Goal: Information Seeking & Learning: Learn about a topic

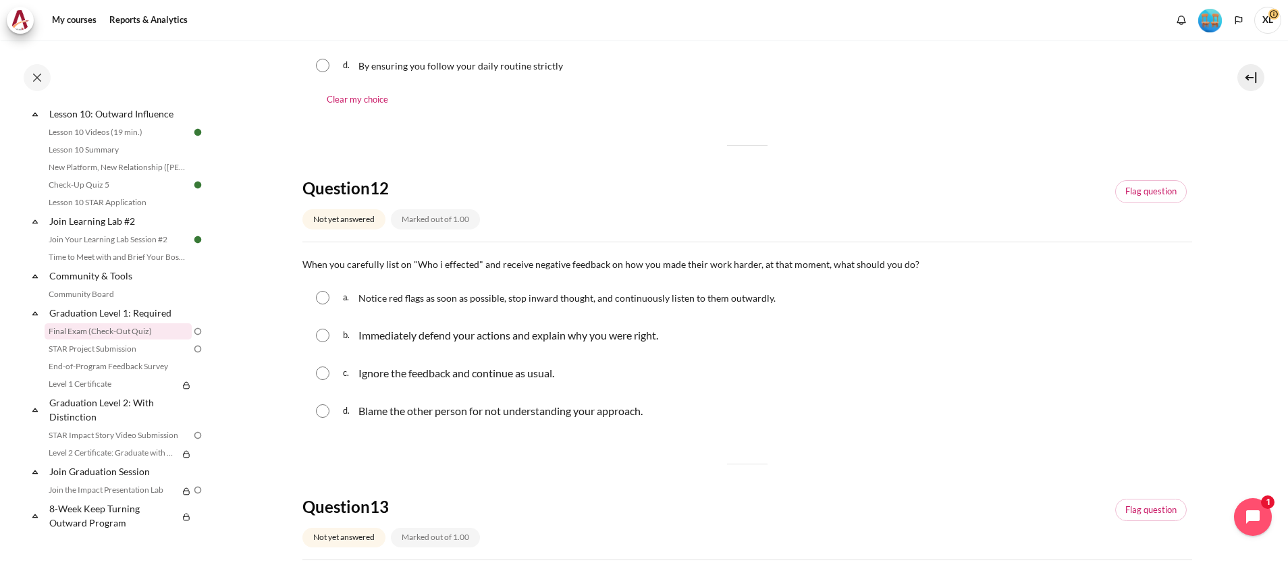
scroll to position [304, 0]
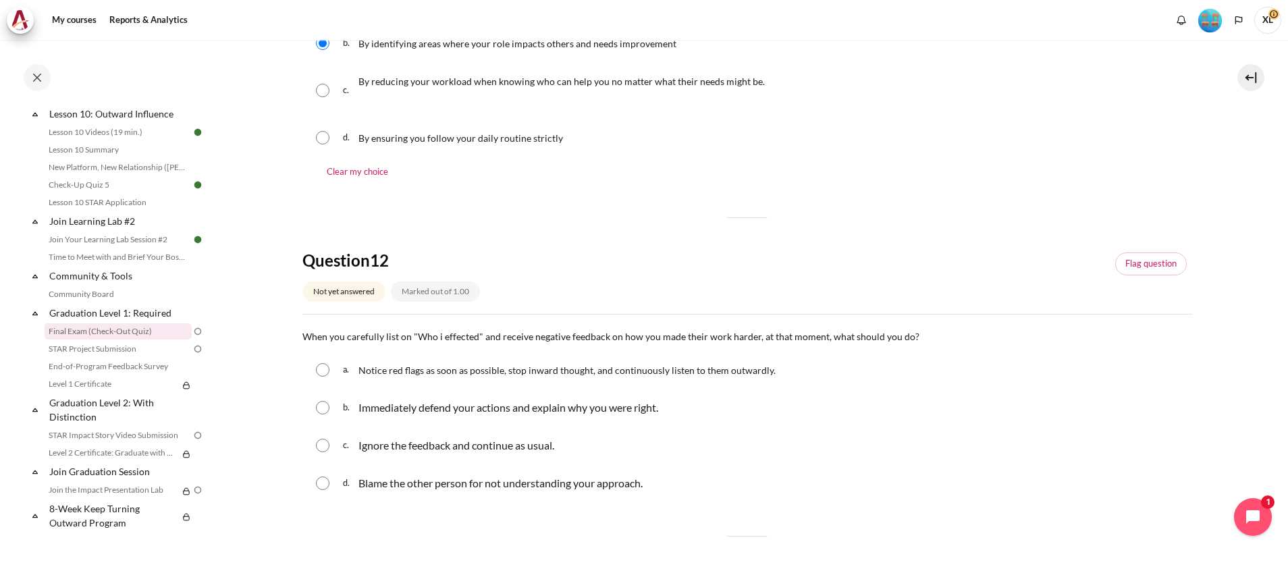
click at [321, 373] on input "Content" at bounding box center [323, 370] width 14 height 14
radio input "true"
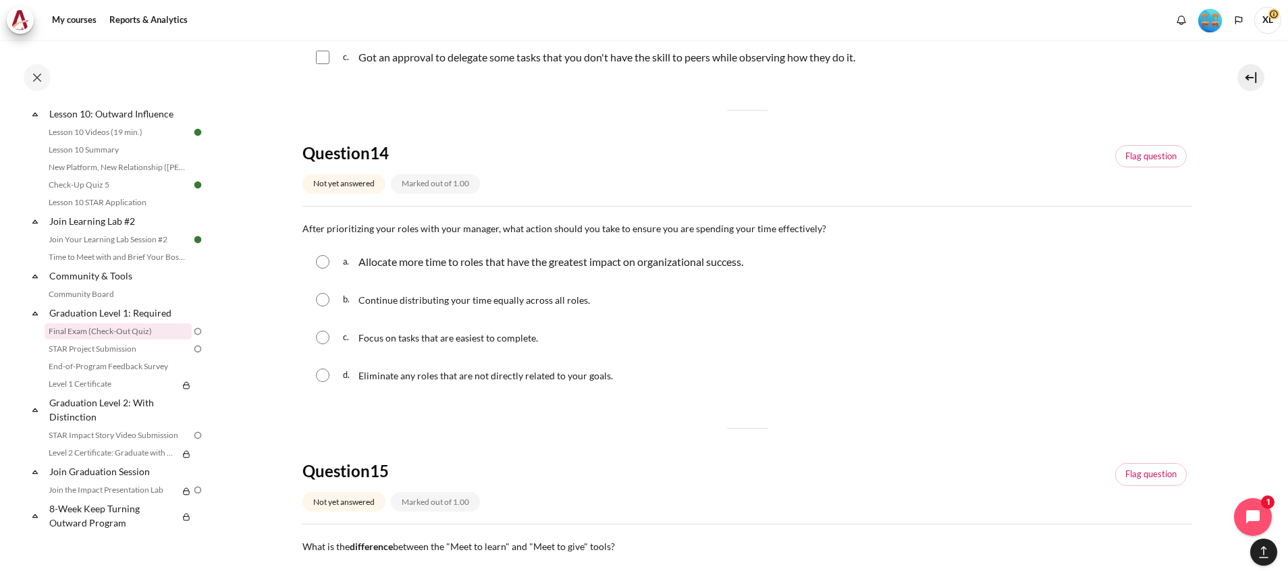
scroll to position [750, 0]
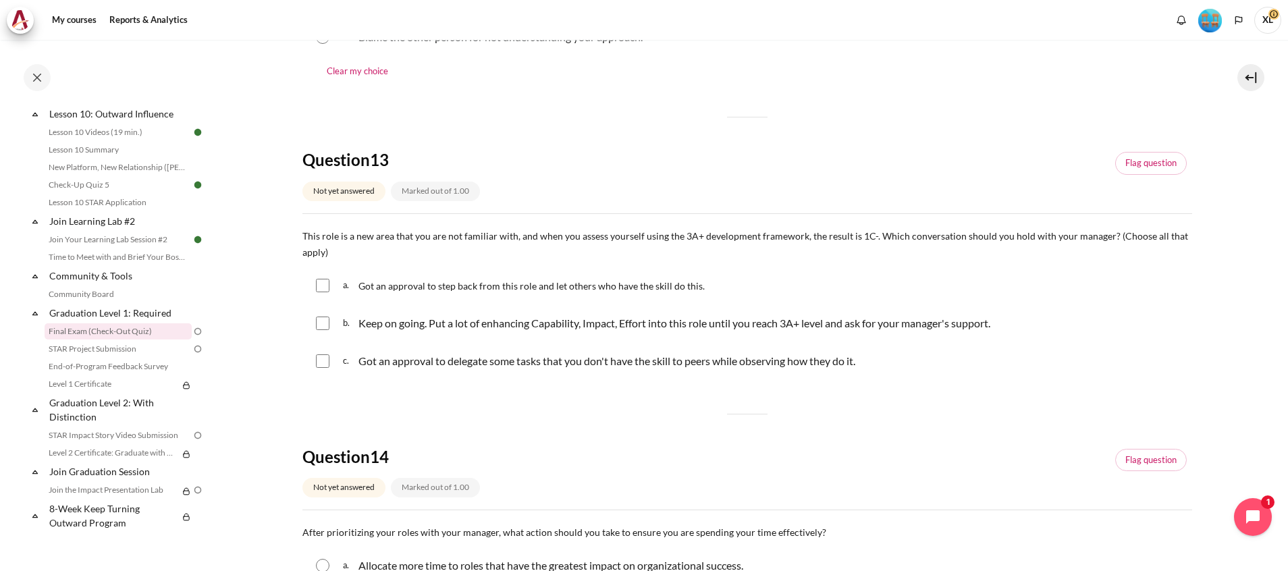
click at [324, 291] on input "Content" at bounding box center [323, 286] width 14 height 14
checkbox input "true"
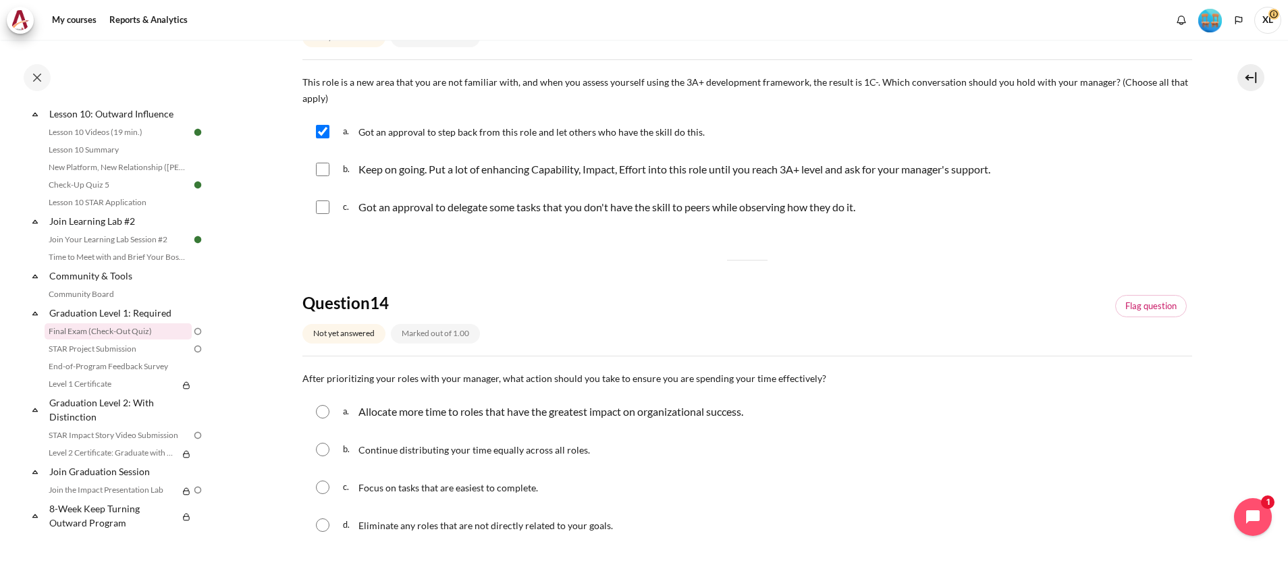
scroll to position [1054, 0]
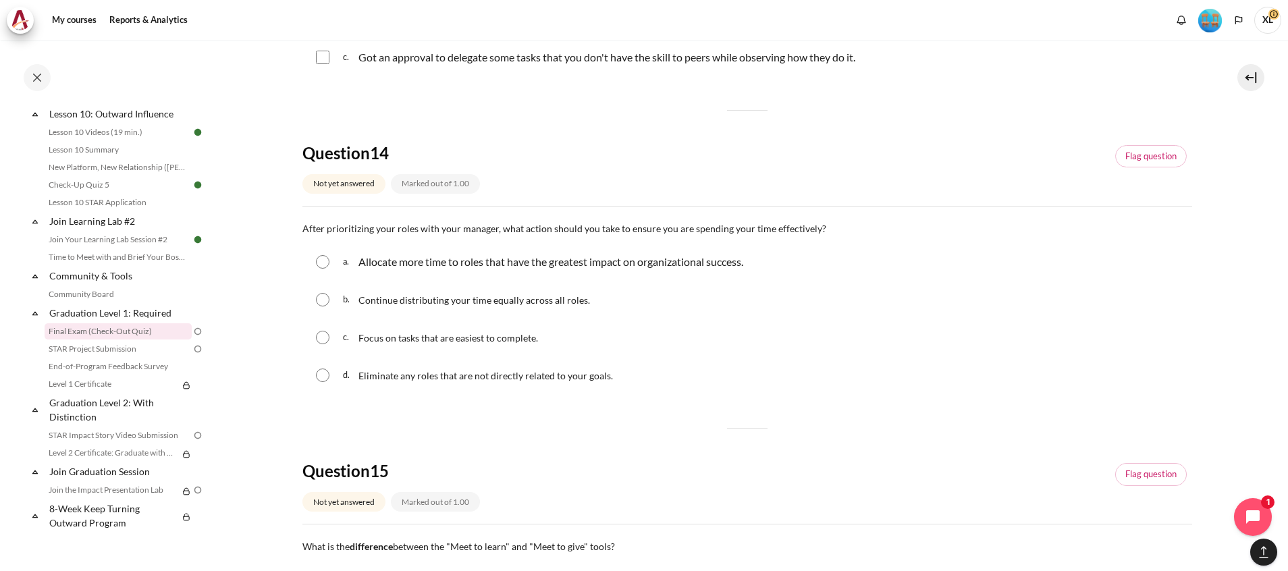
click at [327, 377] on input "Content" at bounding box center [323, 376] width 14 height 14
radio input "true"
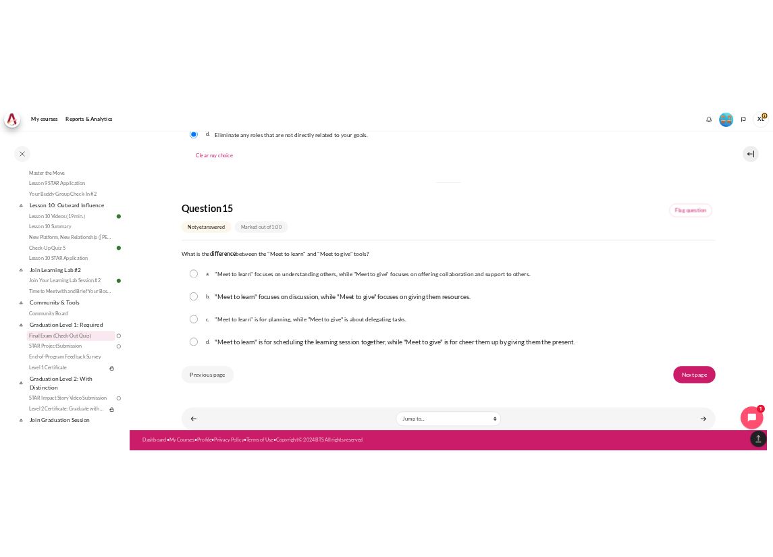
scroll to position [1015, 0]
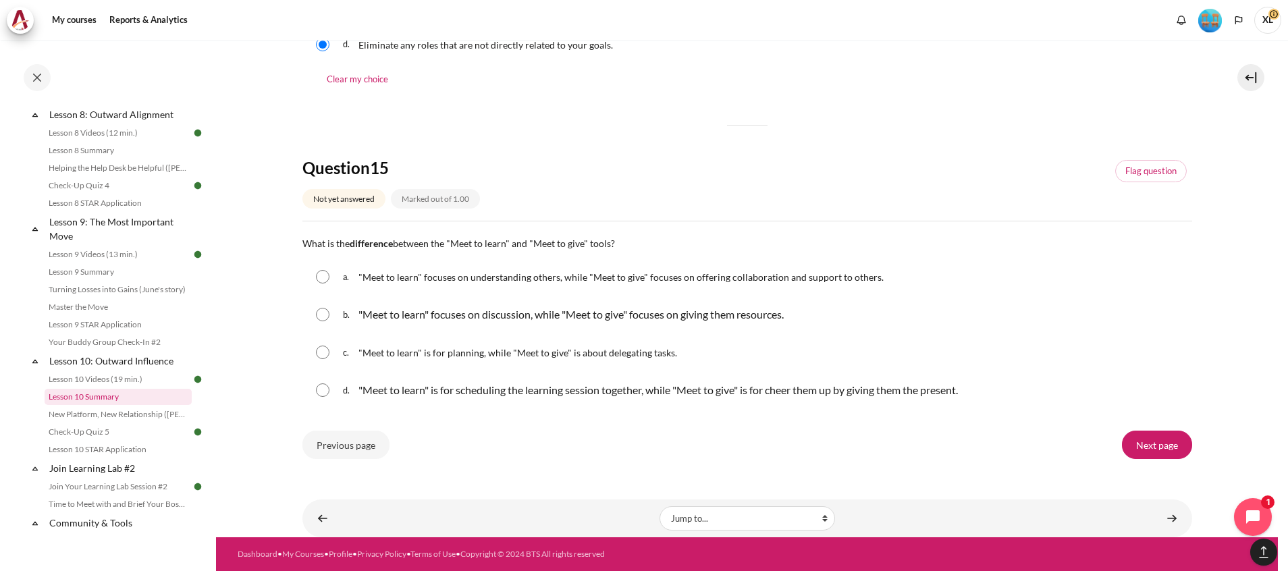
click at [99, 405] on link "Lesson 10 Summary" at bounding box center [118, 397] width 147 height 16
click at [343, 315] on span "b." at bounding box center [349, 315] width 13 height 22
radio input "true"
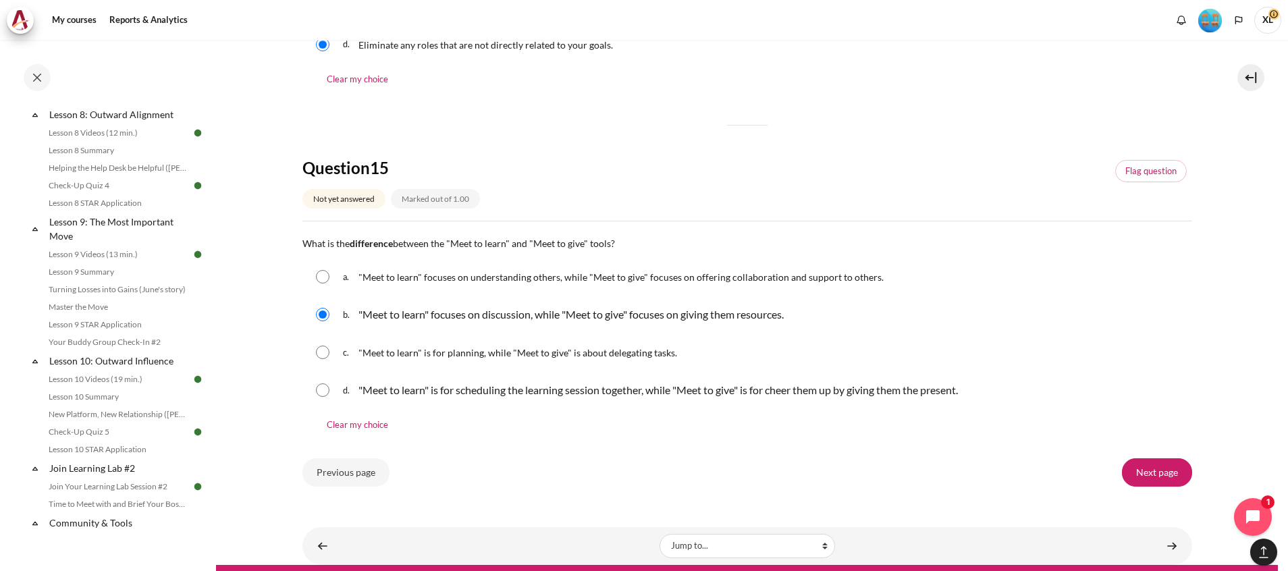
drag, startPoint x: 375, startPoint y: 248, endPoint x: 618, endPoint y: 251, distance: 242.4
click at [618, 251] on p "What is the difference between the "Meet to learn" and "Meet to give" tools?" at bounding box center [747, 243] width 890 height 16
copy span "What is the difference between the "Meet to learn" and "Meet to give" tools?"
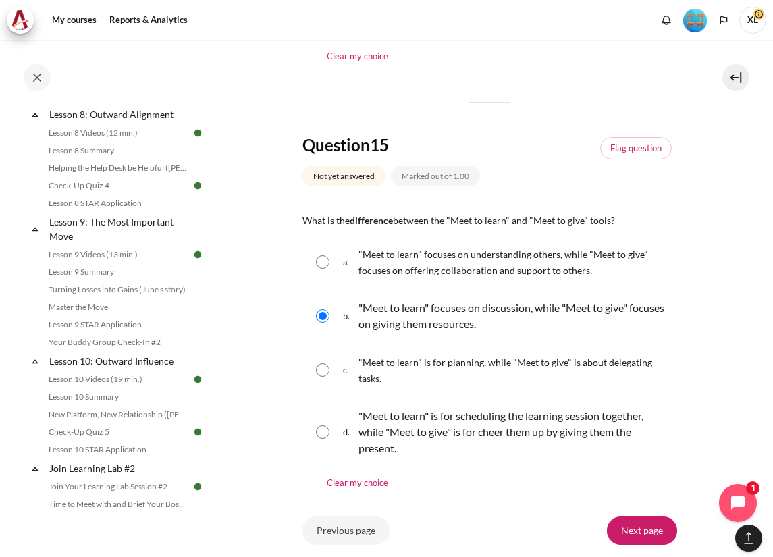
scroll to position [1587, 0]
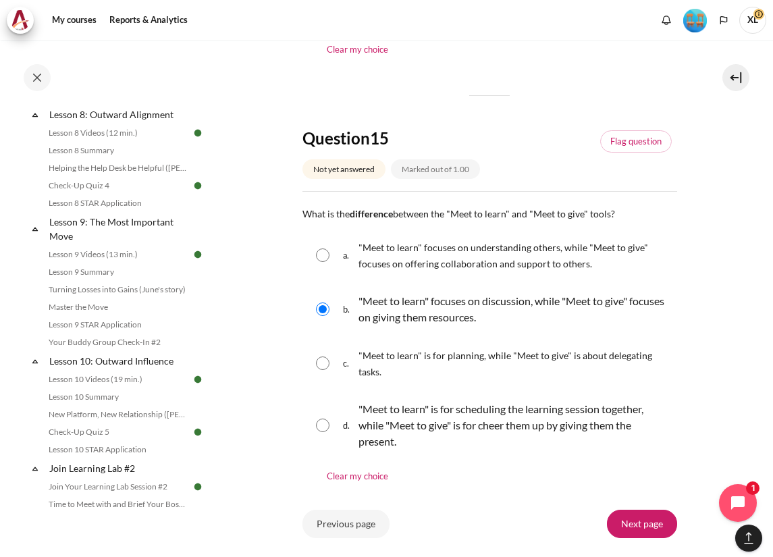
click at [327, 262] on input "Content" at bounding box center [323, 255] width 14 height 14
radio input "true"
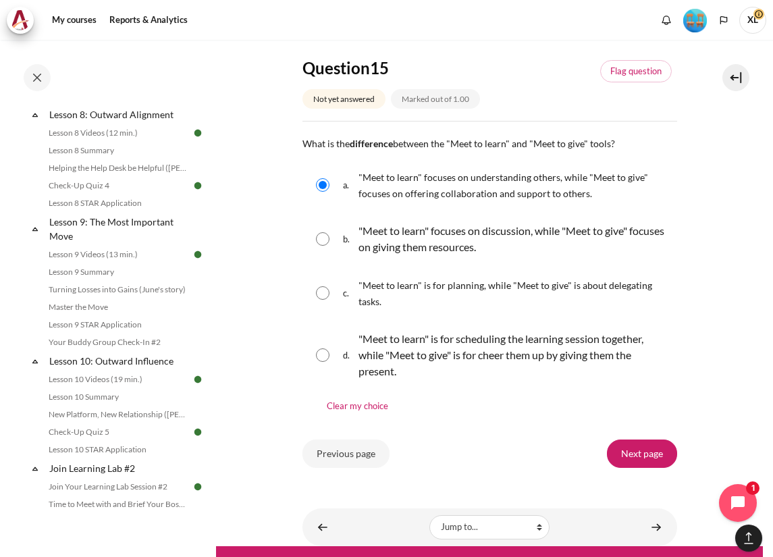
scroll to position [1688, 0]
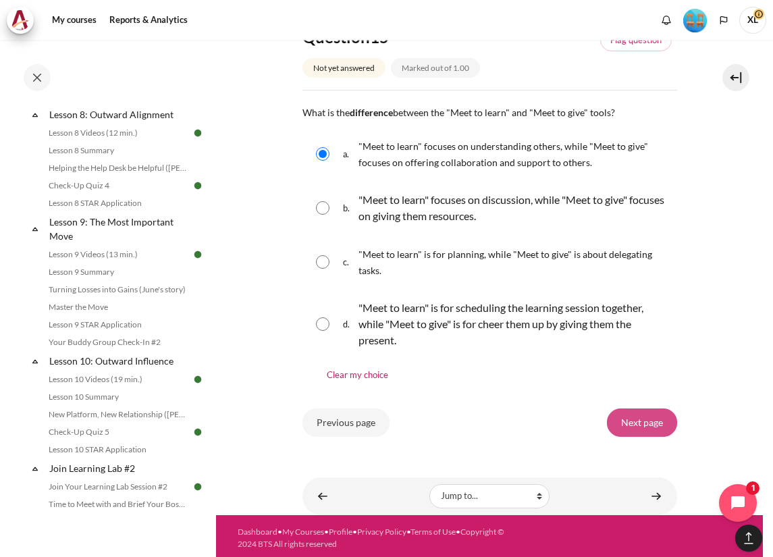
click at [646, 437] on input "Next page" at bounding box center [642, 422] width 70 height 28
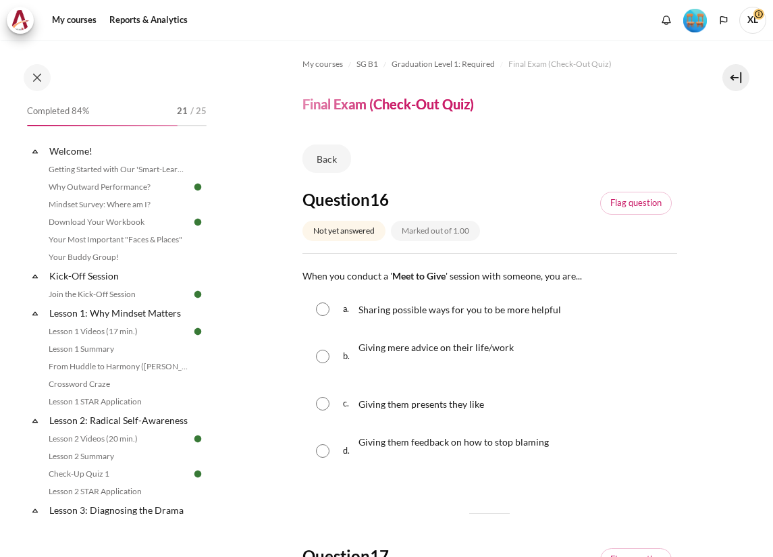
scroll to position [101, 0]
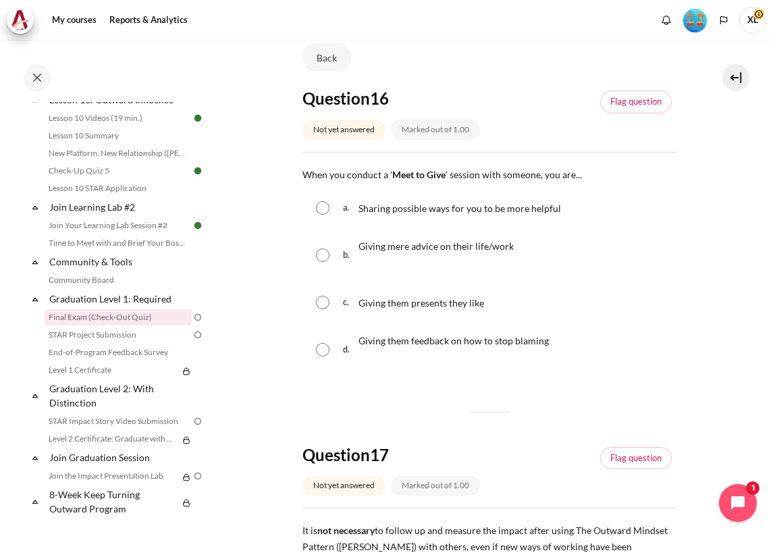
click at [321, 208] on input "Content" at bounding box center [323, 208] width 14 height 14
radio input "true"
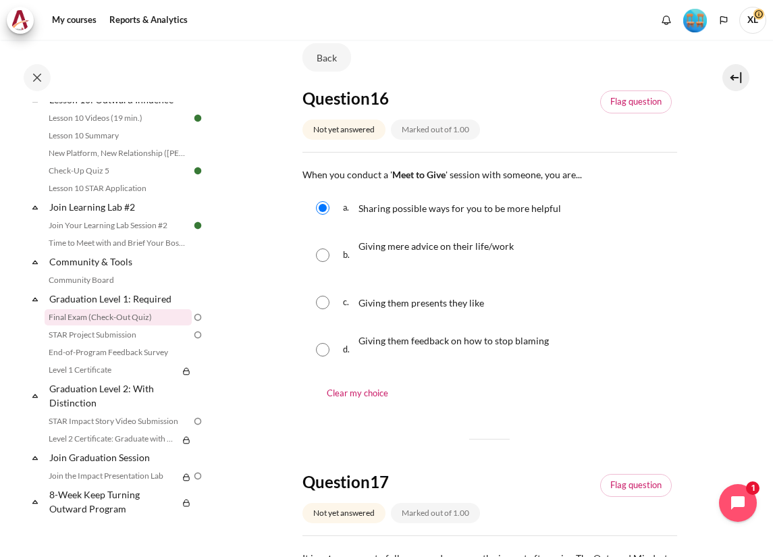
click at [323, 252] on input "Content" at bounding box center [323, 255] width 14 height 14
radio input "true"
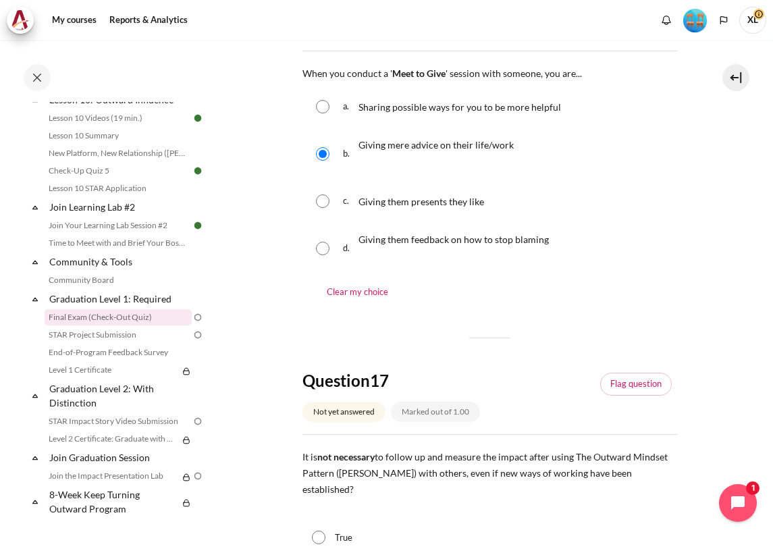
scroll to position [405, 0]
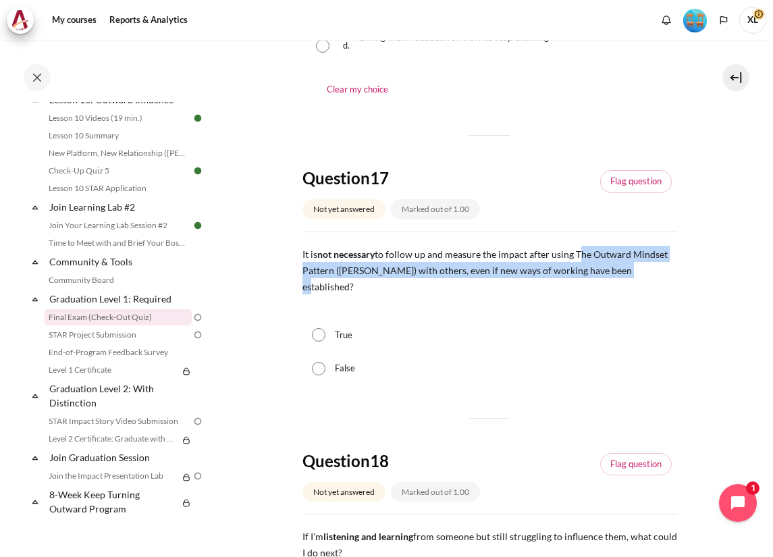
drag, startPoint x: 577, startPoint y: 253, endPoint x: 615, endPoint y: 269, distance: 40.9
click at [615, 269] on span "It is not necessary to follow up and measure the impact after using The Outward…" at bounding box center [484, 270] width 365 height 44
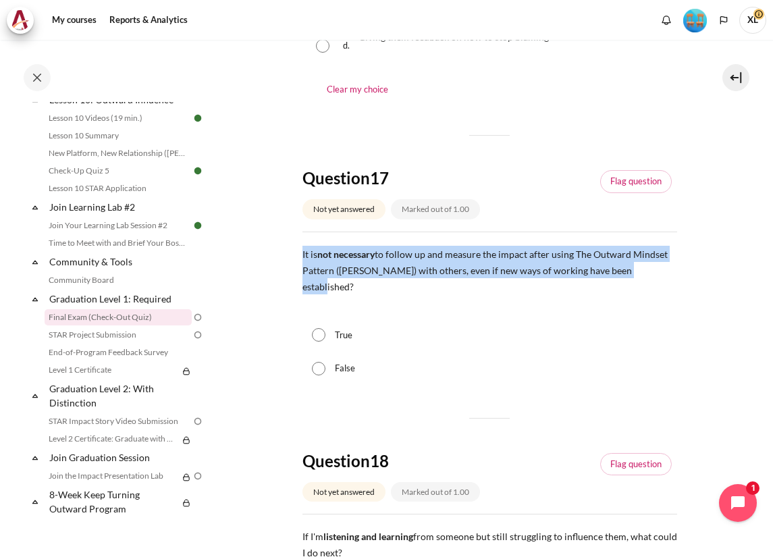
drag, startPoint x: 303, startPoint y: 253, endPoint x: 633, endPoint y: 269, distance: 330.5
click at [633, 269] on p "It is not necessary to follow up and measure the impact after using The Outward…" at bounding box center [489, 270] width 375 height 49
copy span "It is not necessary to follow up and measure the impact after using The Outward…"
click at [325, 328] on input "True" at bounding box center [319, 335] width 14 height 14
radio input "true"
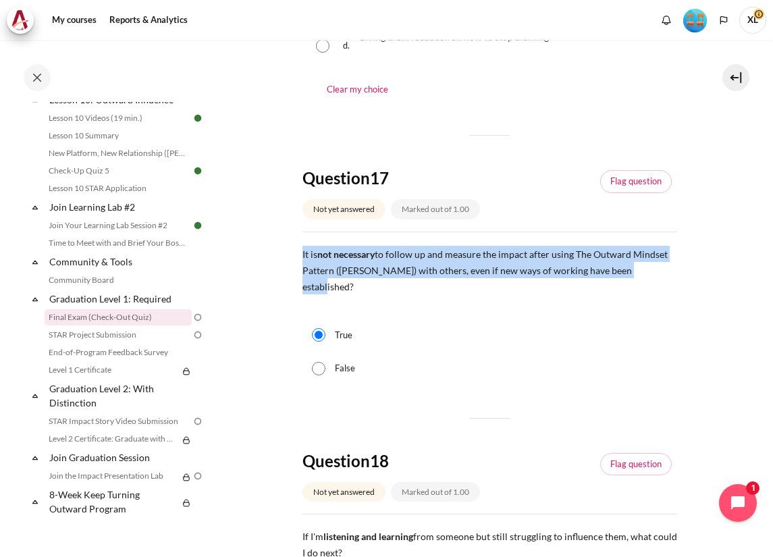
click at [325, 362] on input "False" at bounding box center [319, 369] width 14 height 14
radio input "true"
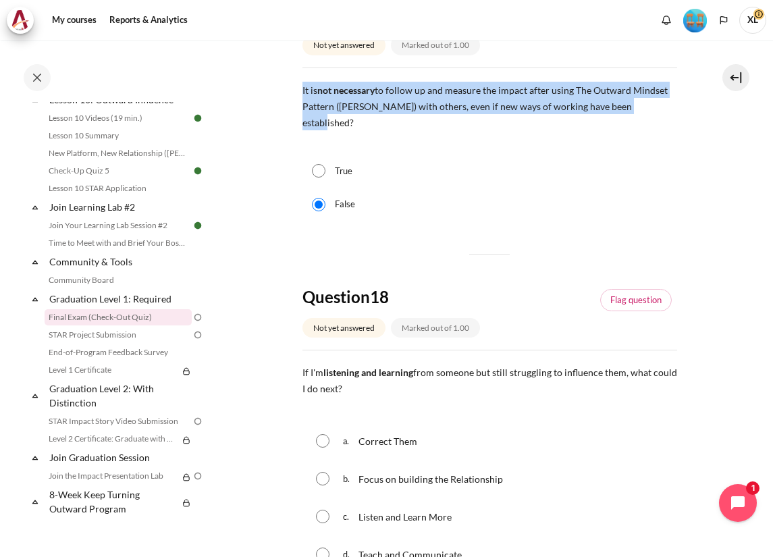
scroll to position [709, 0]
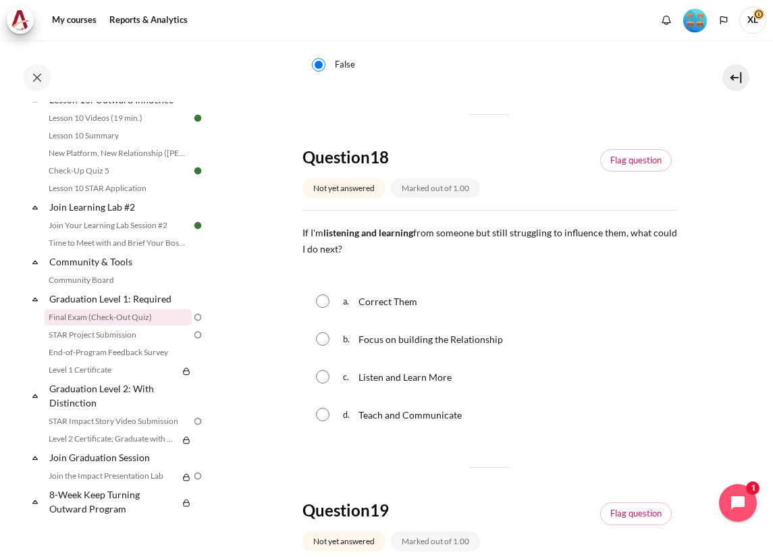
click at [321, 408] on input "Content" at bounding box center [323, 415] width 14 height 14
radio input "true"
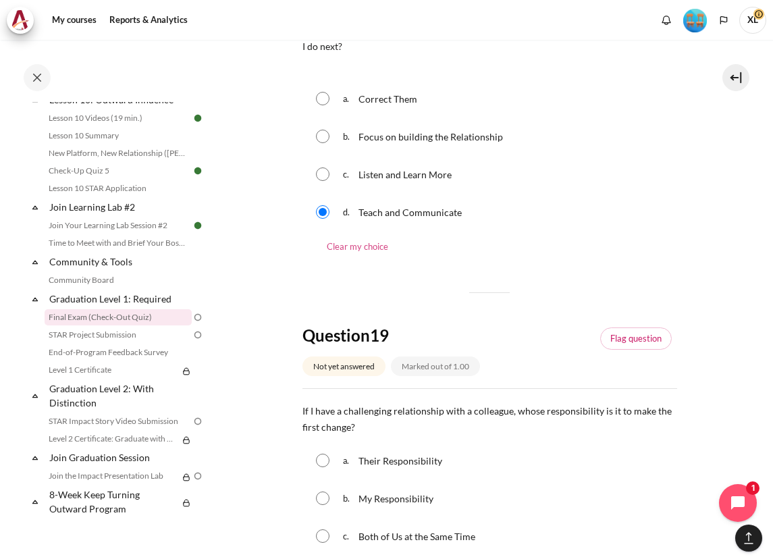
scroll to position [1013, 0]
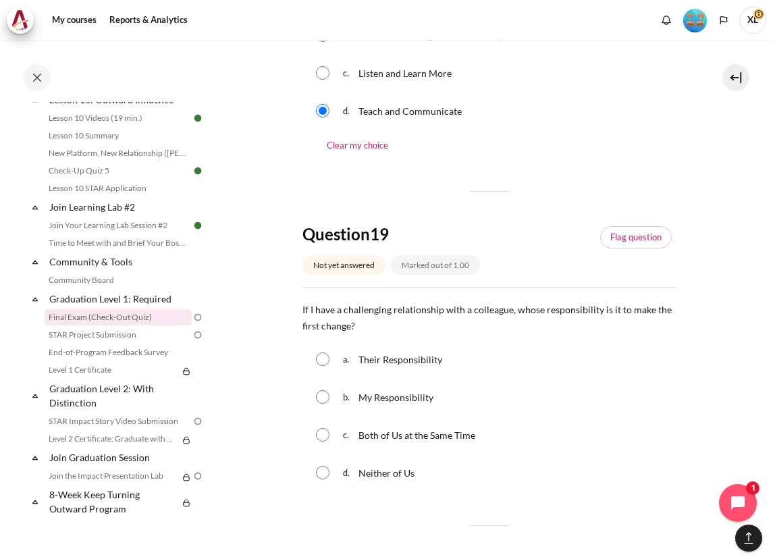
click at [325, 390] on input "Content" at bounding box center [323, 397] width 14 height 14
radio input "true"
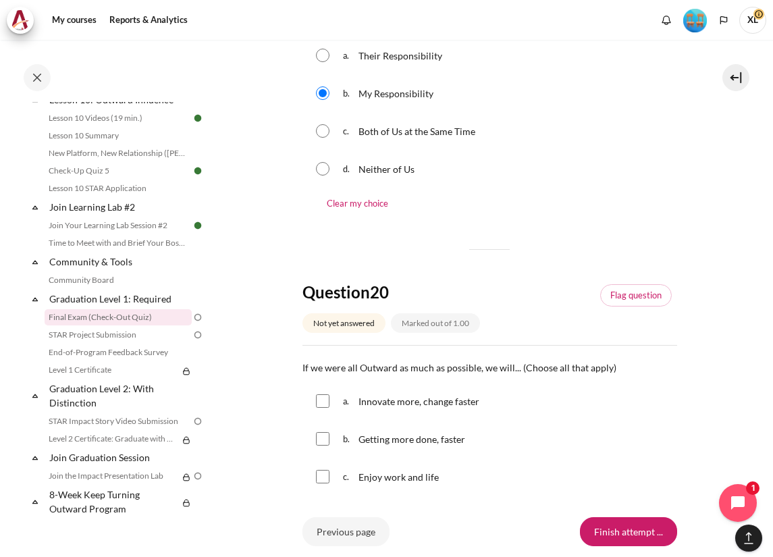
scroll to position [1114, 0]
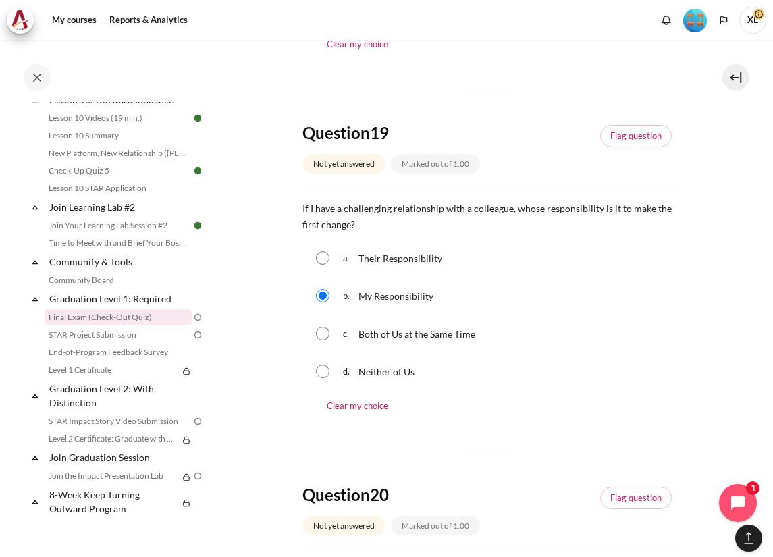
click at [318, 327] on input "Content" at bounding box center [323, 334] width 14 height 14
radio input "true"
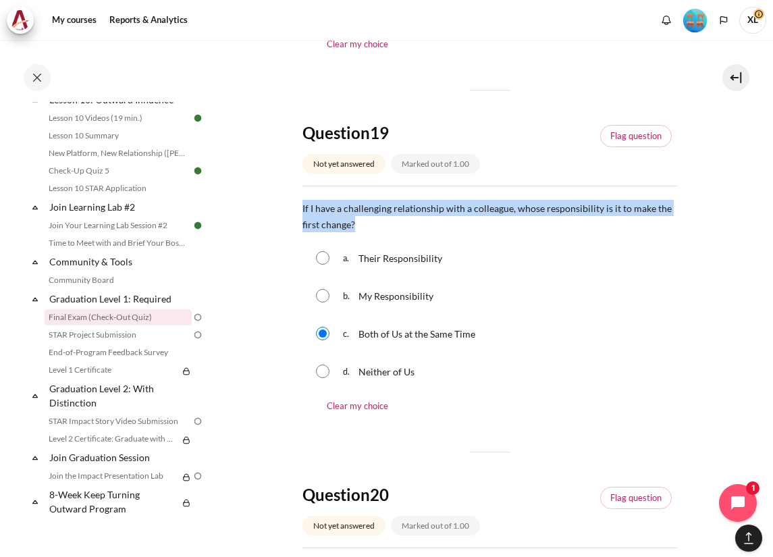
drag, startPoint x: 301, startPoint y: 190, endPoint x: 363, endPoint y: 205, distance: 63.4
copy span "If I have a challenging relationship with a colleague, whose responsibility is …"
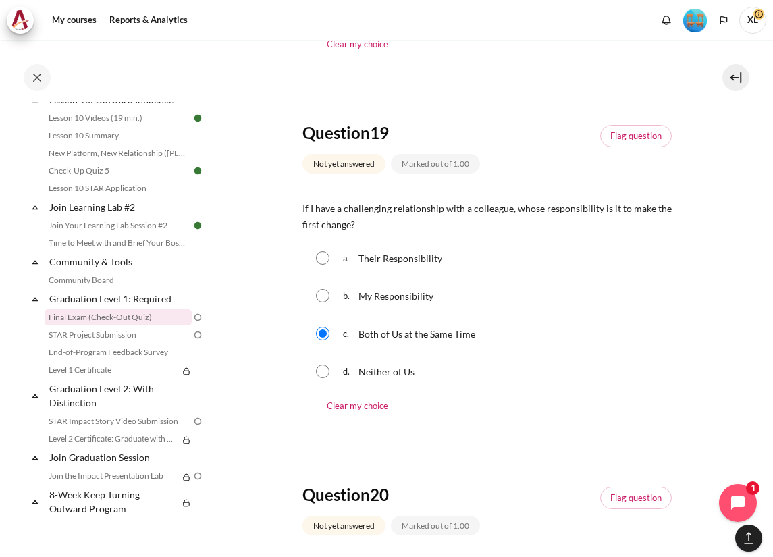
click at [473, 396] on div "Clear my choice" at bounding box center [489, 408] width 375 height 24
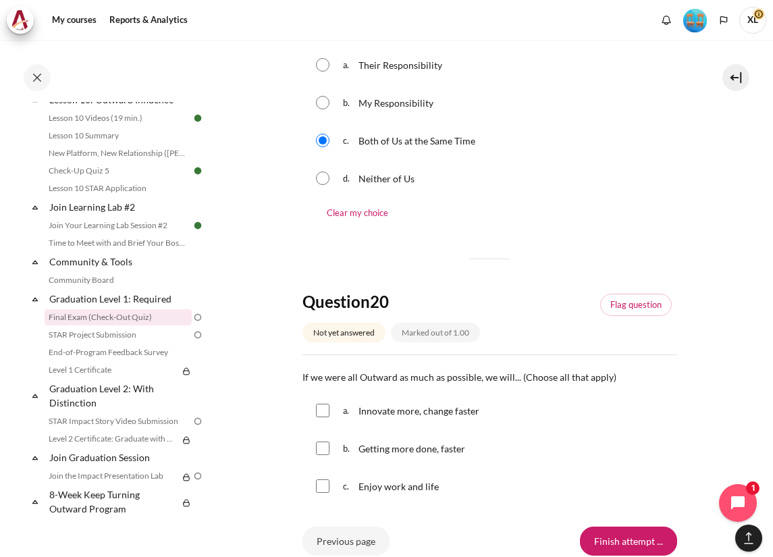
scroll to position [1211, 0]
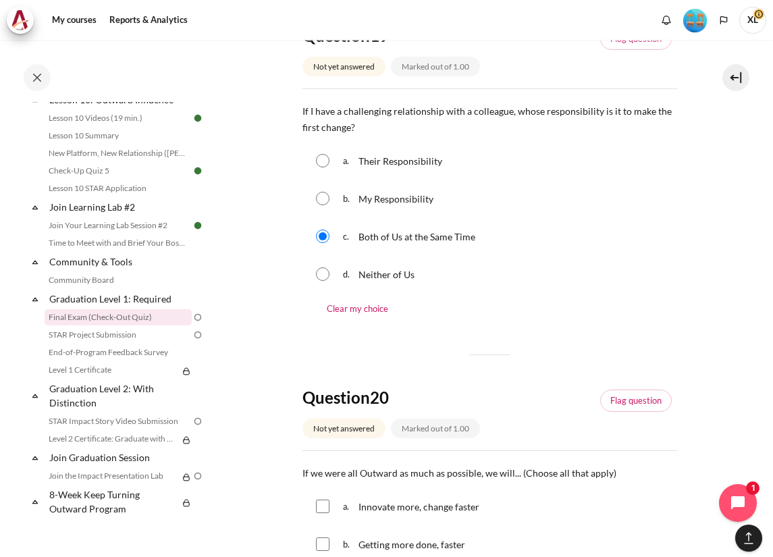
click at [321, 192] on input "Content" at bounding box center [323, 199] width 14 height 14
radio input "true"
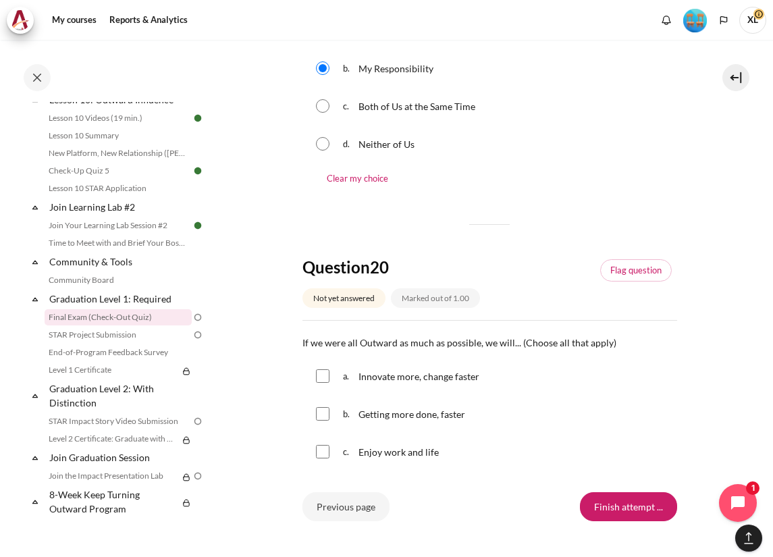
scroll to position [1414, 0]
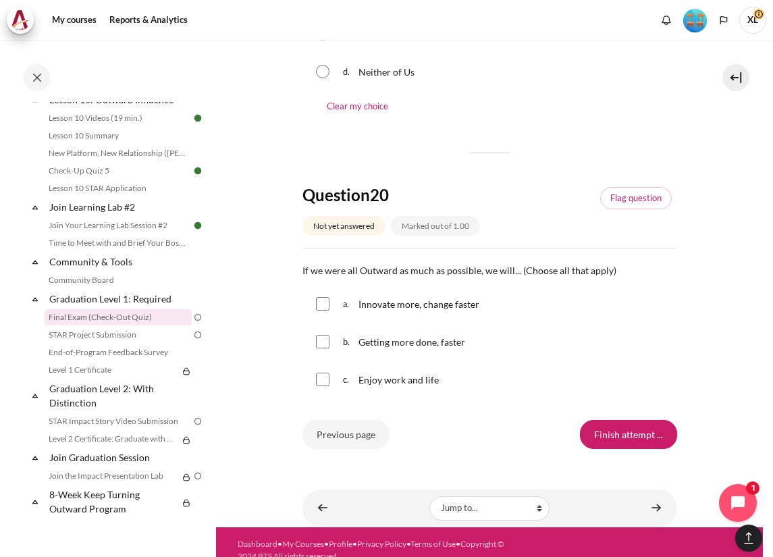
click at [327, 297] on input "Content" at bounding box center [323, 304] width 14 height 14
checkbox input "true"
click at [630, 420] on input "Finish attempt ..." at bounding box center [628, 434] width 97 height 28
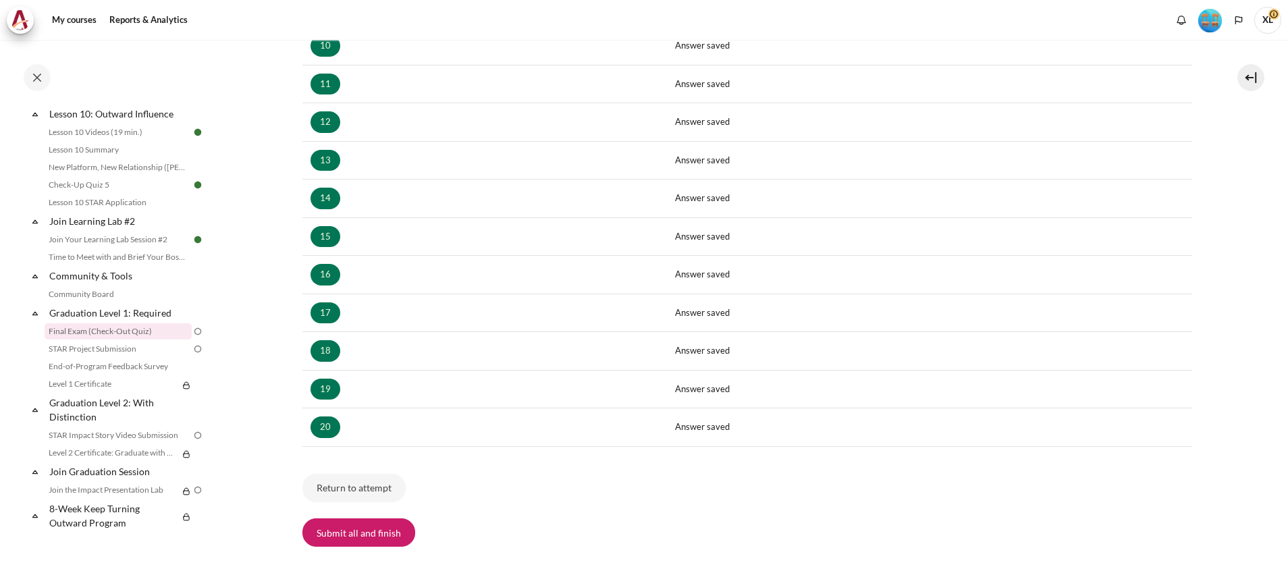
scroll to position [696, 0]
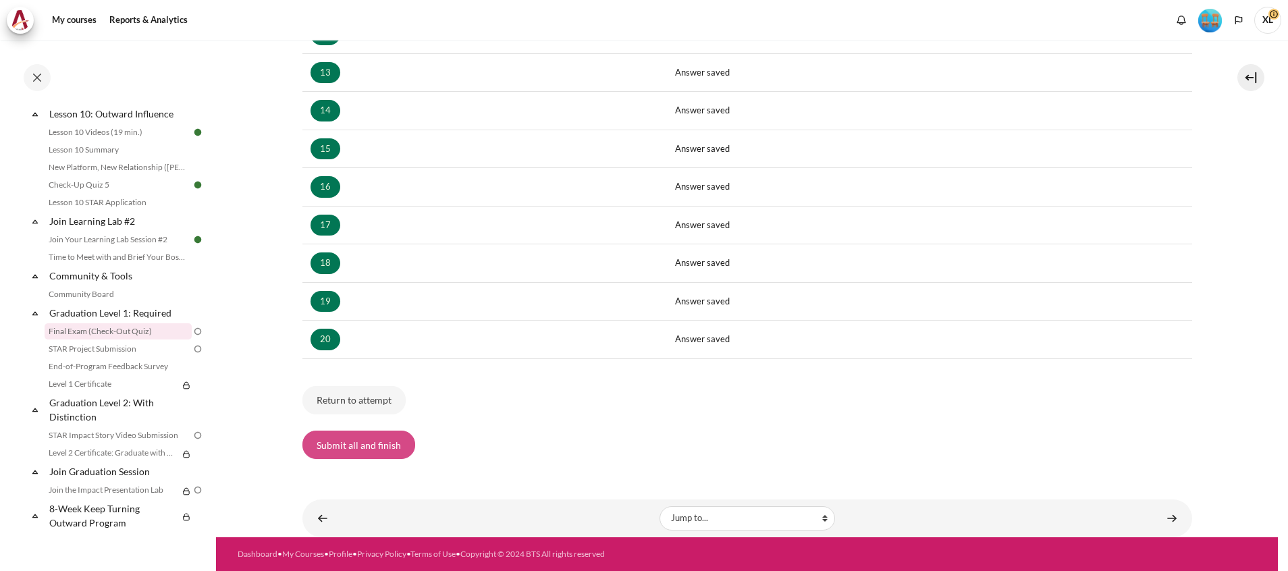
click at [377, 450] on button "Submit all and finish" at bounding box center [358, 445] width 113 height 28
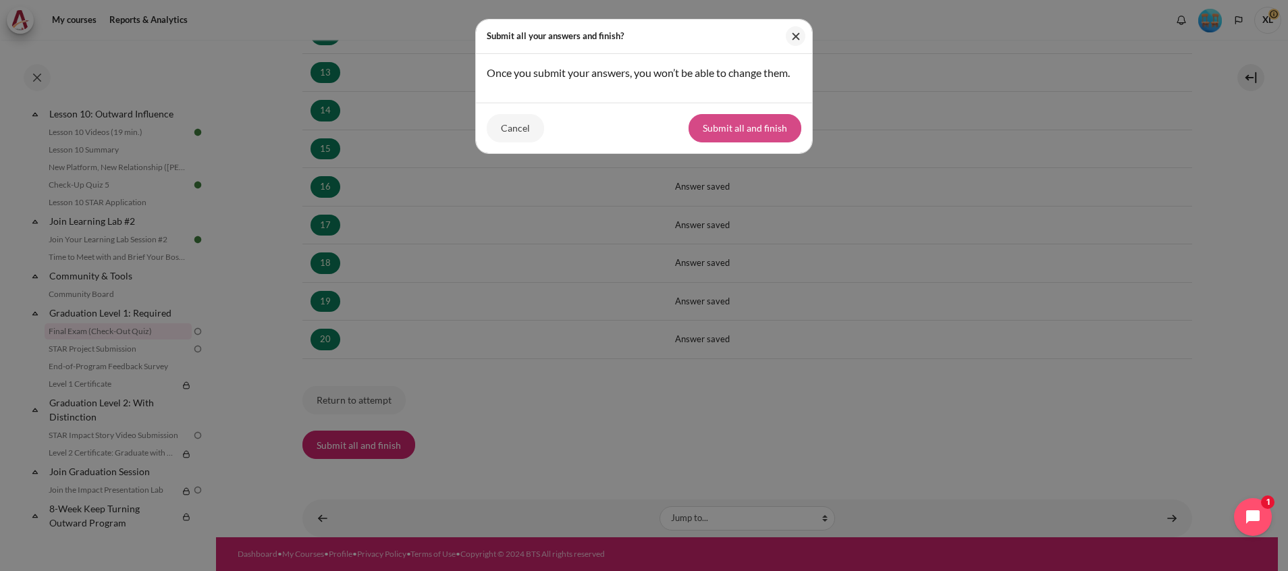
click at [719, 142] on button "Submit all and finish" at bounding box center [745, 128] width 113 height 28
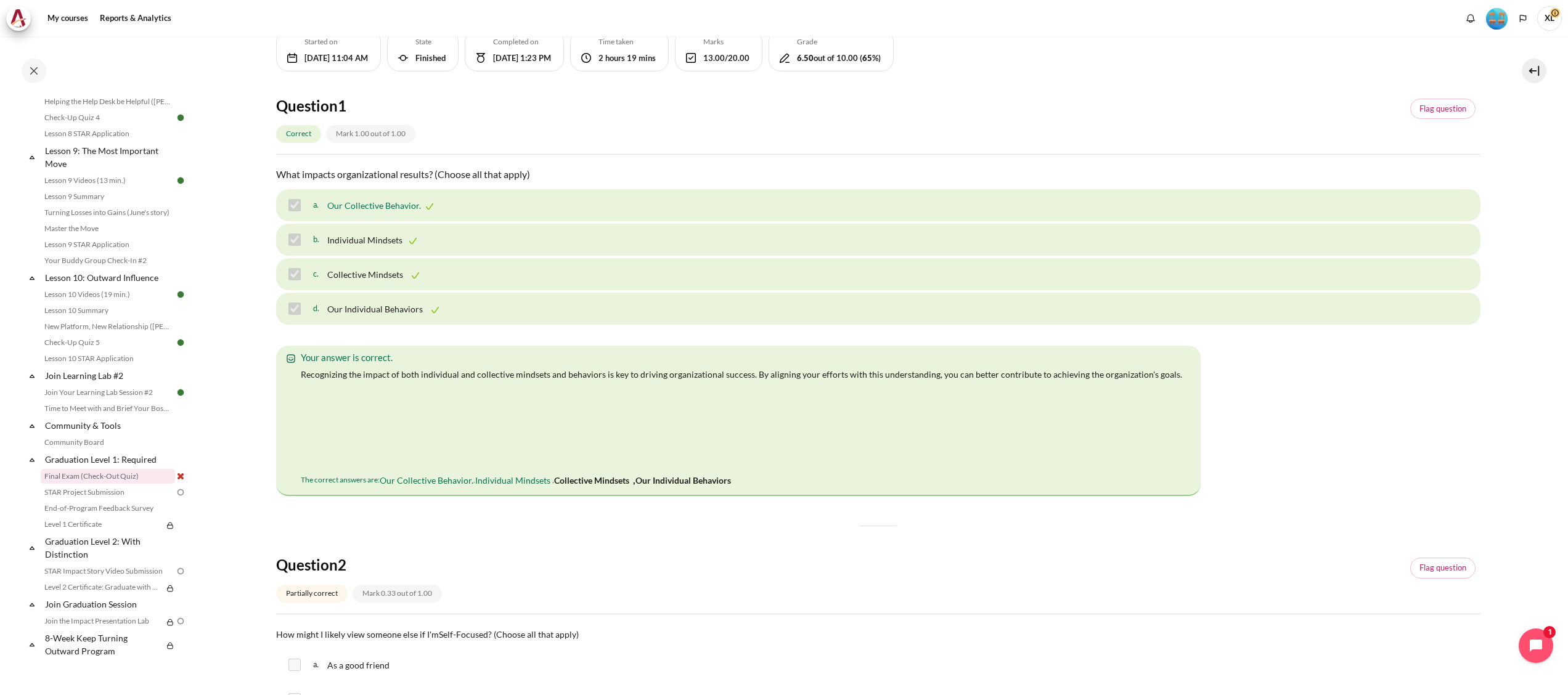
scroll to position [92, 0]
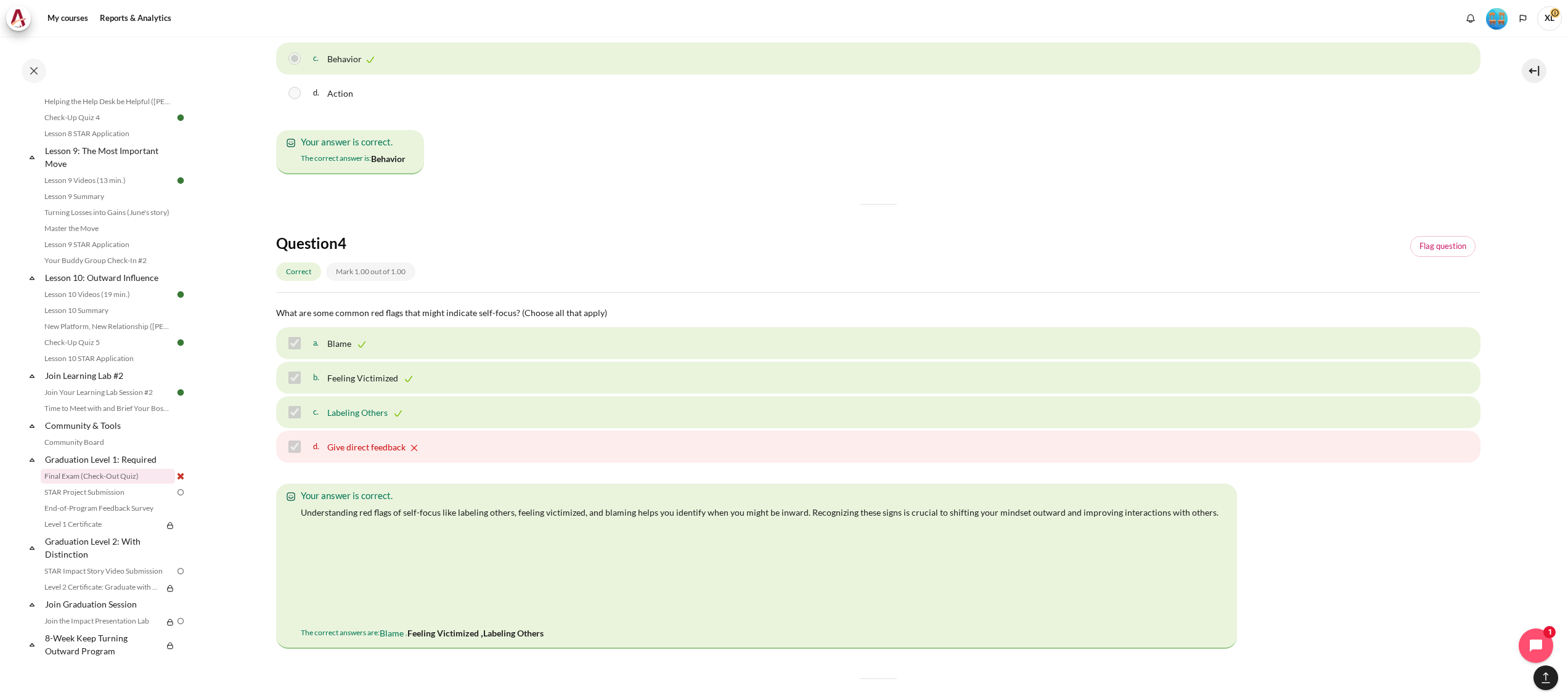
scroll to position [1325, 0]
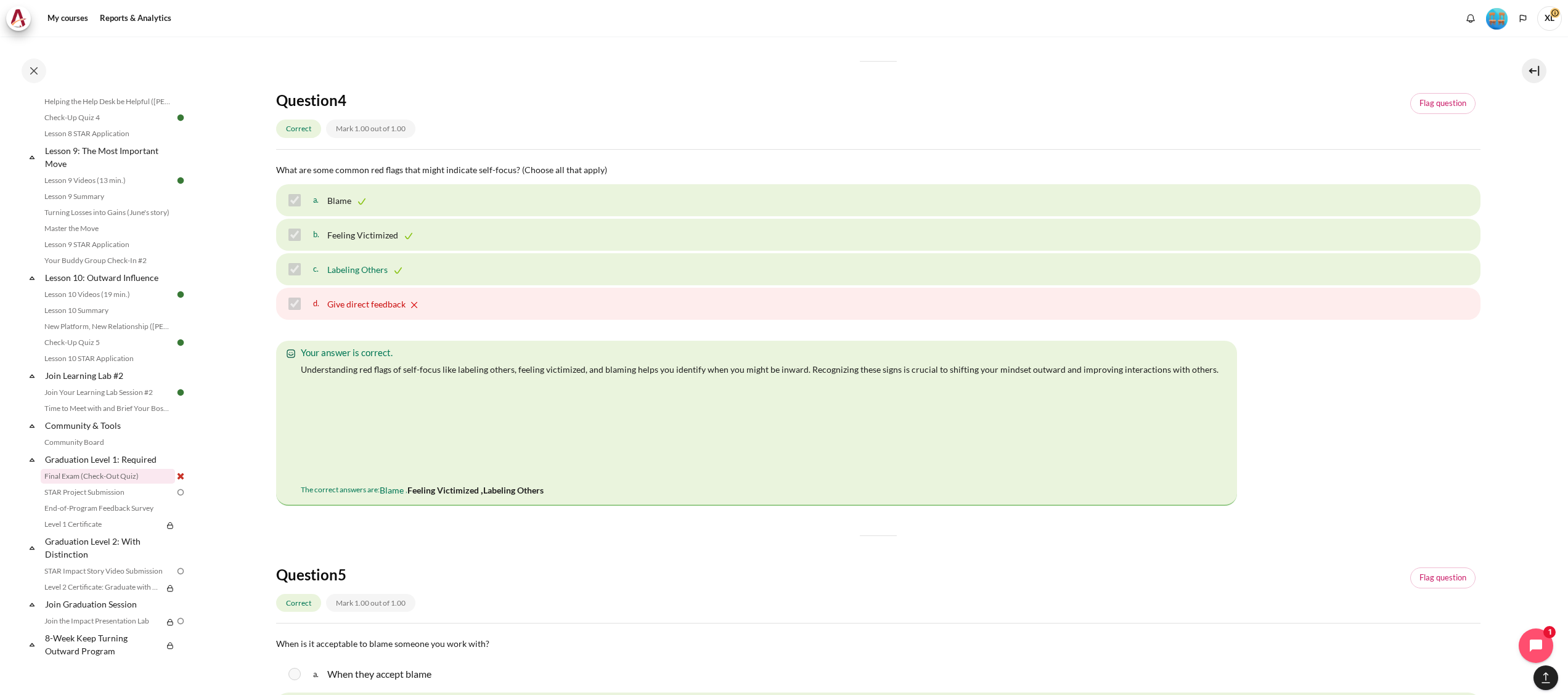
click at [1175, 101] on div "Question 4 Correct Mark 1.00 out of 1.00 Flag question" at bounding box center [878, 120] width 1205 height 58
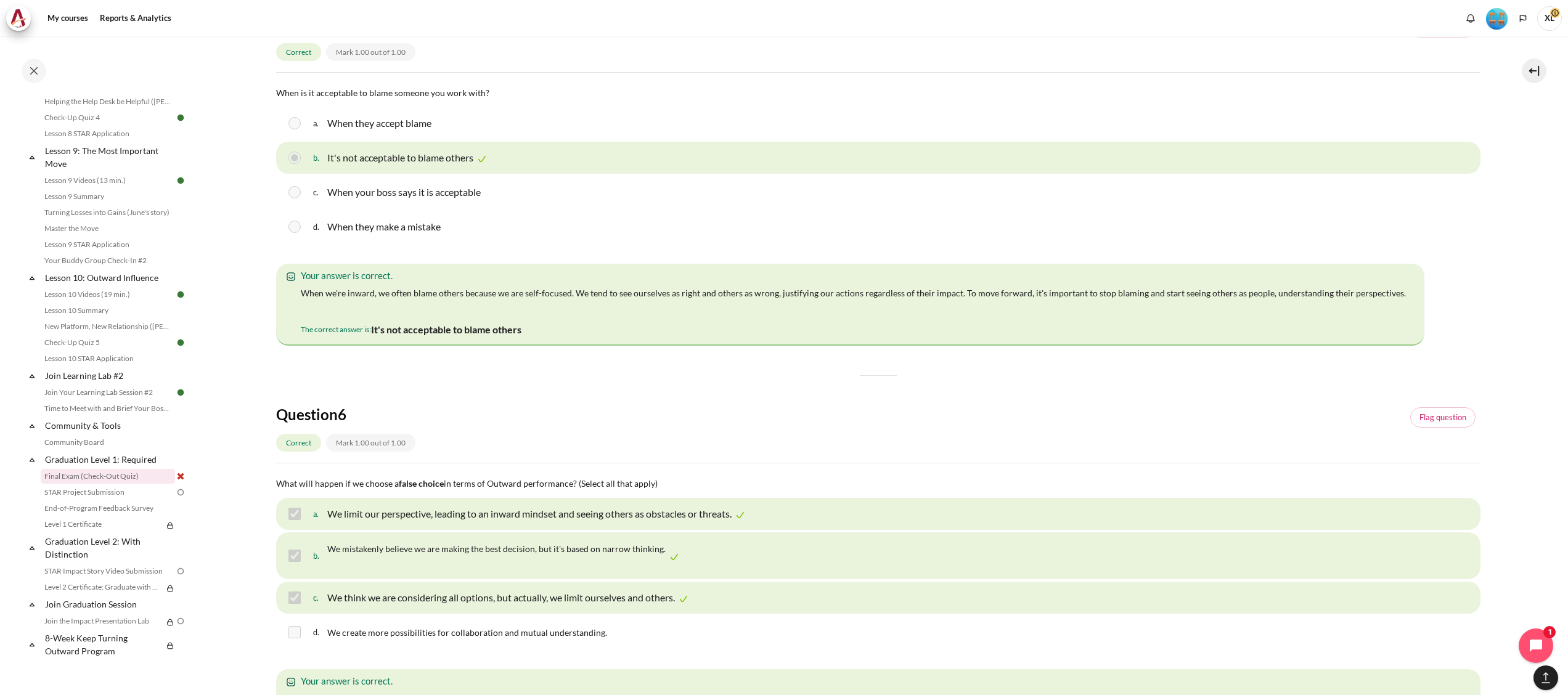
scroll to position [1827, 0]
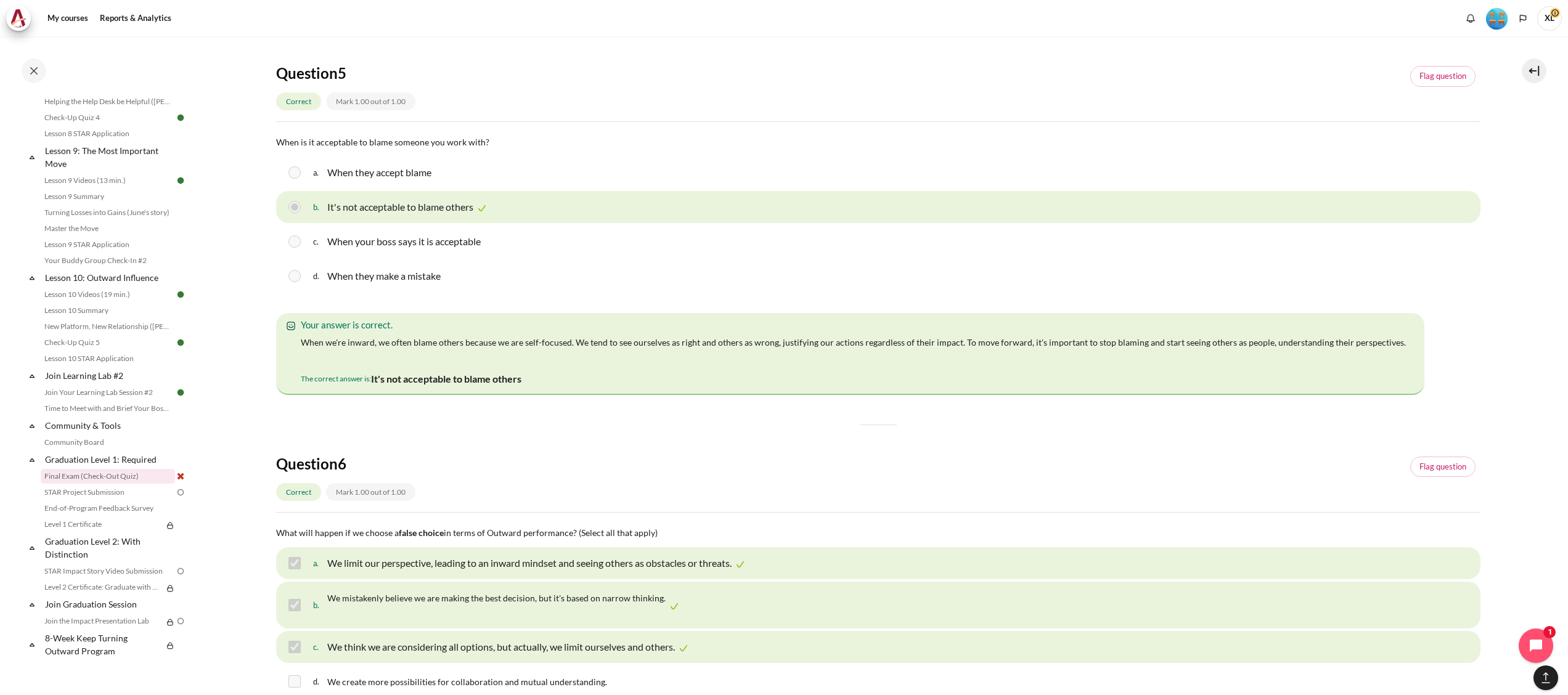
click at [839, 469] on div "Question 6 Correct Mark 1.00 out of 1.00 Flag question" at bounding box center [878, 484] width 1205 height 58
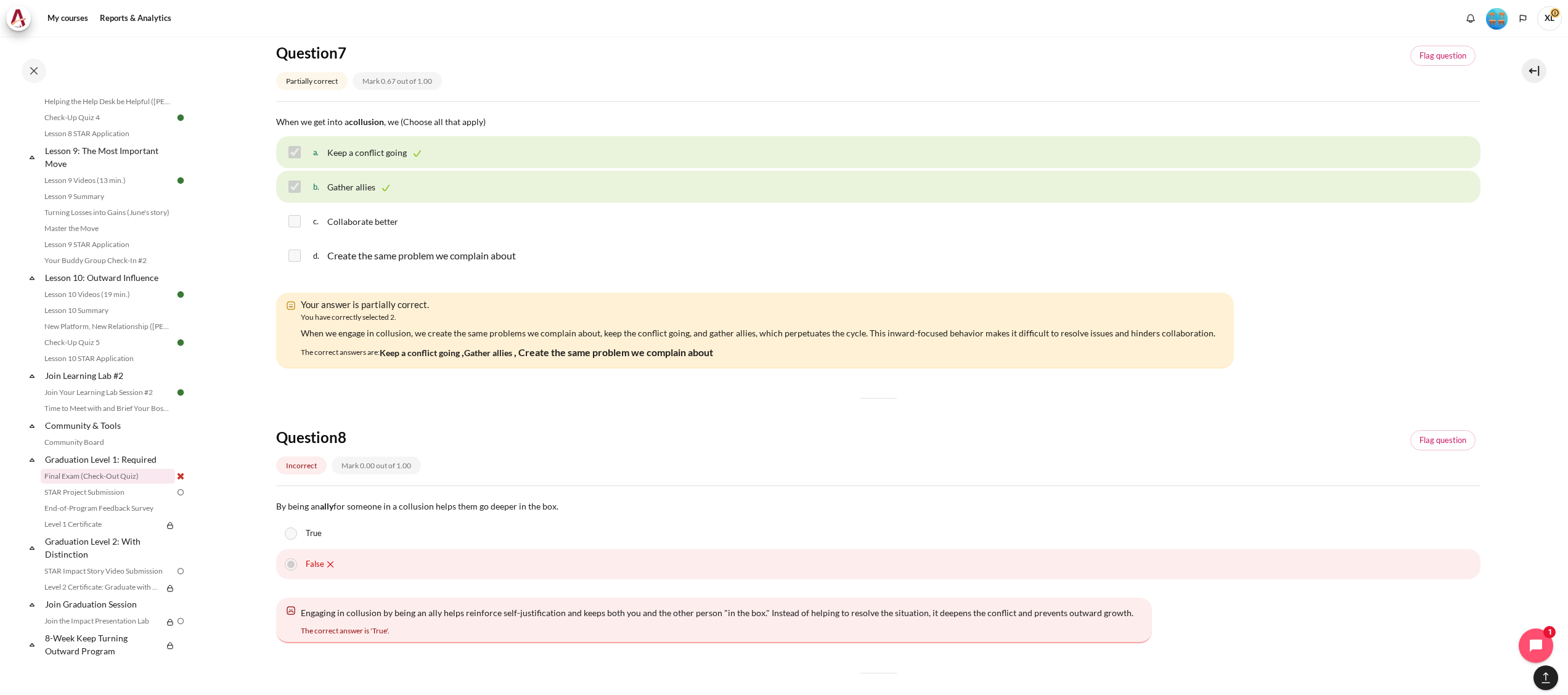
scroll to position [2642, 0]
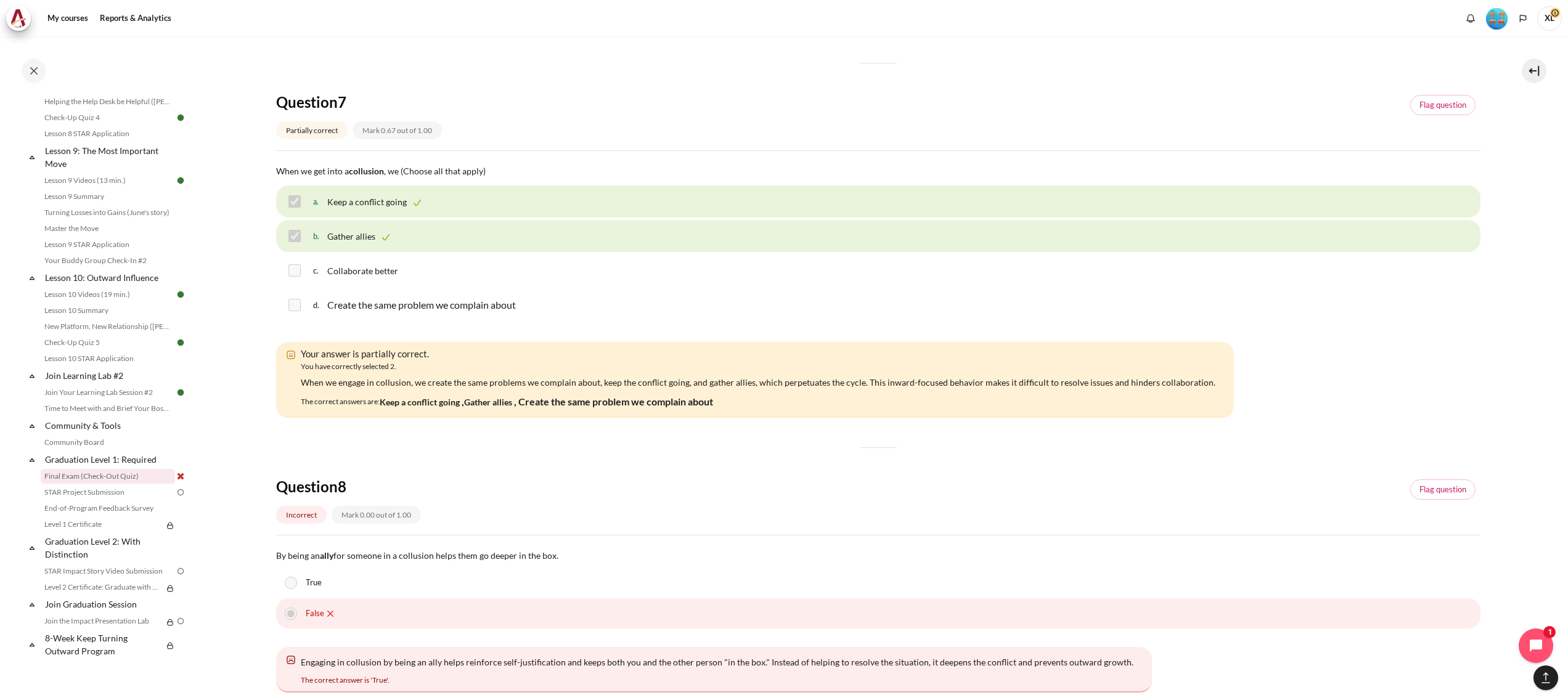
drag, startPoint x: 240, startPoint y: 422, endPoint x: 251, endPoint y: 419, distance: 11.4
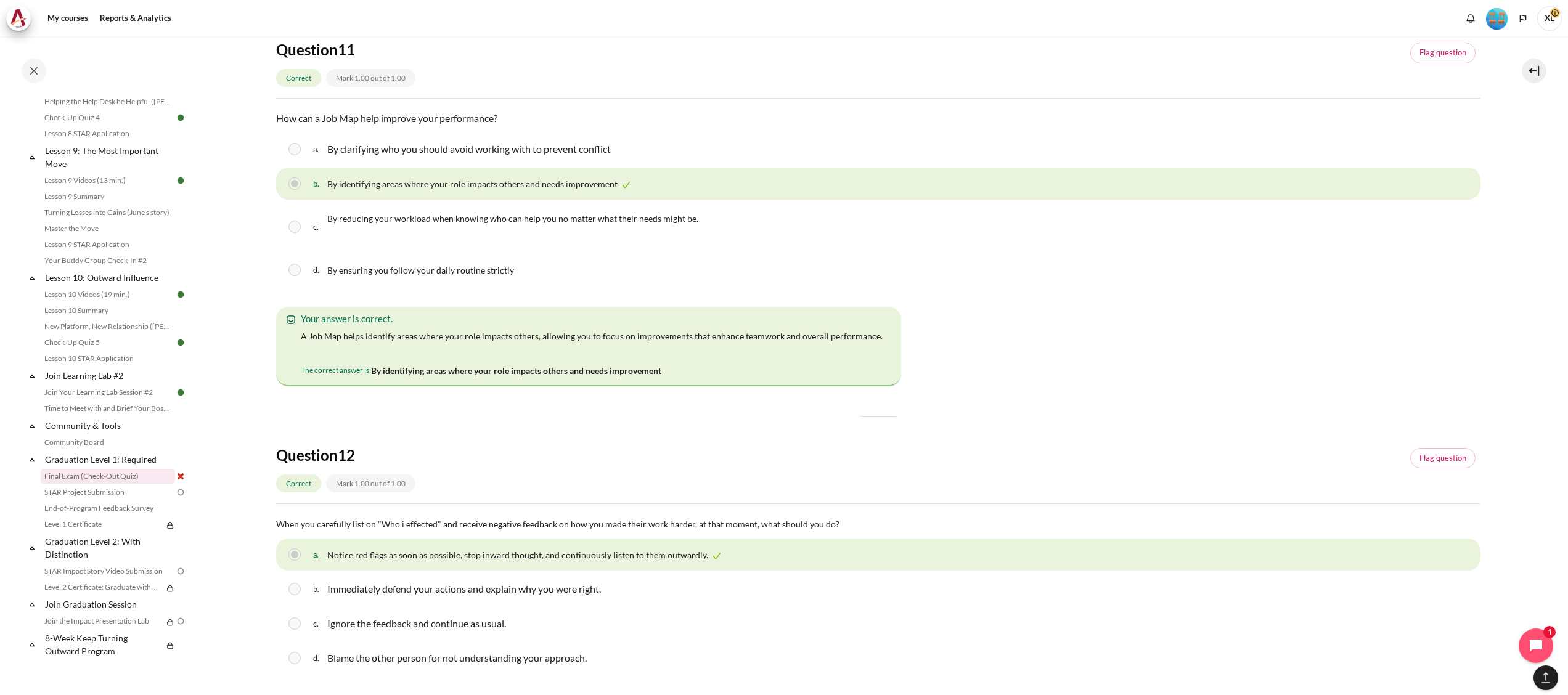
scroll to position [4123, 0]
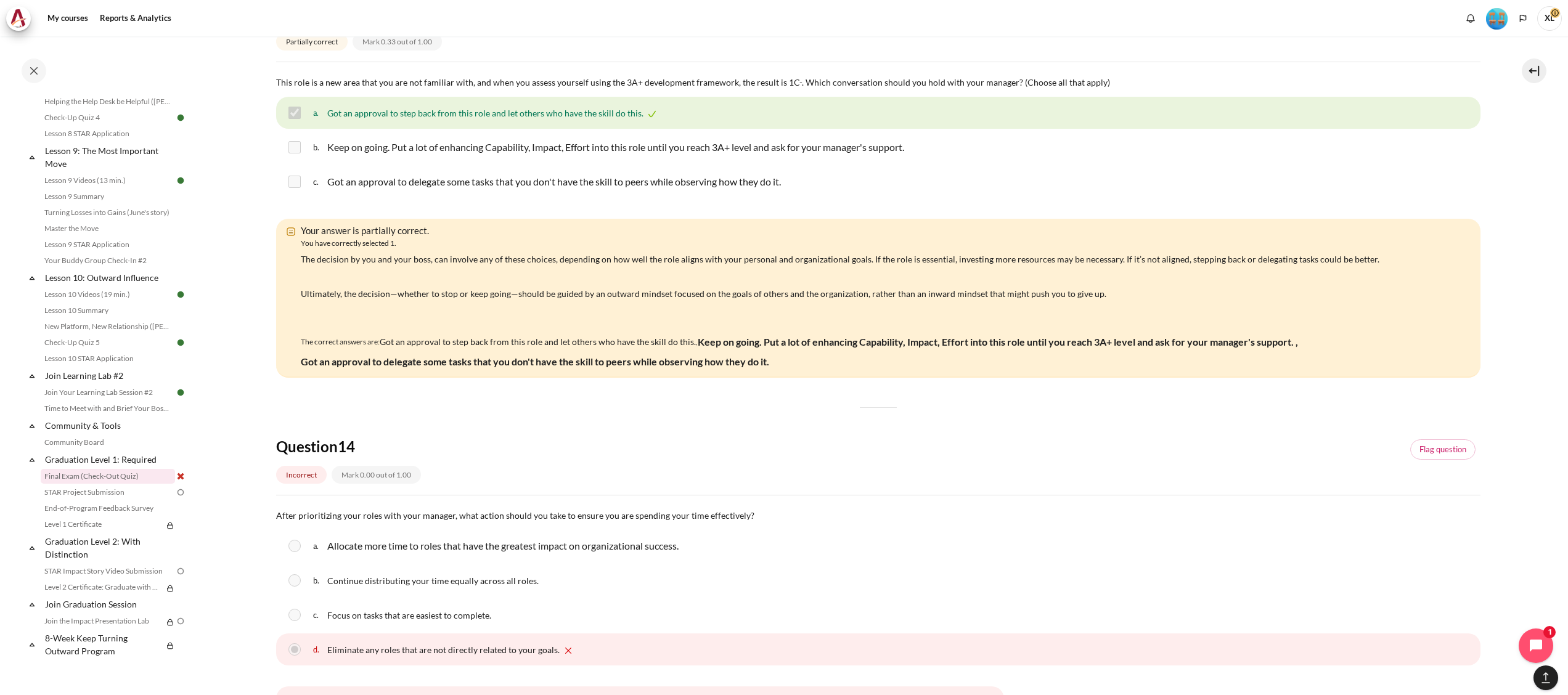
scroll to position [4912, 0]
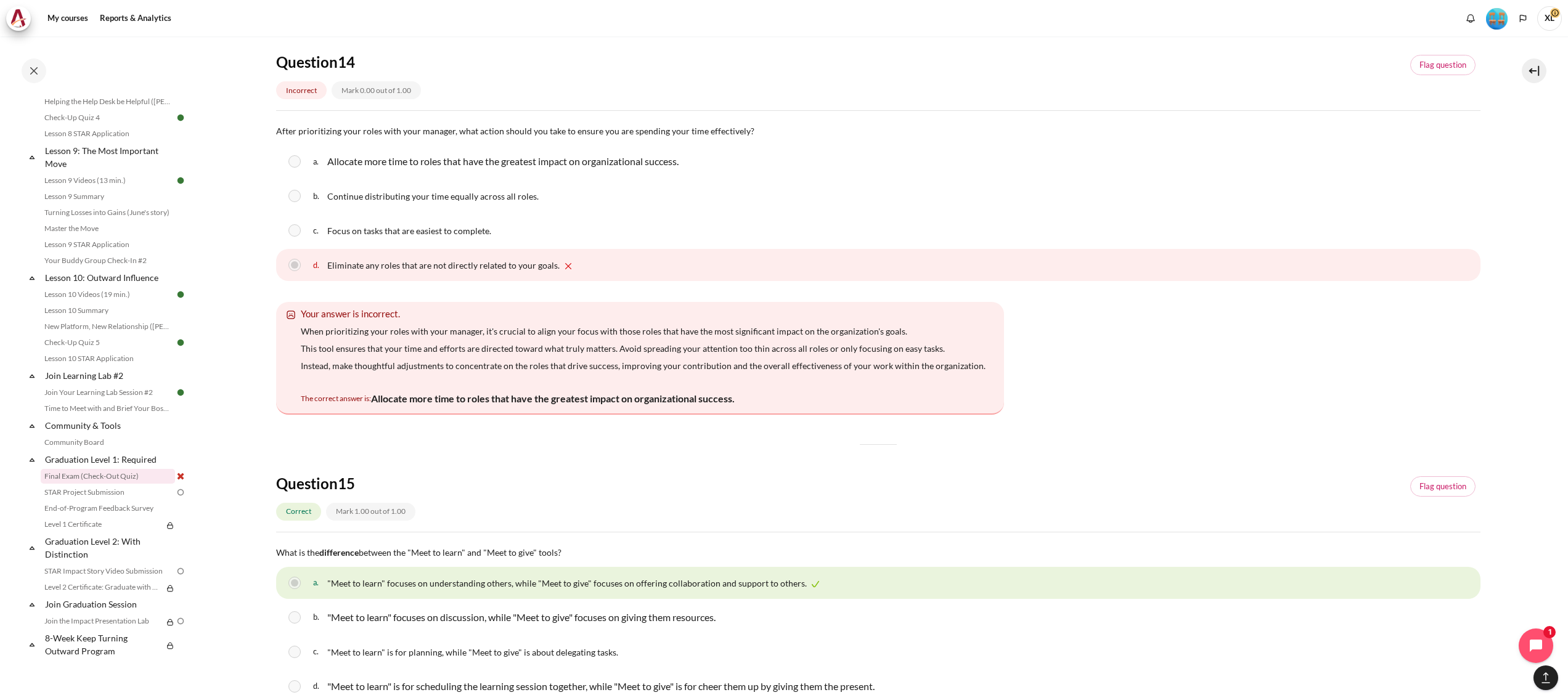
scroll to position [5333, 0]
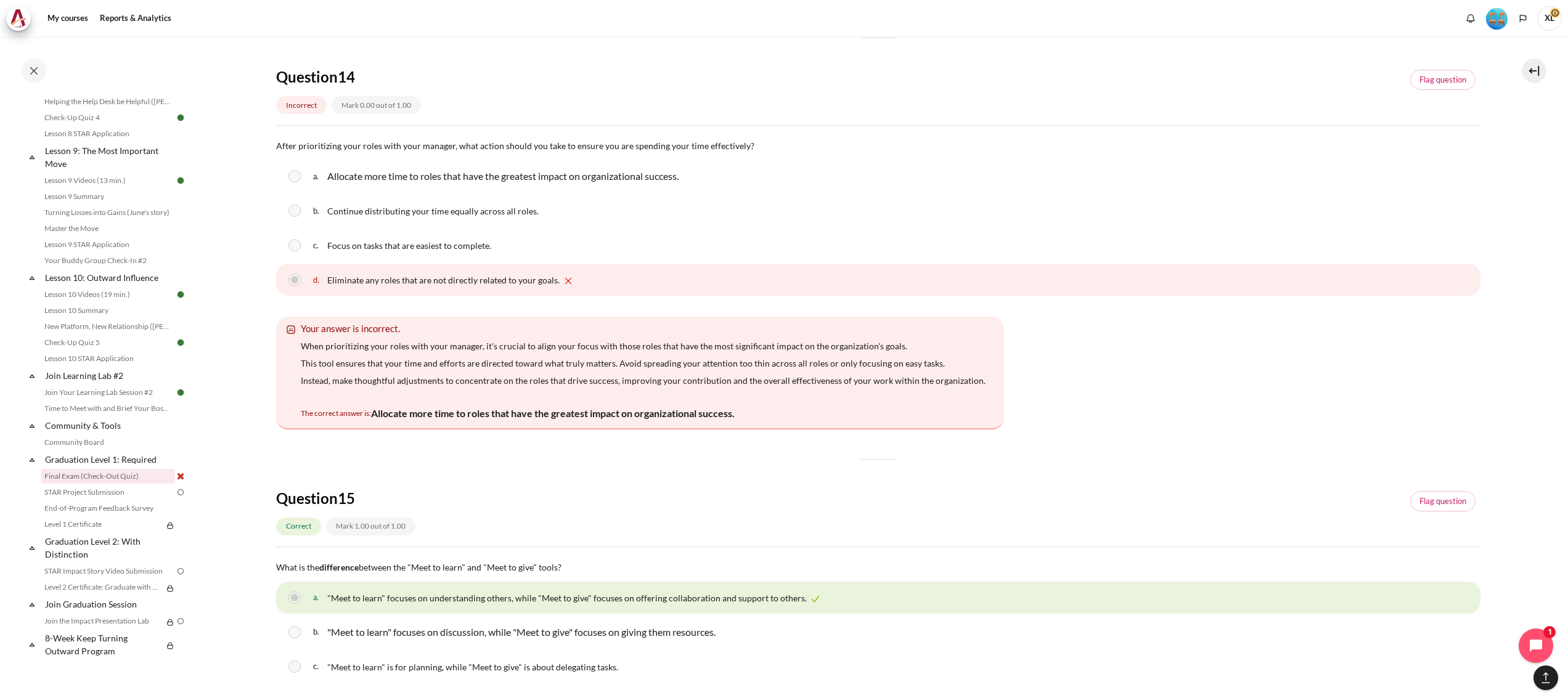
click at [934, 489] on div "Question 15 Correct Mark 1.00 out of 1.00 Flag question" at bounding box center [878, 518] width 1205 height 58
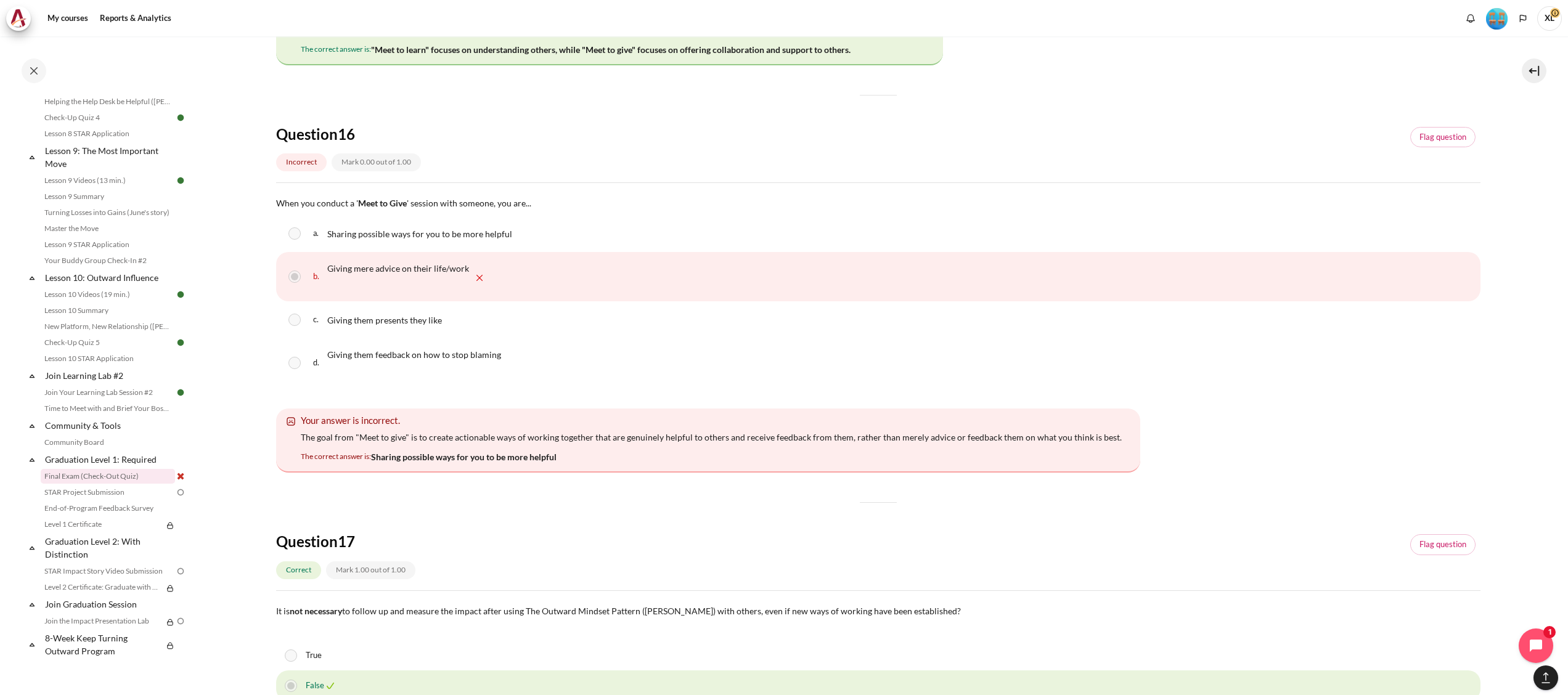
scroll to position [6072, 0]
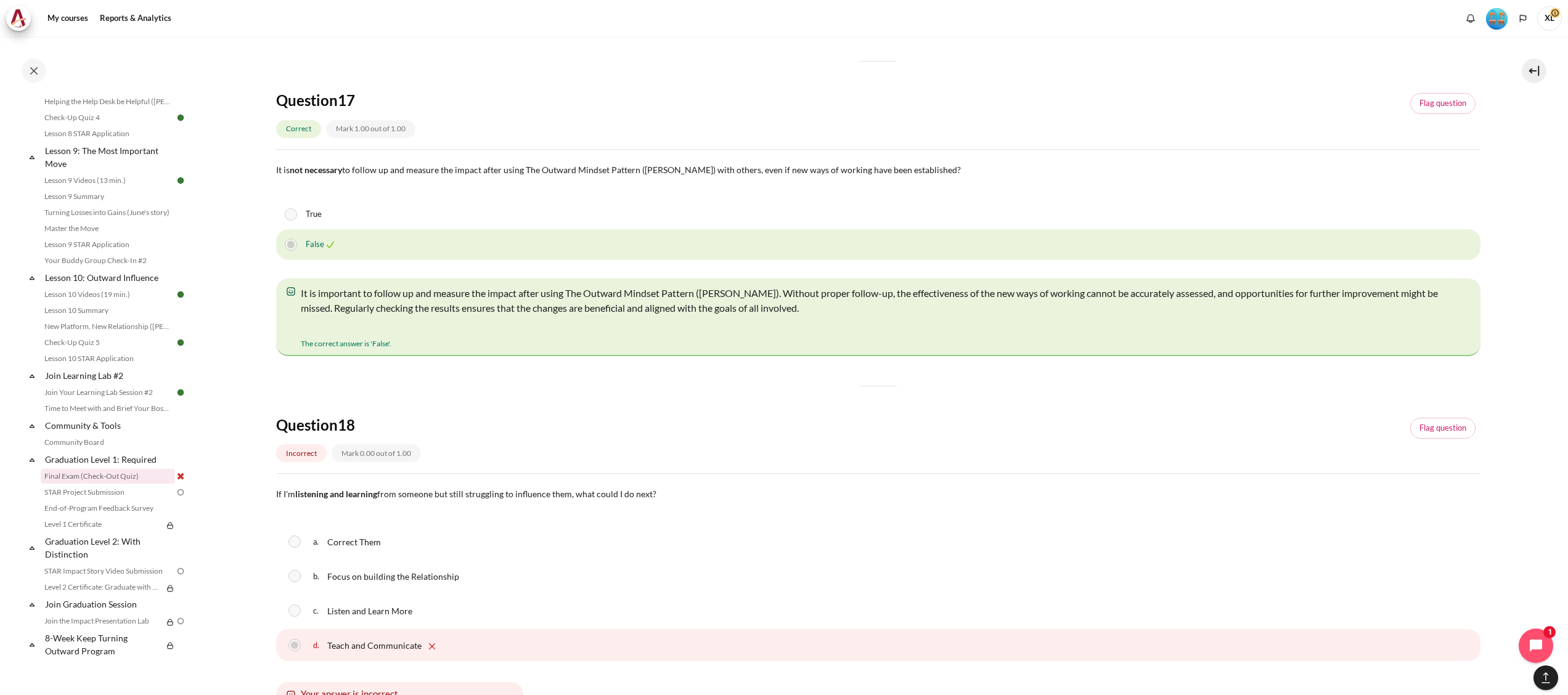
scroll to position [6566, 0]
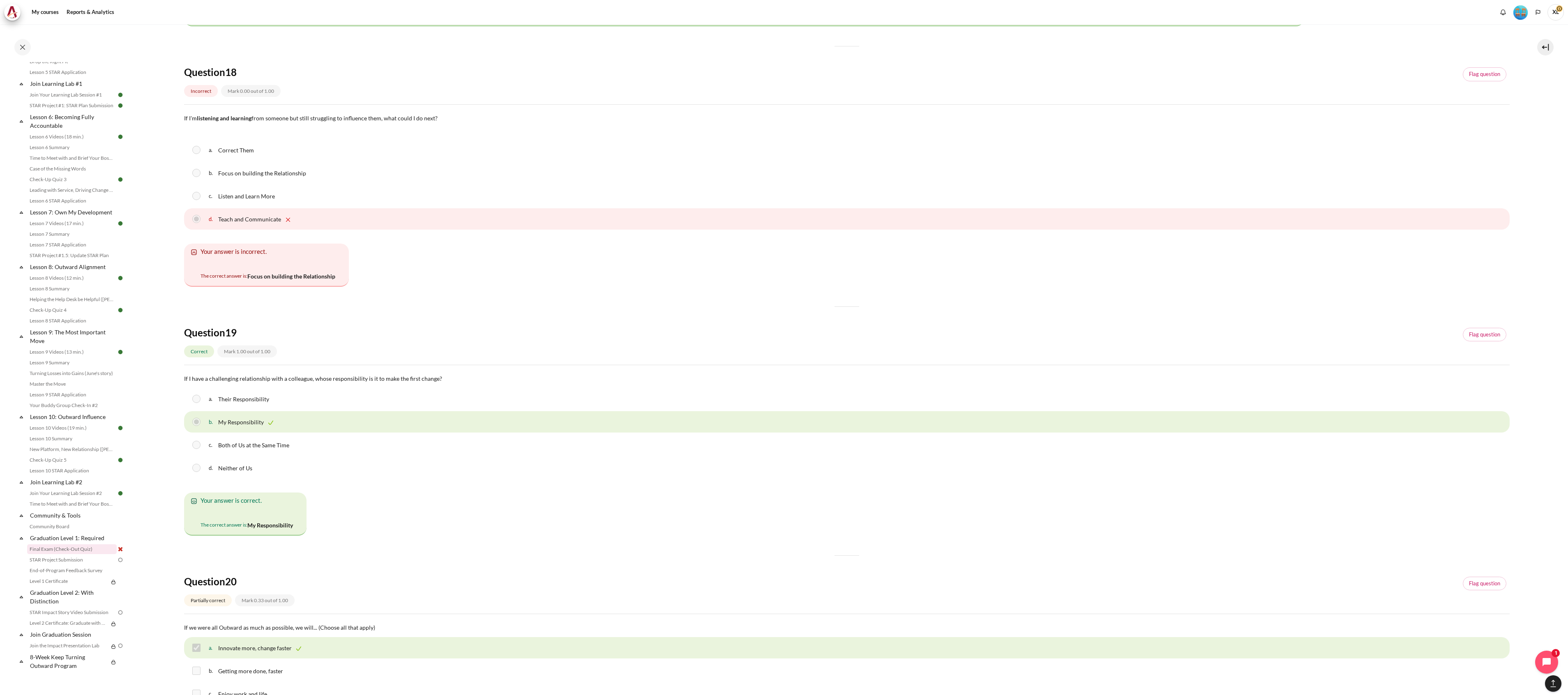
scroll to position [4567, 0]
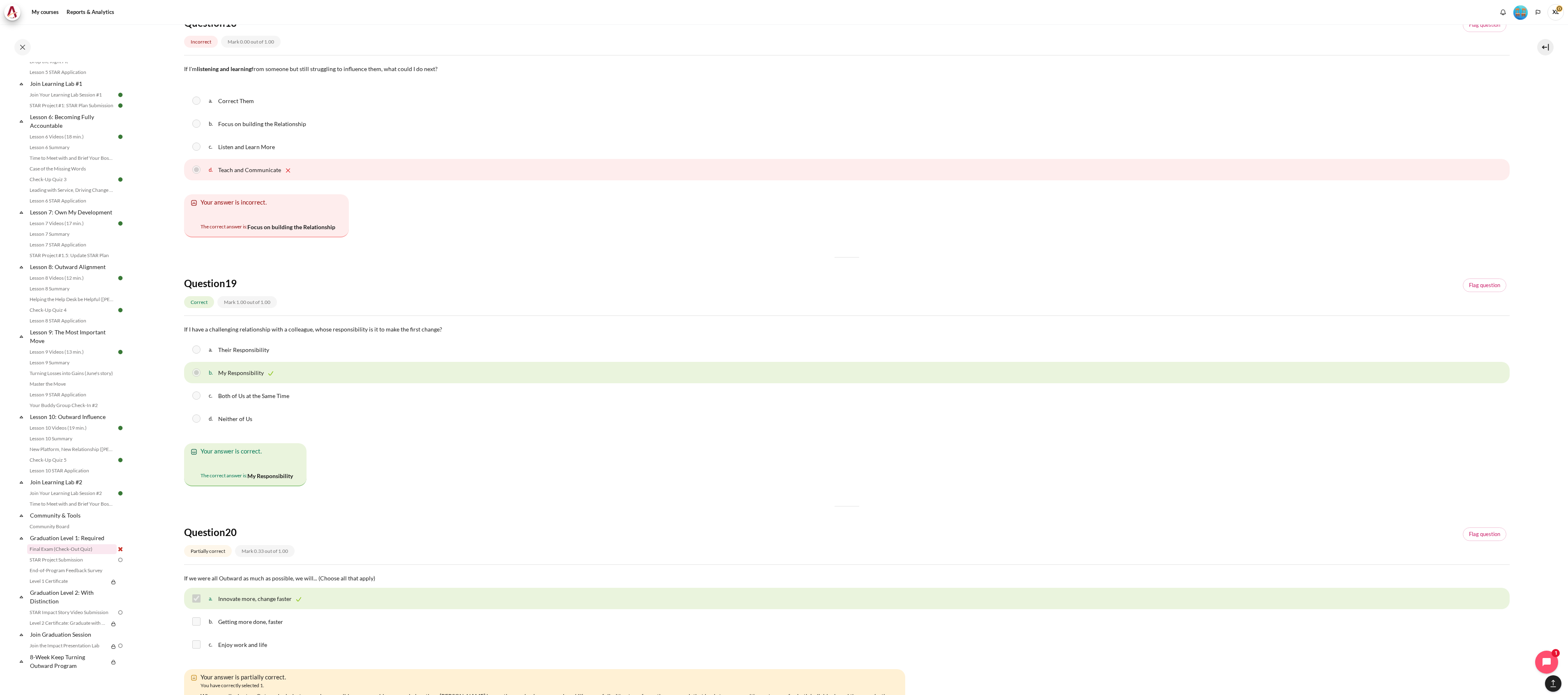
click at [783, 237] on div "Feedback Your answer is incorrect. The correct answer is: Focus on building the…" at bounding box center [847, 215] width 1326 height 43
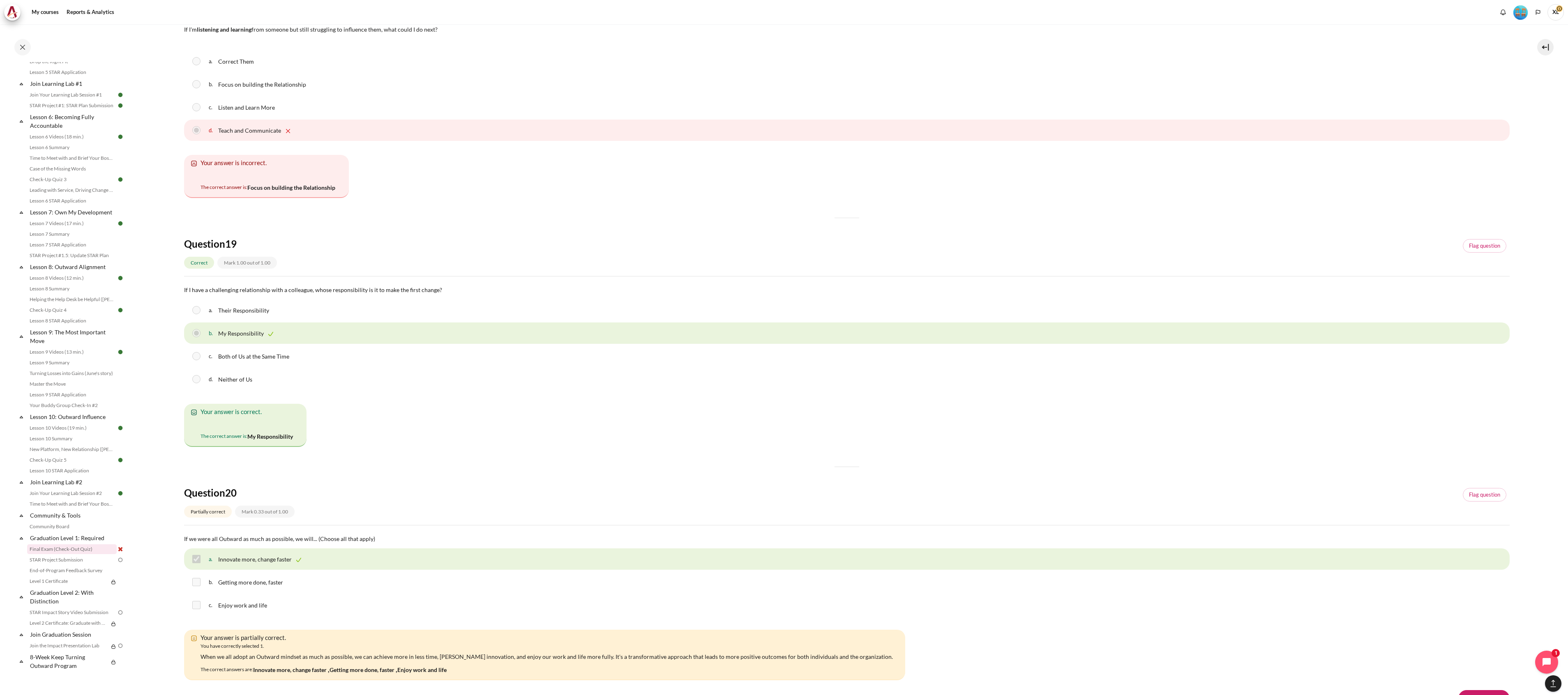
scroll to position [4690, 0]
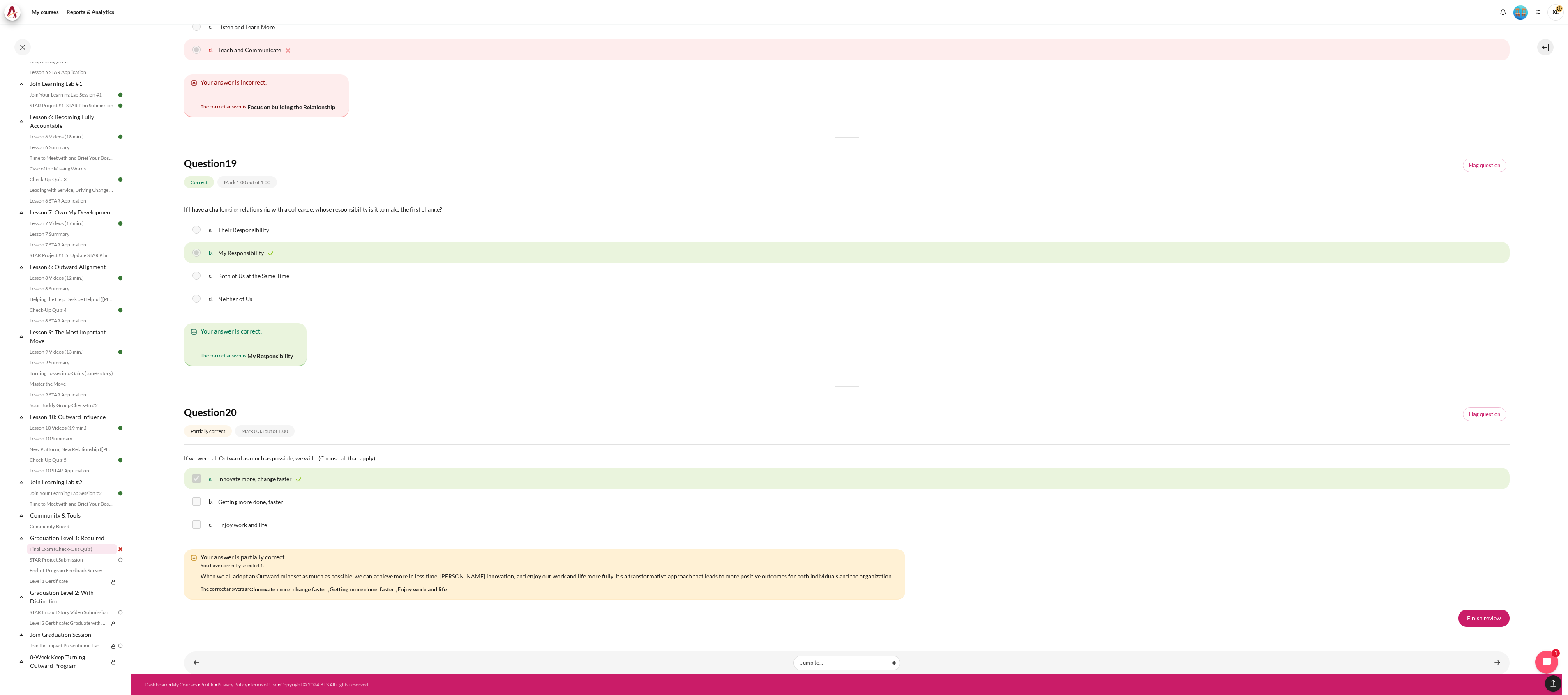
click at [540, 196] on div "Question 19 Correct Mark 1.00 out of 1.00 Flag question" at bounding box center [847, 176] width 1326 height 39
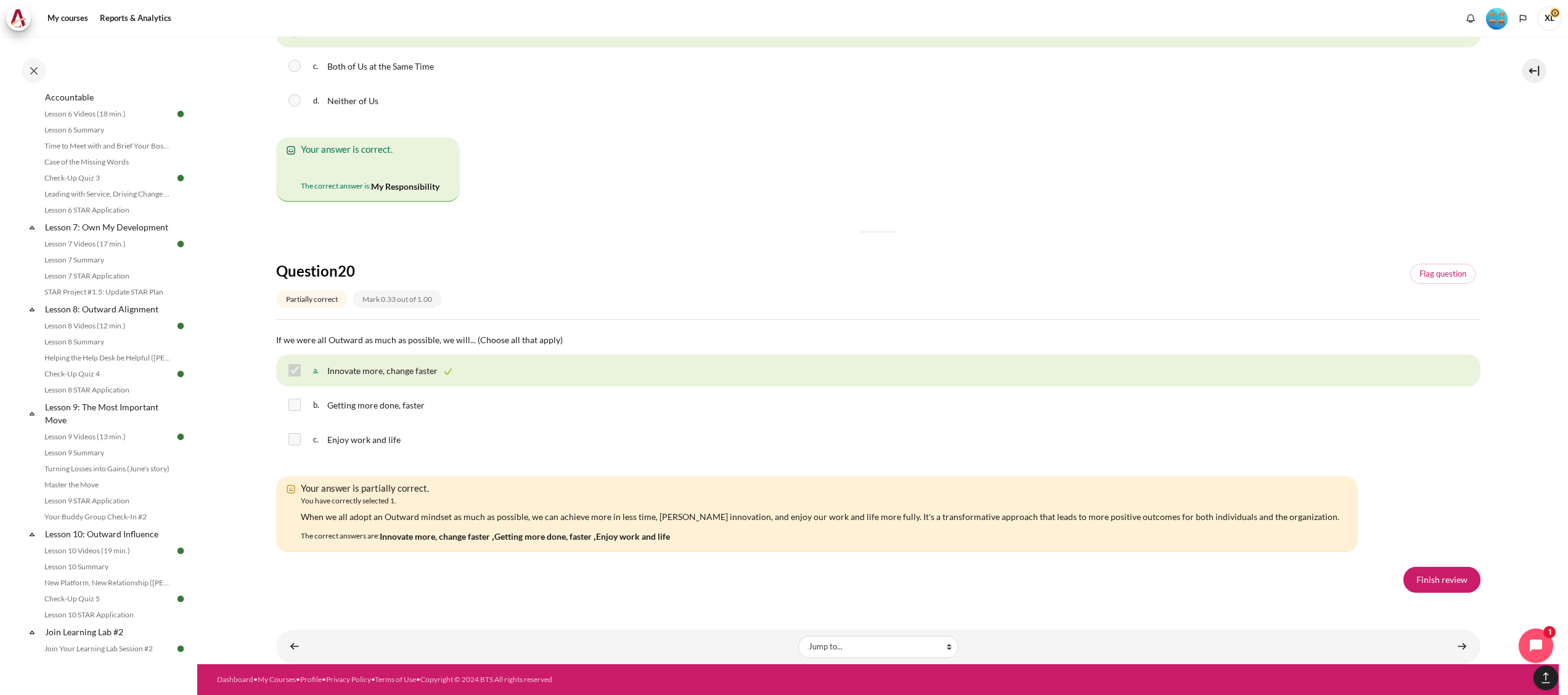
click at [1175, 521] on link "Finish review" at bounding box center [1442, 580] width 77 height 26
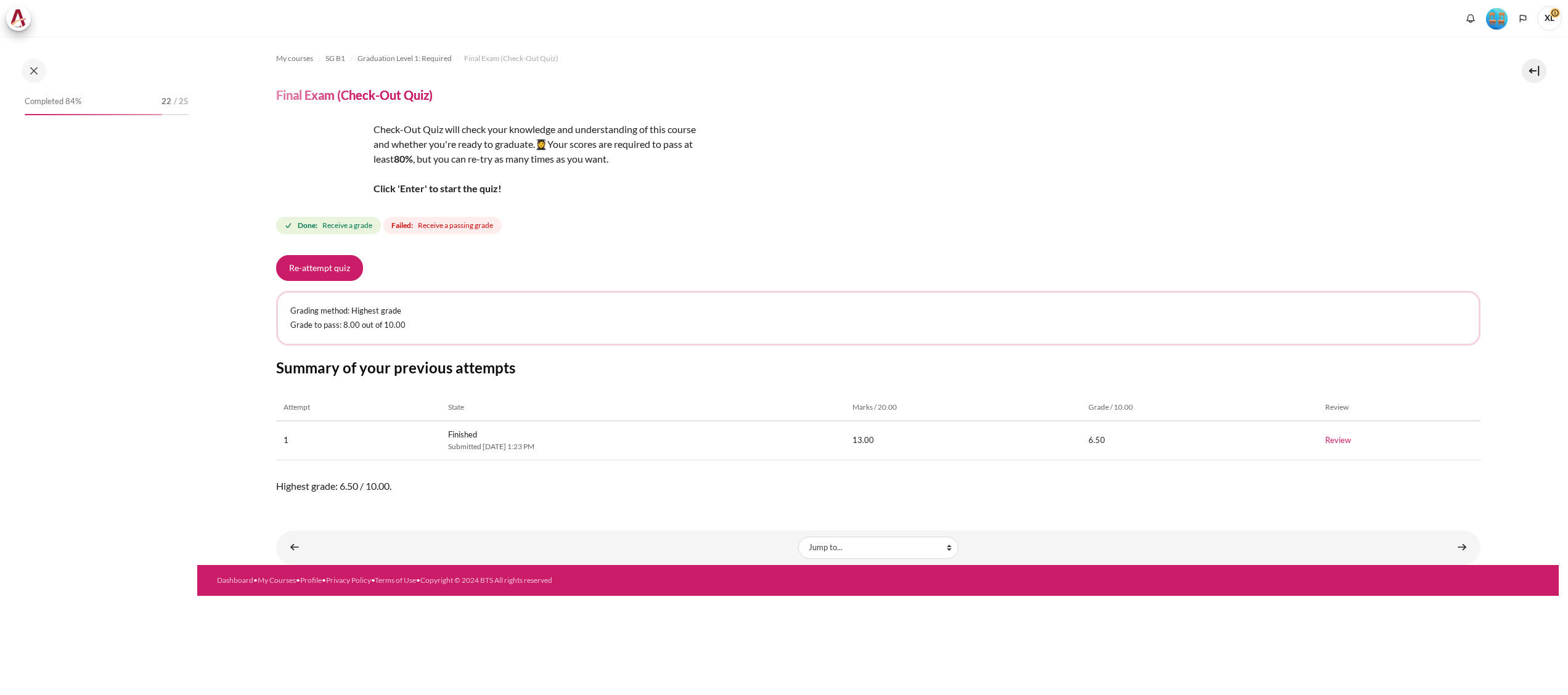
scroll to position [1043, 0]
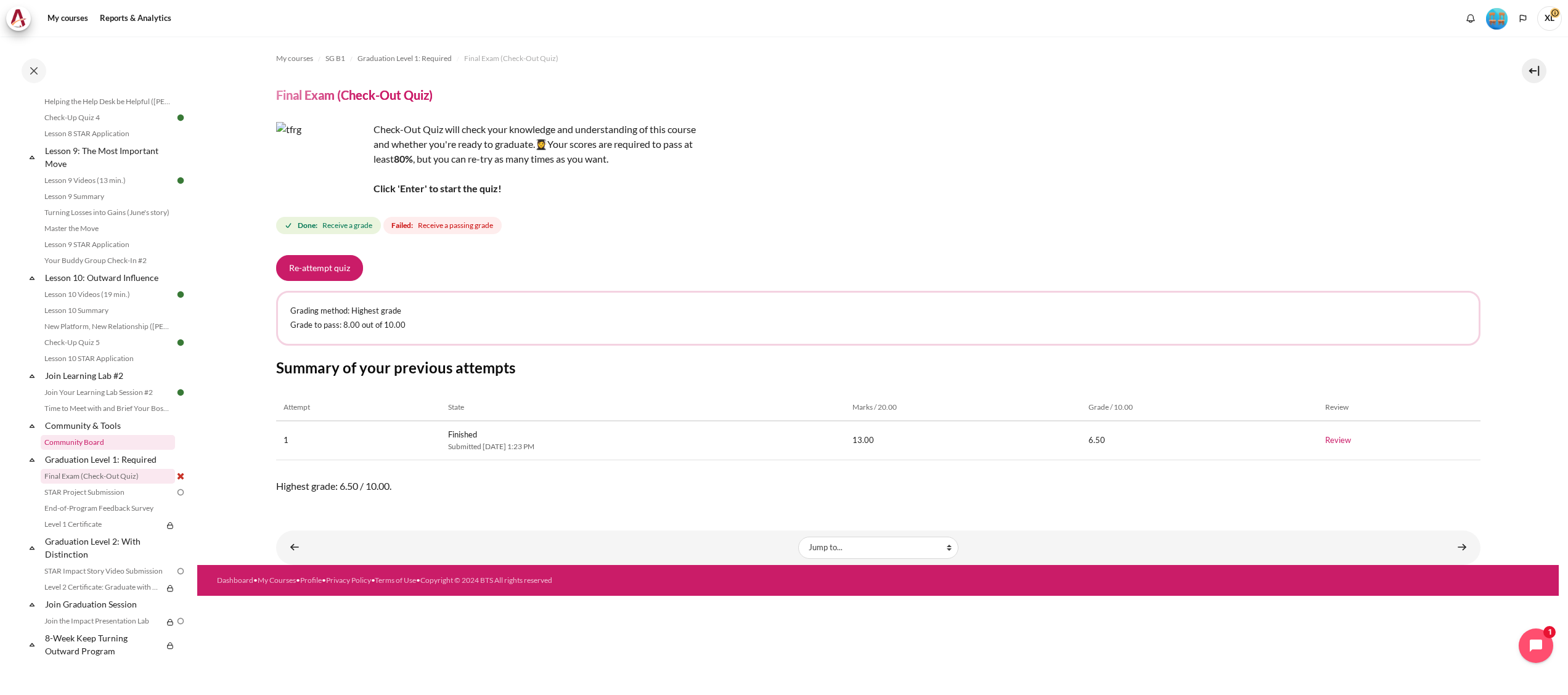
click at [79, 441] on link "Community Board" at bounding box center [108, 443] width 134 height 15
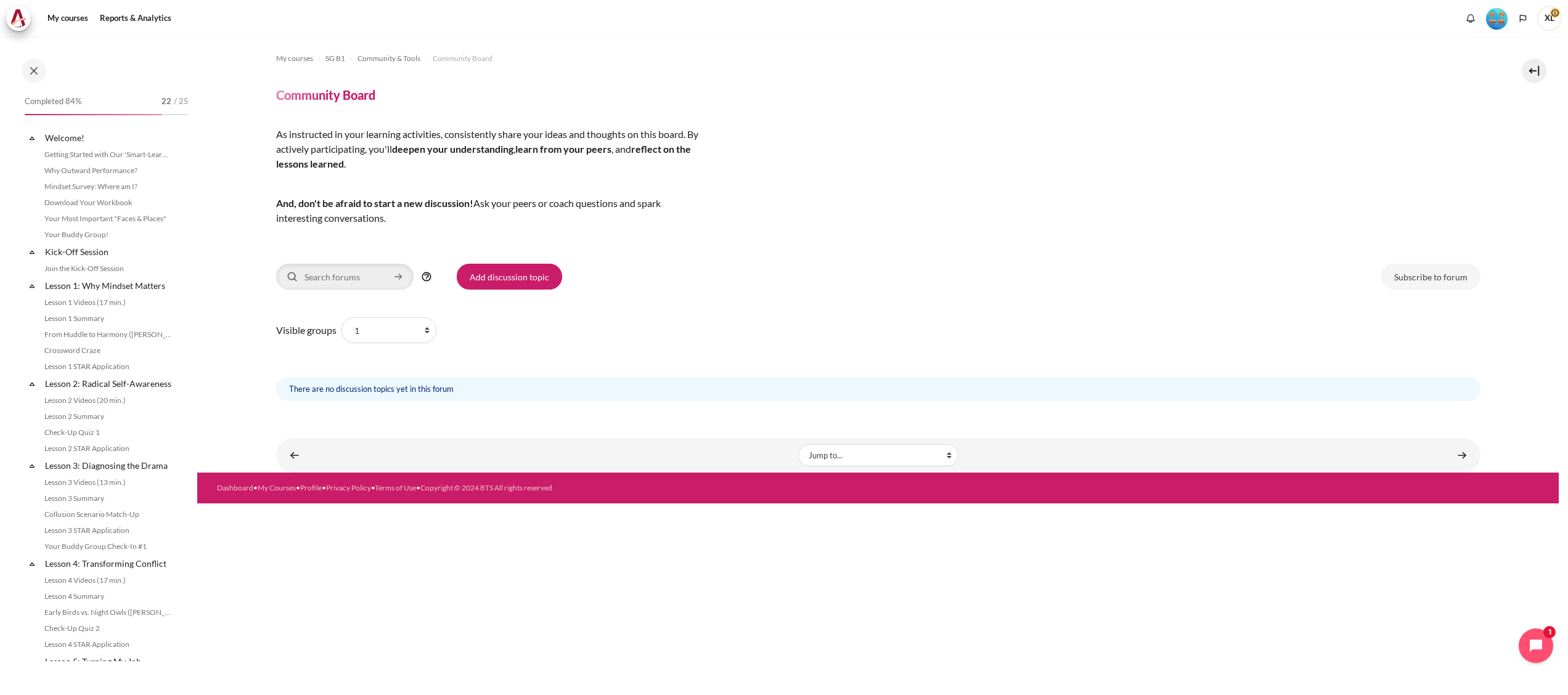
scroll to position [1043, 0]
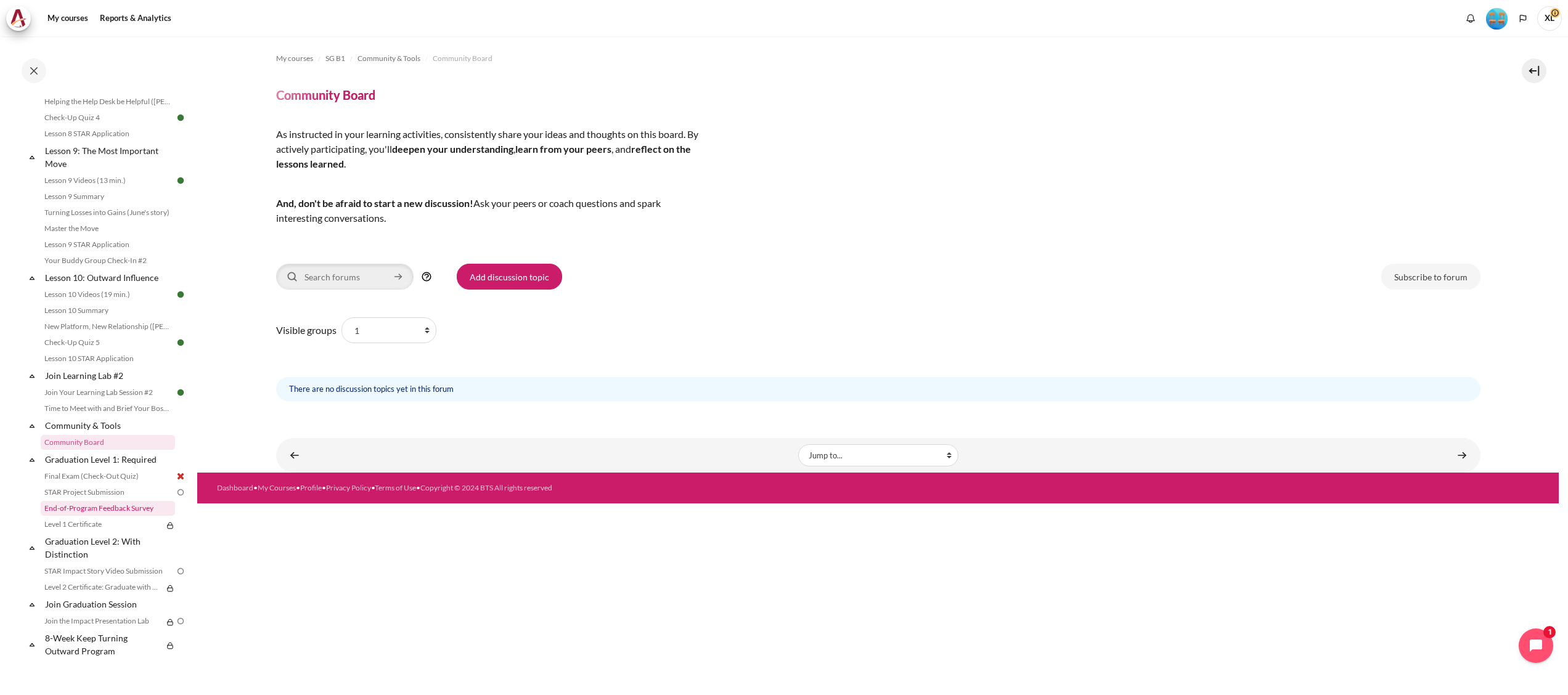
click at [82, 501] on link "End-of-Program Feedback Survey" at bounding box center [108, 509] width 134 height 15
click at [73, 494] on link "STAR Project Submission" at bounding box center [108, 492] width 134 height 15
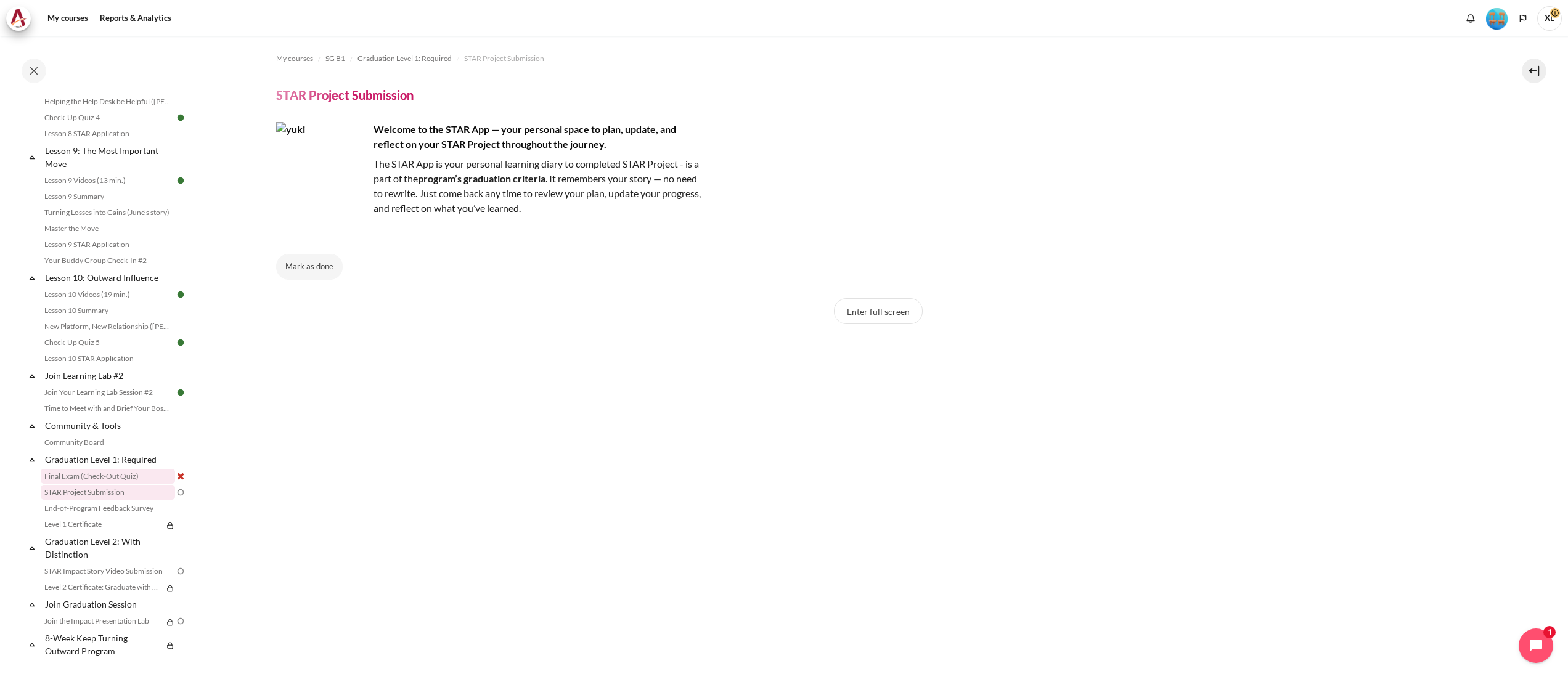
click at [121, 475] on link "Final Exam (Check-Out Quiz)" at bounding box center [108, 477] width 134 height 15
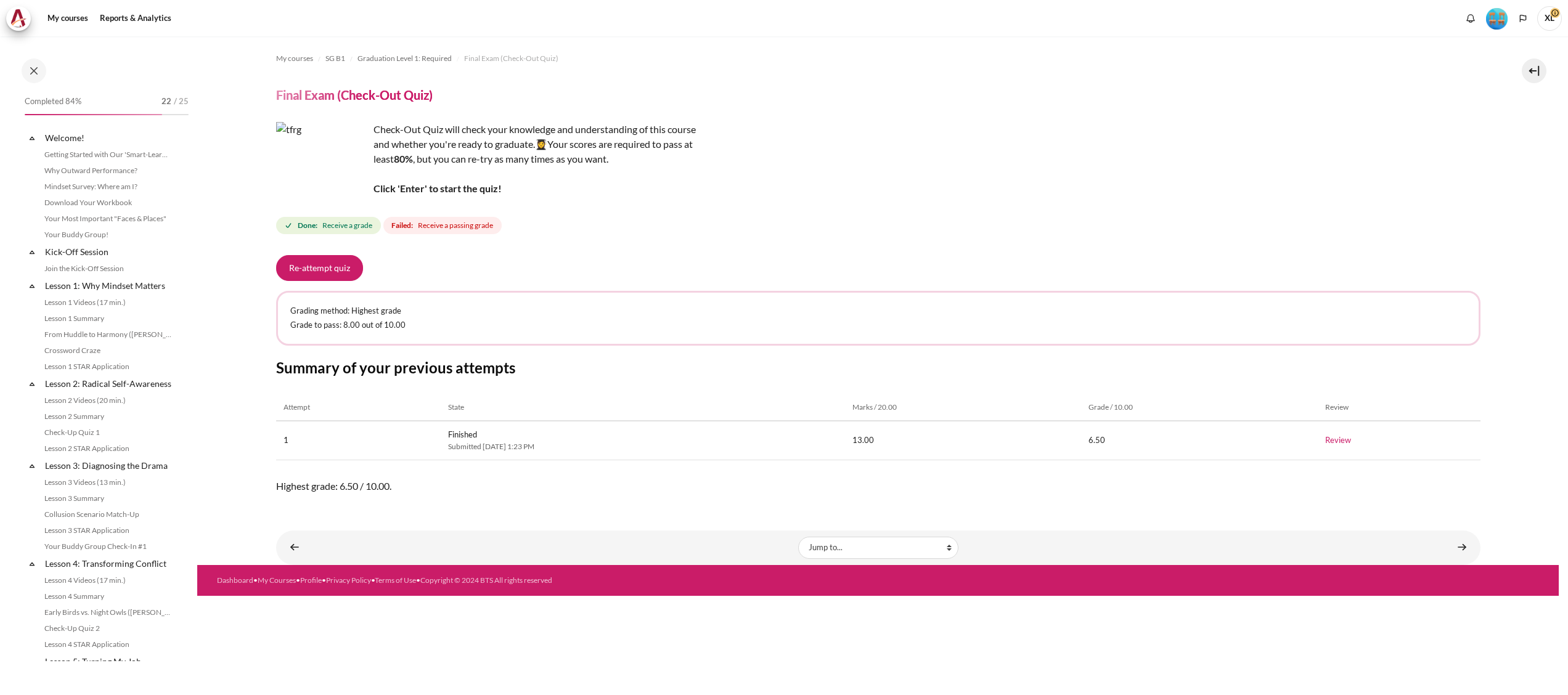
scroll to position [1043, 0]
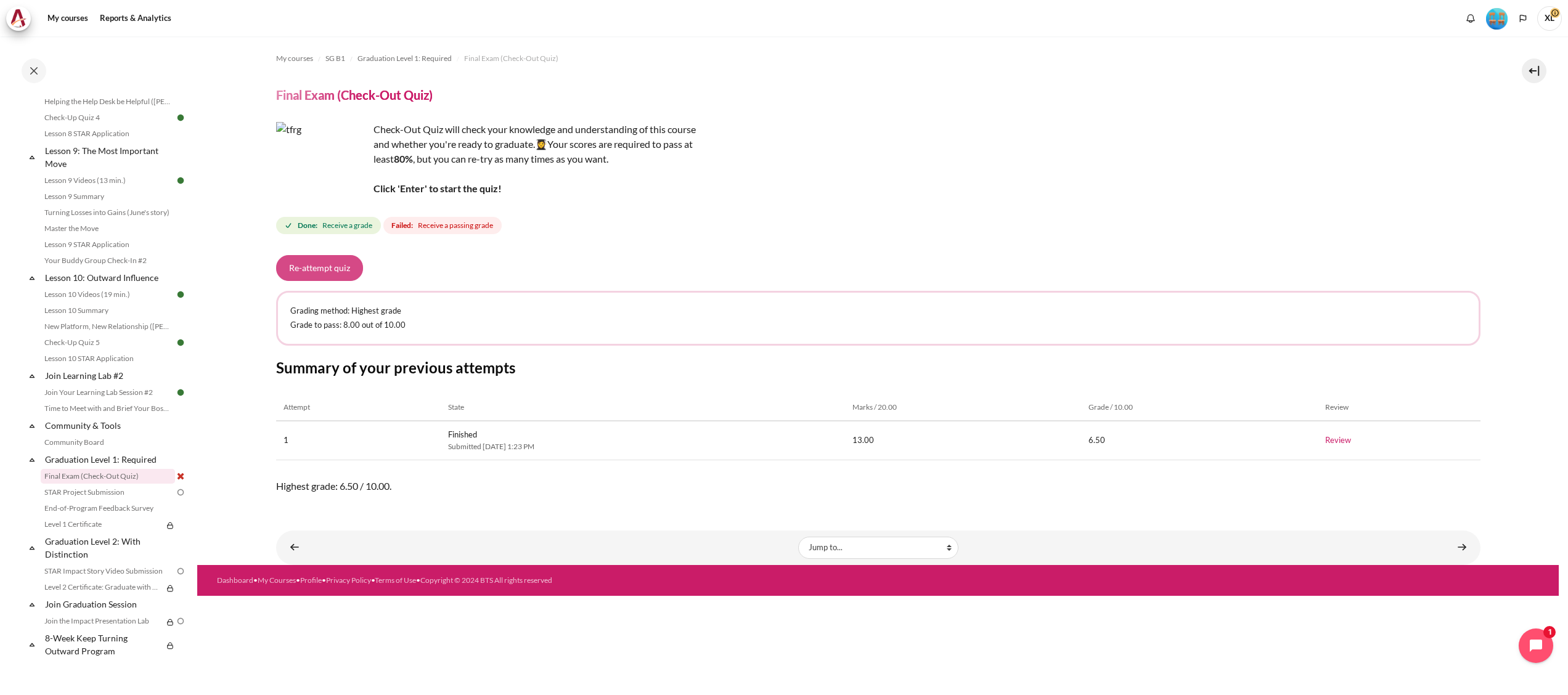
click at [329, 260] on button "Re-attempt quiz" at bounding box center [319, 268] width 87 height 26
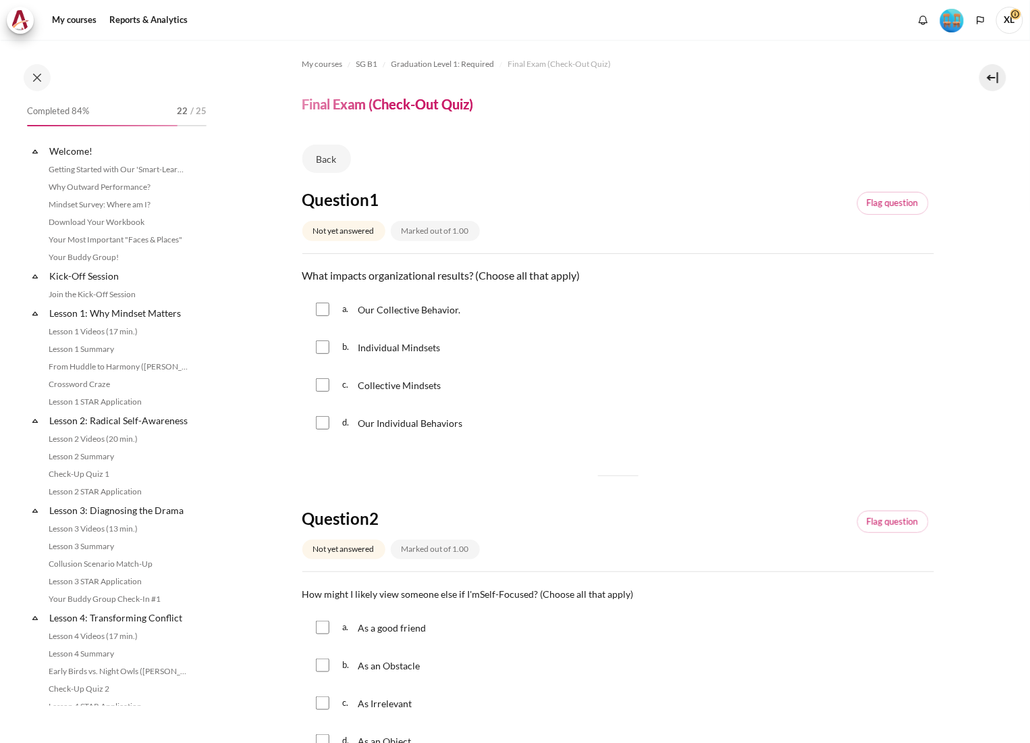
scroll to position [1161, 0]
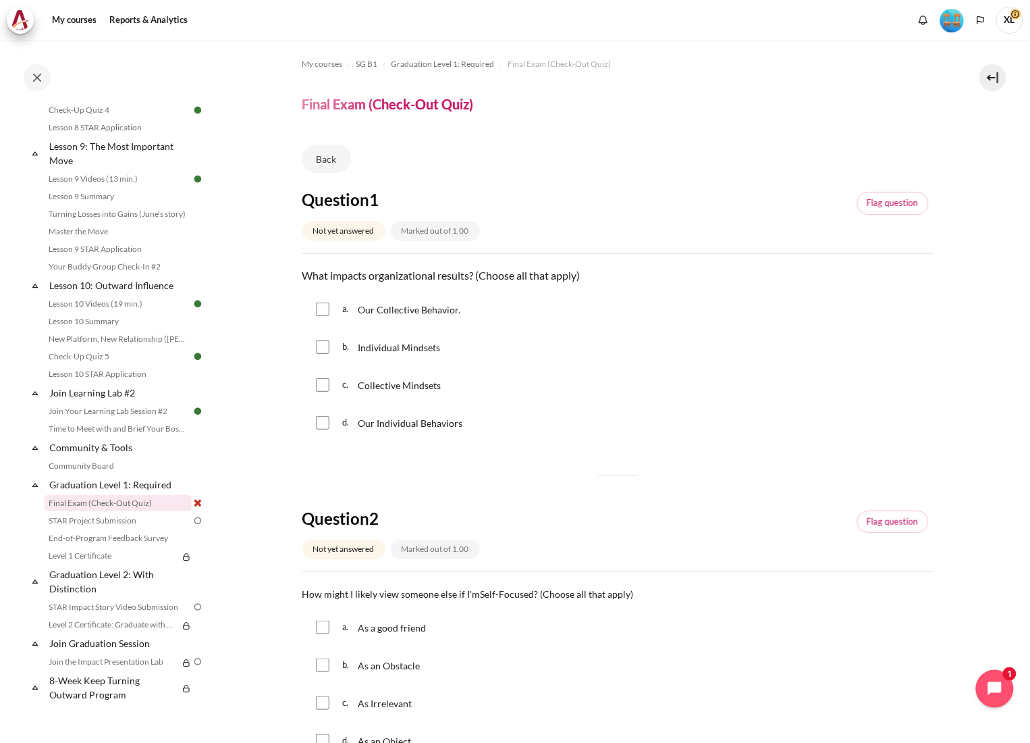
click at [319, 311] on input "Content" at bounding box center [323, 309] width 14 height 14
checkbox input "true"
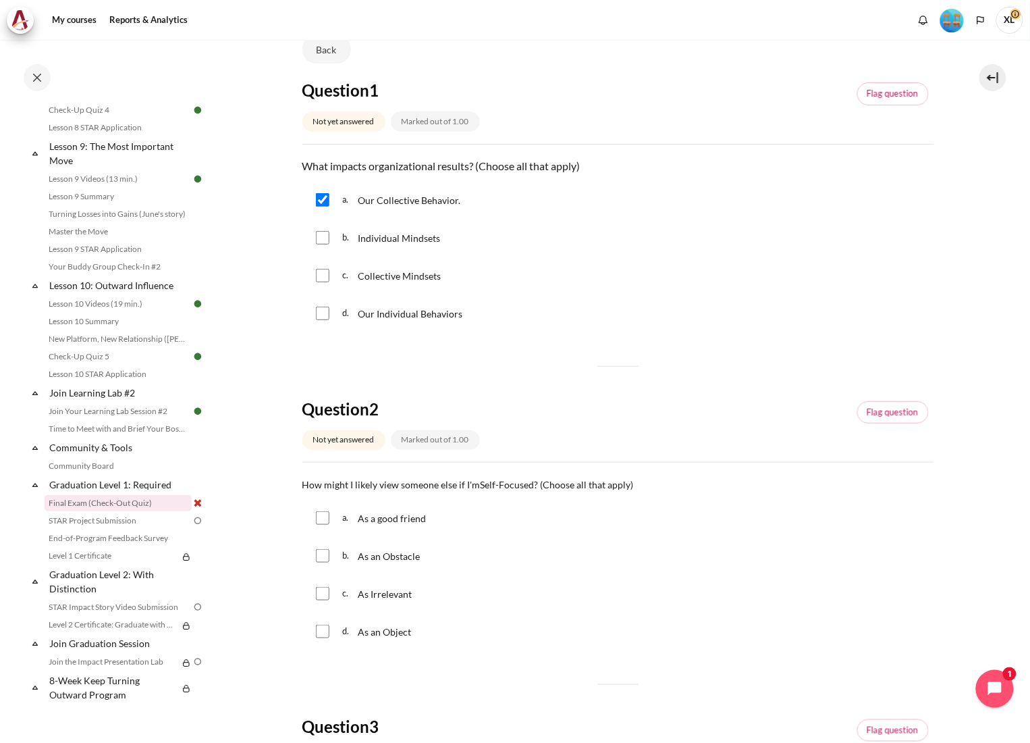
scroll to position [270, 0]
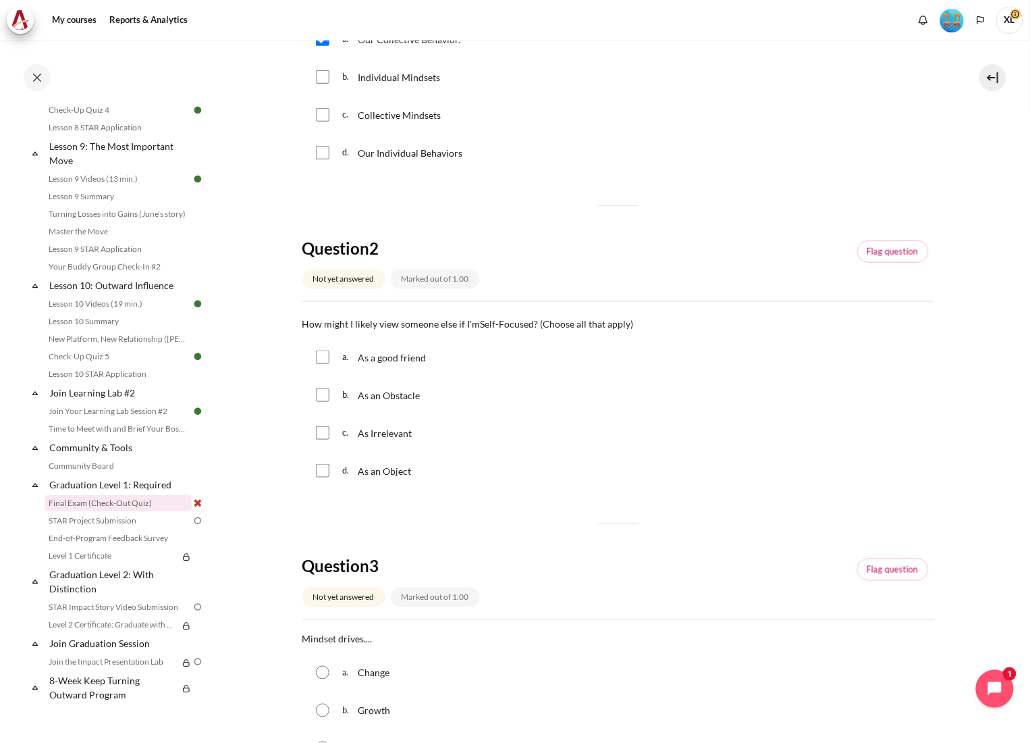
click at [322, 470] on input "Content" at bounding box center [323, 471] width 14 height 14
checkbox input "true"
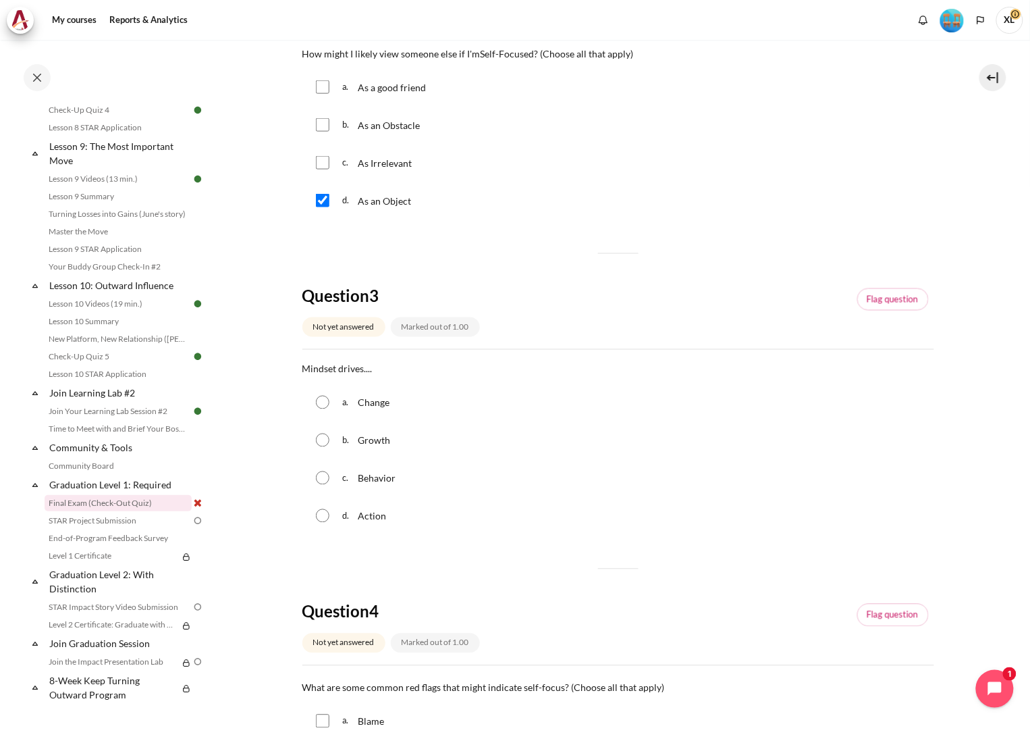
scroll to position [405, 0]
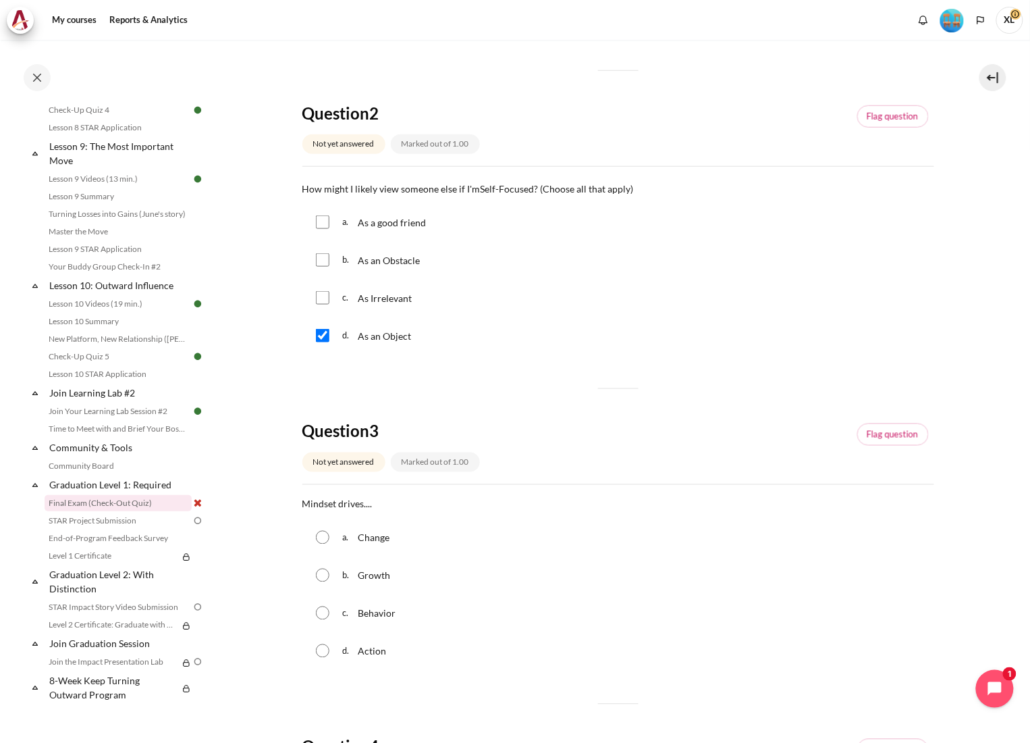
click at [327, 259] on input "Content" at bounding box center [323, 260] width 14 height 14
checkbox input "true"
click at [323, 301] on input "Content" at bounding box center [323, 298] width 14 height 14
checkbox input "true"
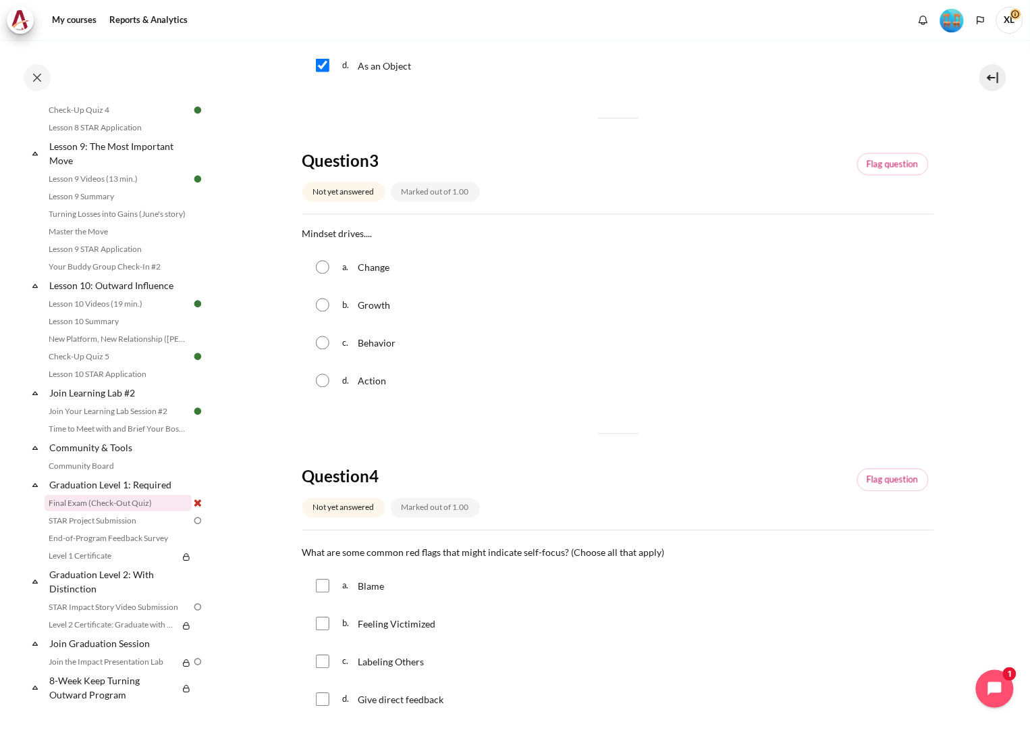
click at [323, 344] on input "Content" at bounding box center [323, 343] width 14 height 14
radio input "true"
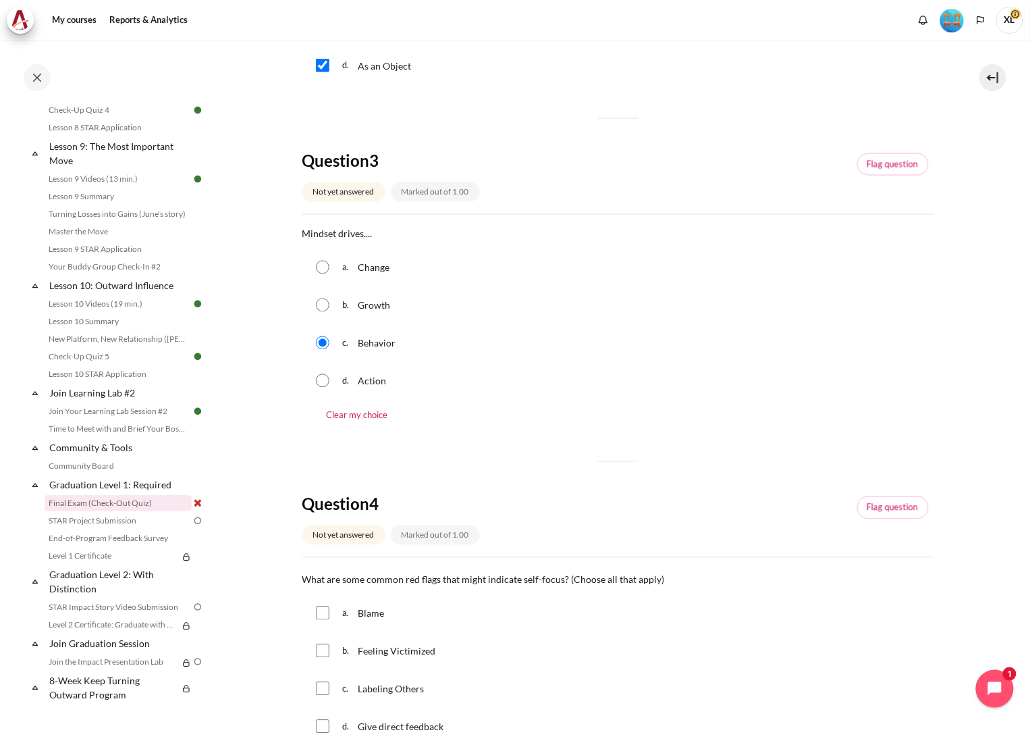
click at [449, 479] on div "Question 1 Not yet answered Marked out of 1.00 Flag question Question text What…" at bounding box center [618, 314] width 632 height 1600
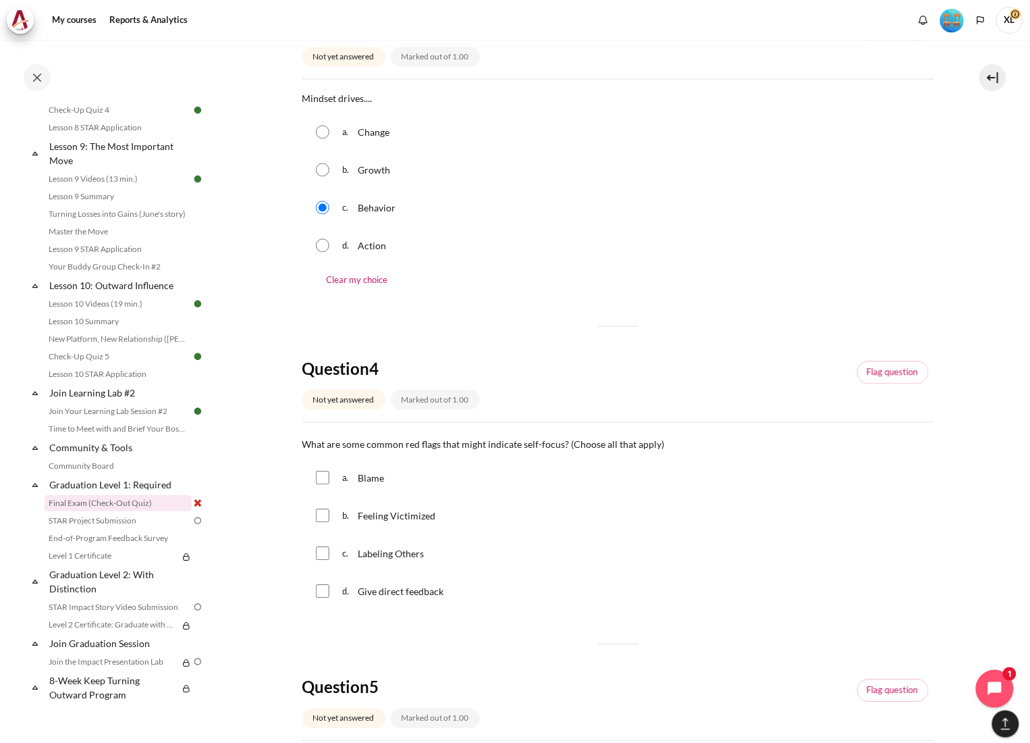
scroll to position [945, 0]
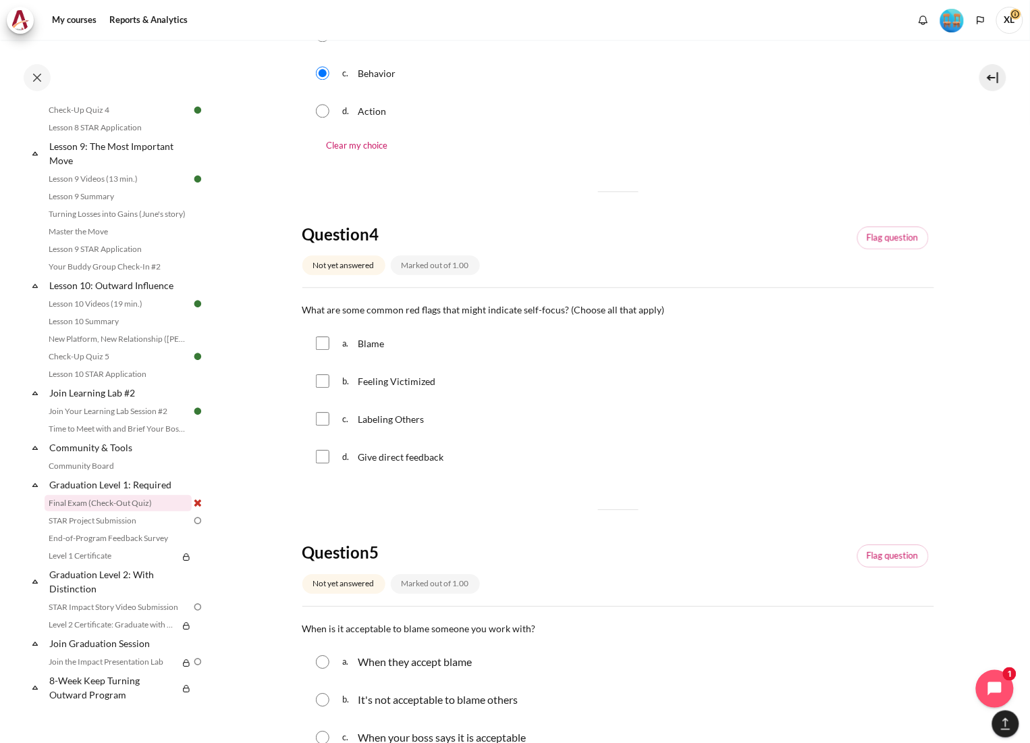
click at [336, 346] on div "a. Blame" at bounding box center [618, 342] width 632 height 35
click at [323, 346] on input "Content" at bounding box center [323, 343] width 14 height 14
checkbox input "true"
click at [324, 385] on input "Content" at bounding box center [323, 381] width 14 height 14
checkbox input "true"
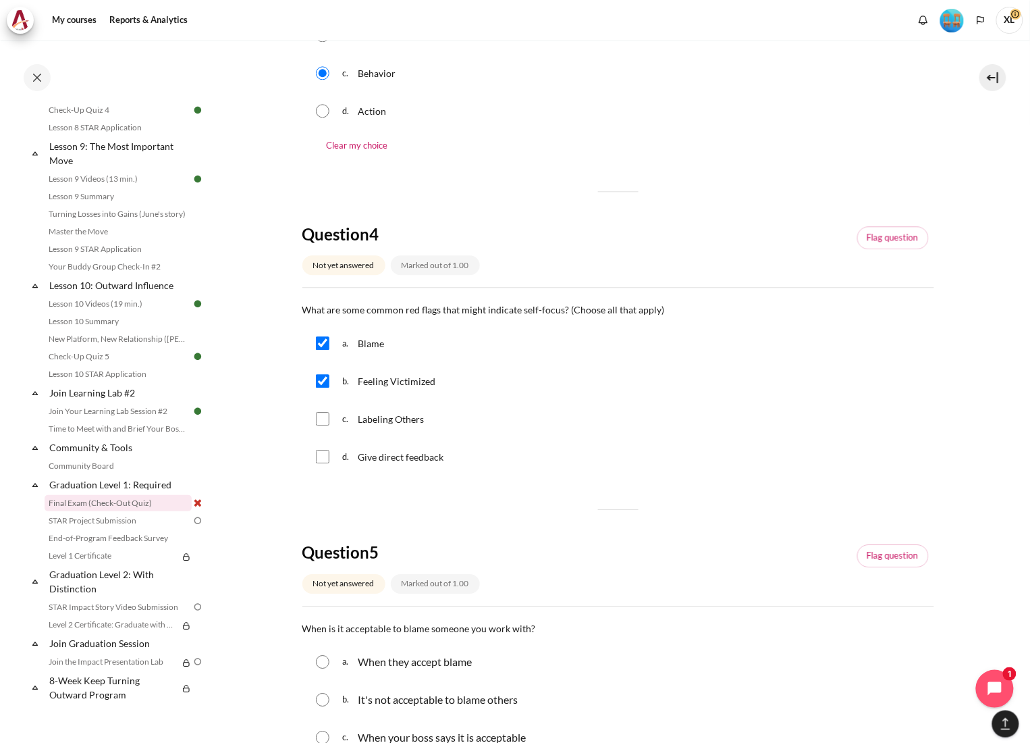
click at [324, 417] on input "Content" at bounding box center [323, 419] width 14 height 14
checkbox input "true"
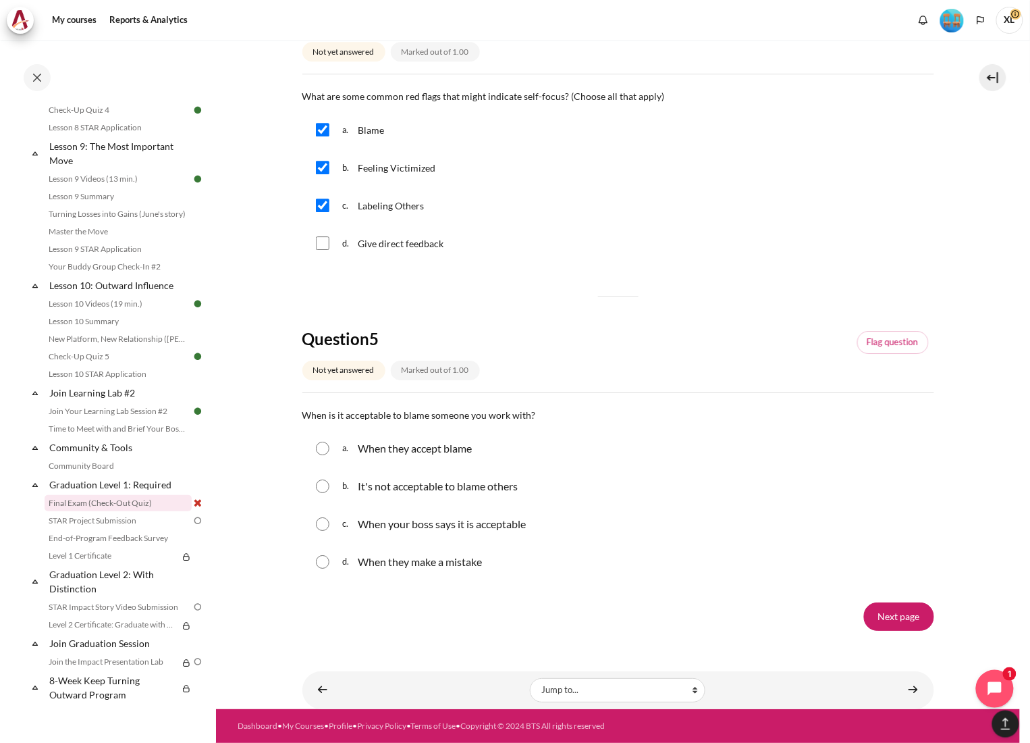
scroll to position [1160, 0]
click at [344, 614] on div "Next page" at bounding box center [618, 616] width 632 height 28
click at [325, 485] on input "Content" at bounding box center [323, 486] width 14 height 14
radio input "true"
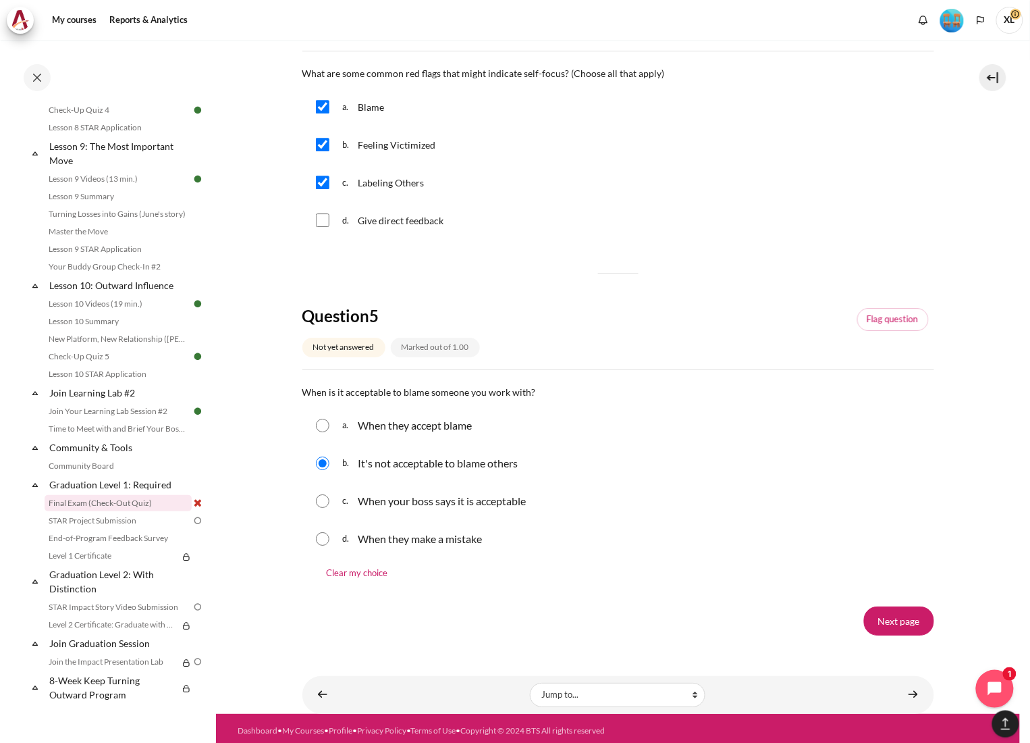
scroll to position [1187, 0]
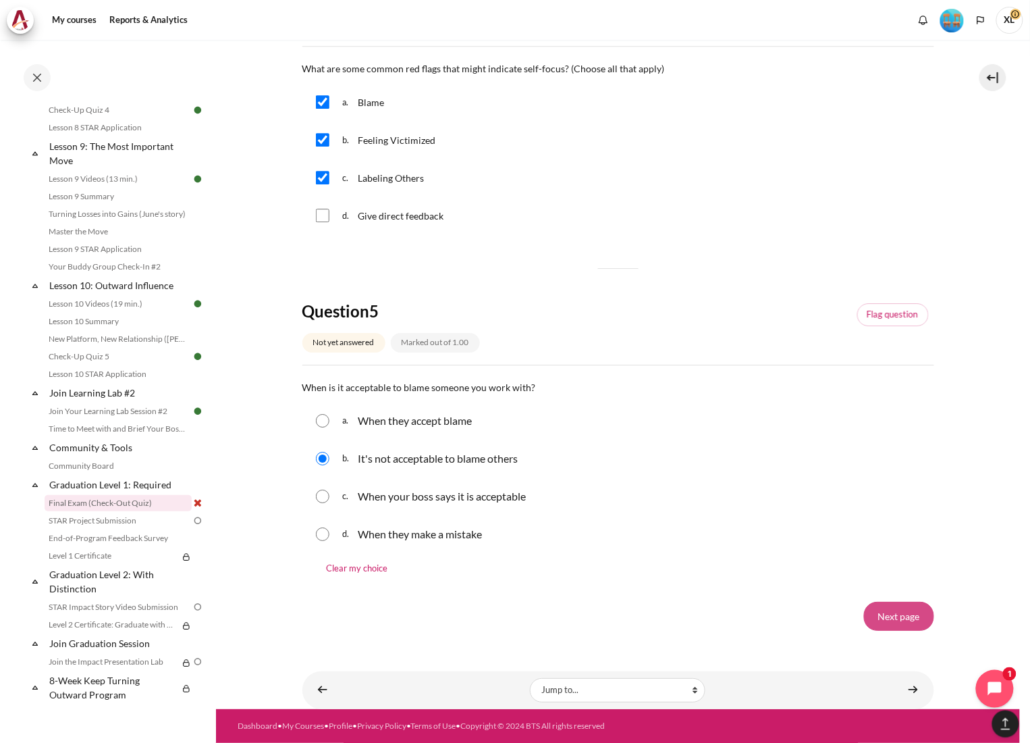
click at [876, 613] on input "Next page" at bounding box center [899, 615] width 70 height 28
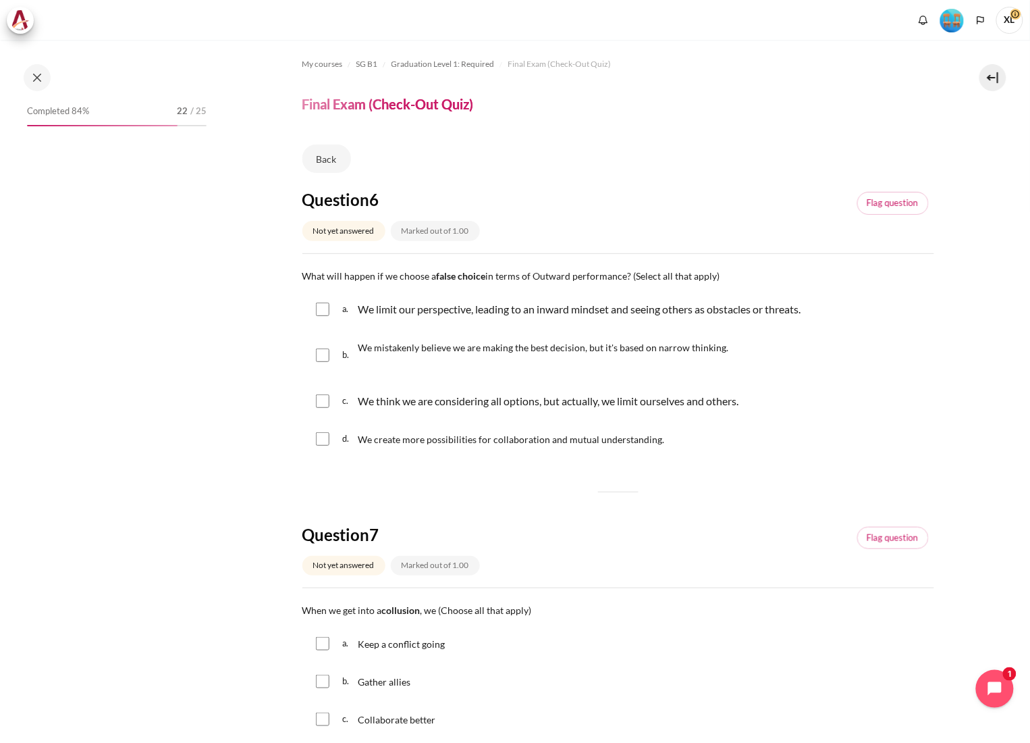
scroll to position [1161, 0]
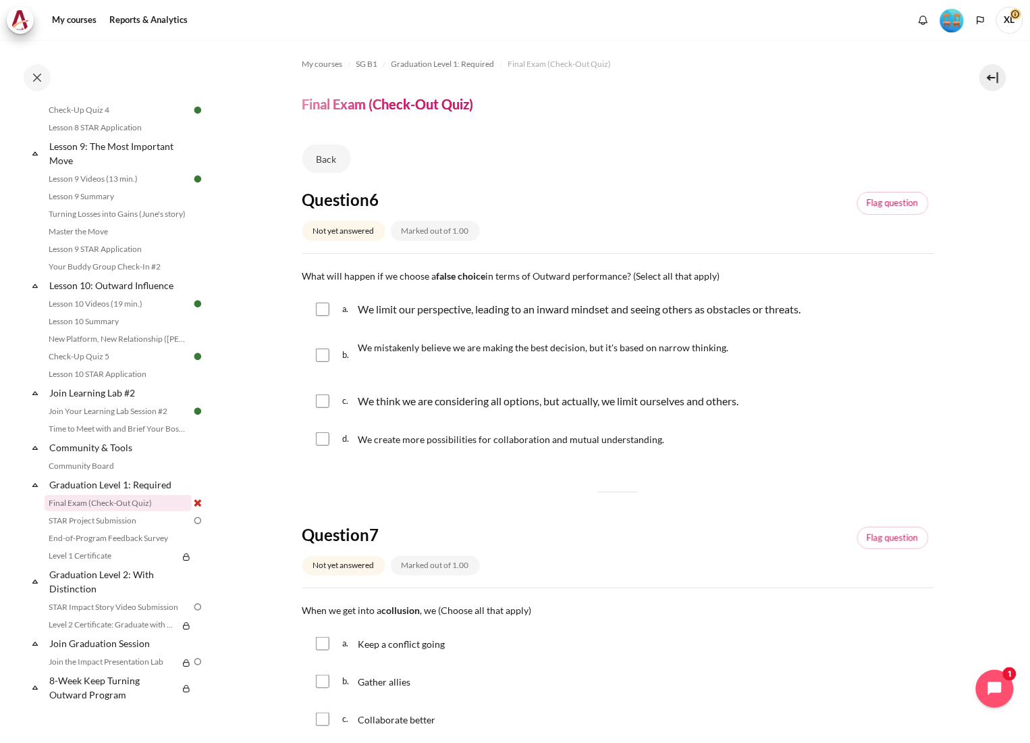
click at [319, 311] on input "Content" at bounding box center [323, 309] width 14 height 14
checkbox input "true"
click at [321, 360] on input "Content" at bounding box center [323, 355] width 14 height 14
checkbox input "true"
click at [323, 402] on input "Content" at bounding box center [323, 401] width 14 height 14
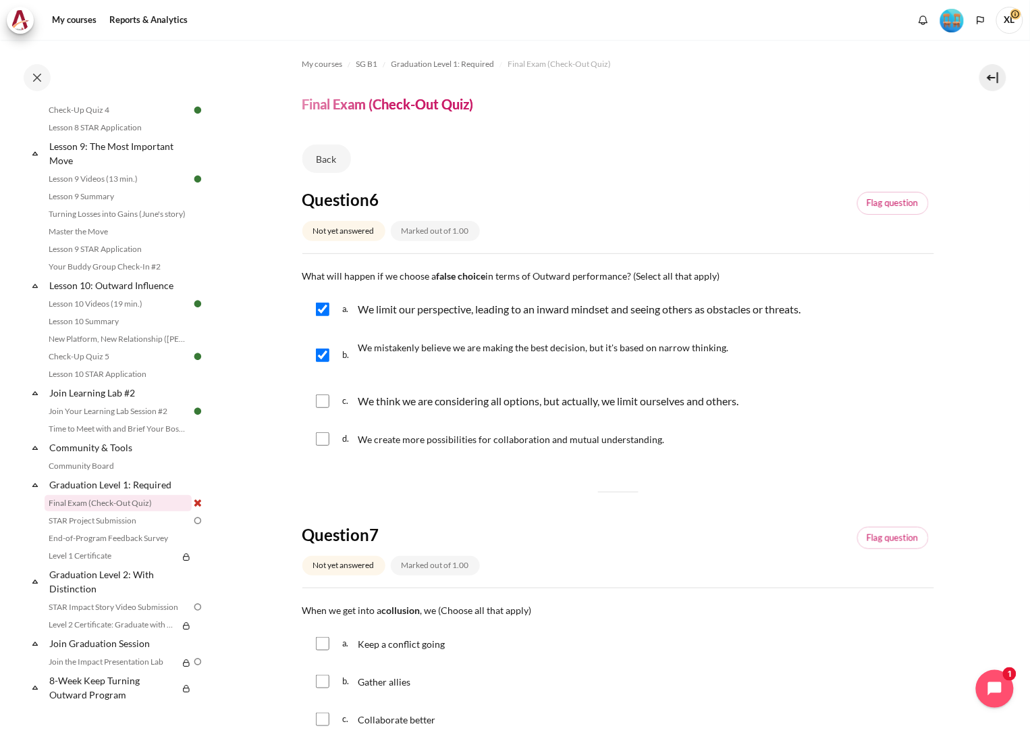
checkbox input "true"
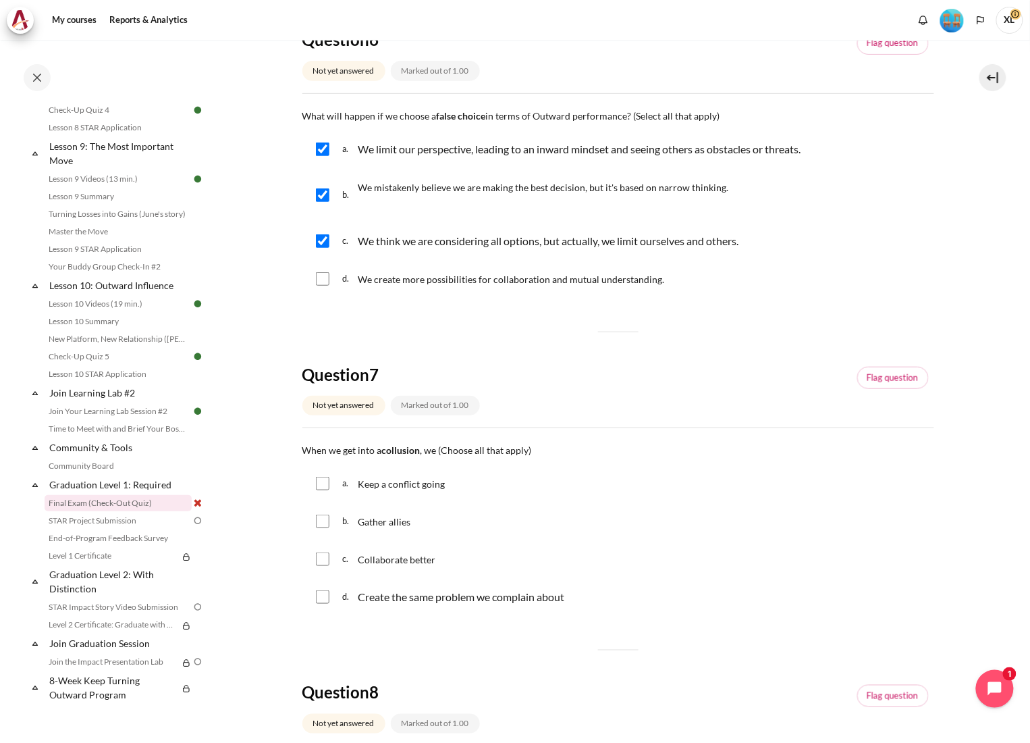
scroll to position [270, 0]
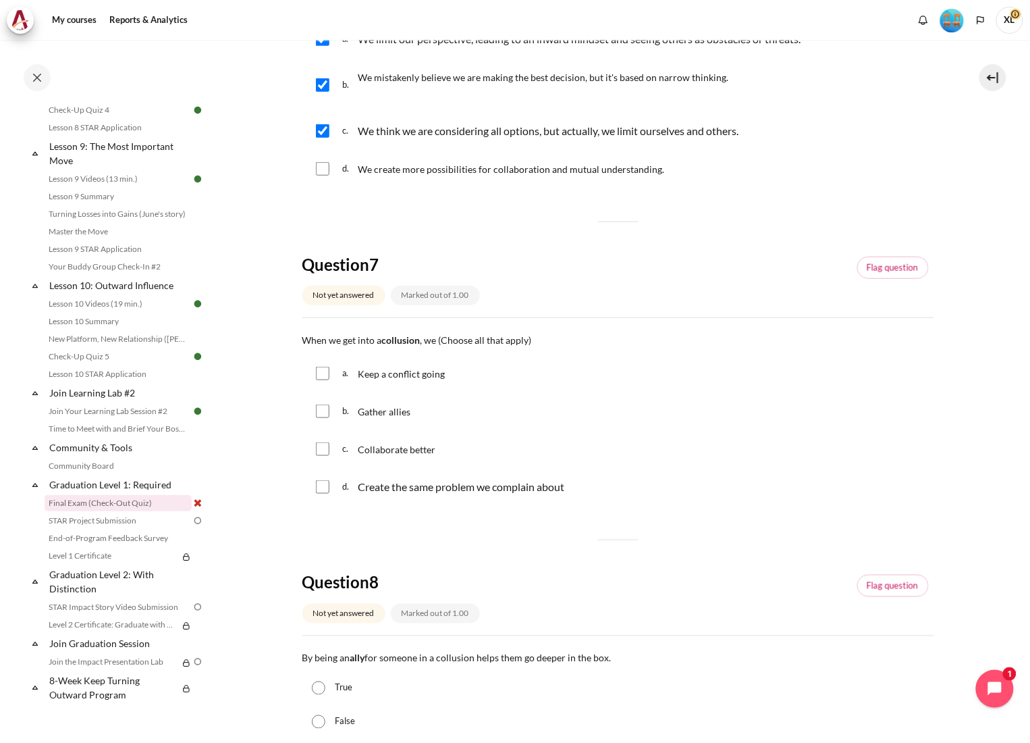
click at [320, 374] on input "Content" at bounding box center [323, 374] width 14 height 14
checkbox input "true"
click at [322, 410] on input "Content" at bounding box center [323, 411] width 14 height 14
checkbox input "true"
click at [316, 488] on input "Content" at bounding box center [323, 487] width 14 height 14
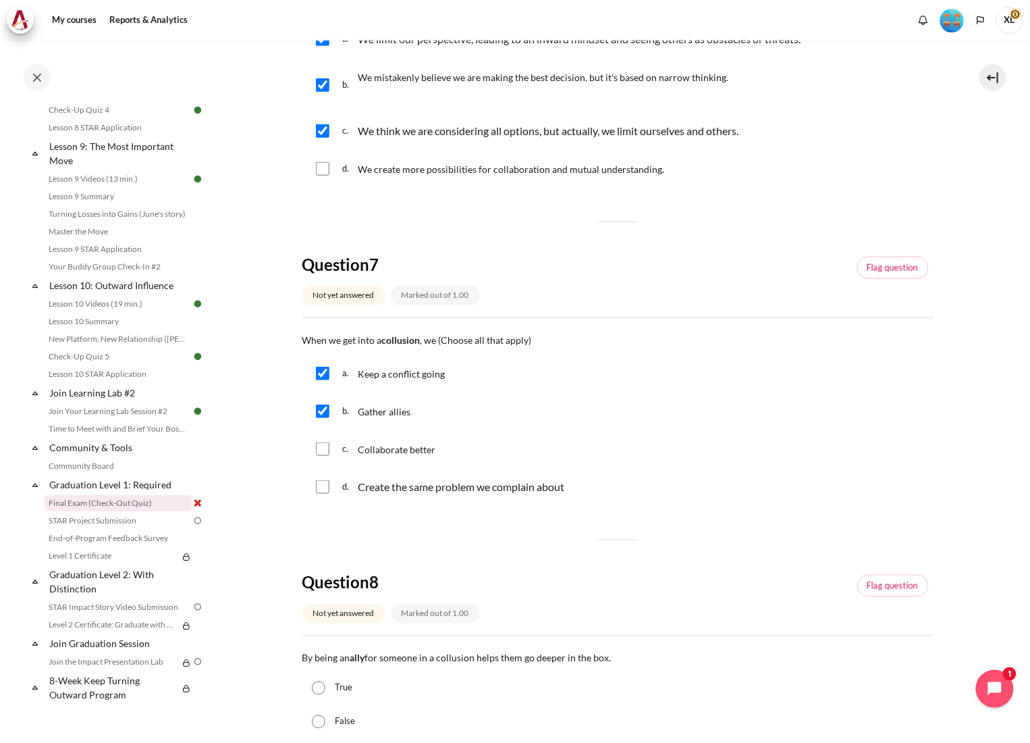
checkbox input "true"
click at [325, 525] on div "Question 6 Not yet answered Marked out of 1.00 Flag question Question text What…" at bounding box center [618, 690] width 632 height 1542
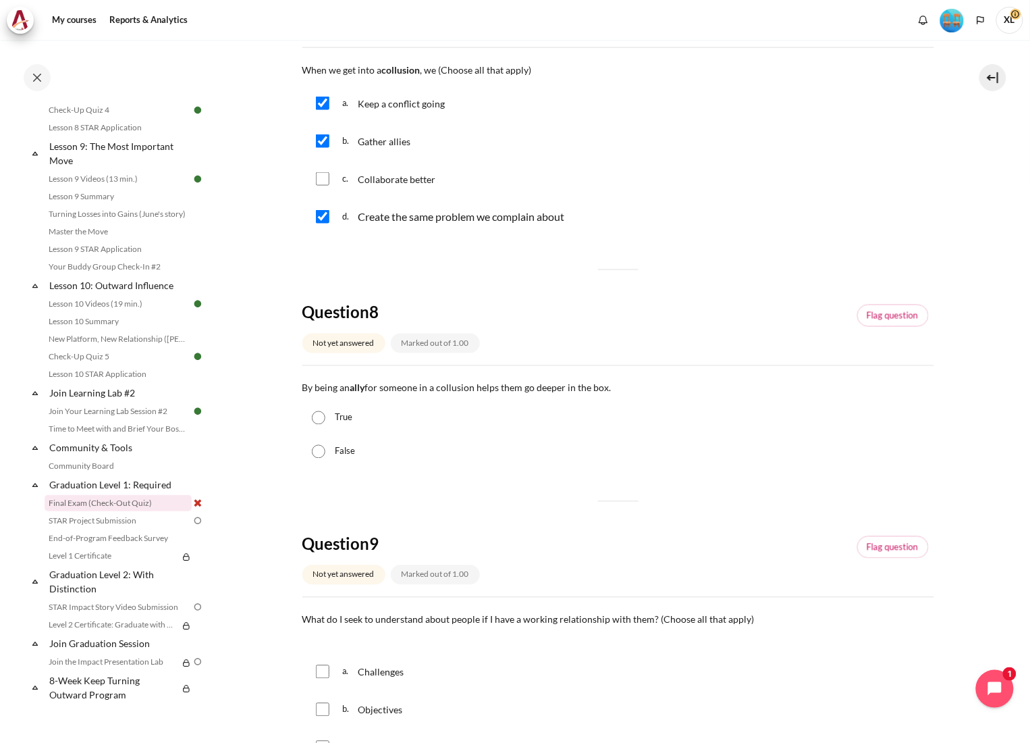
scroll to position [675, 0]
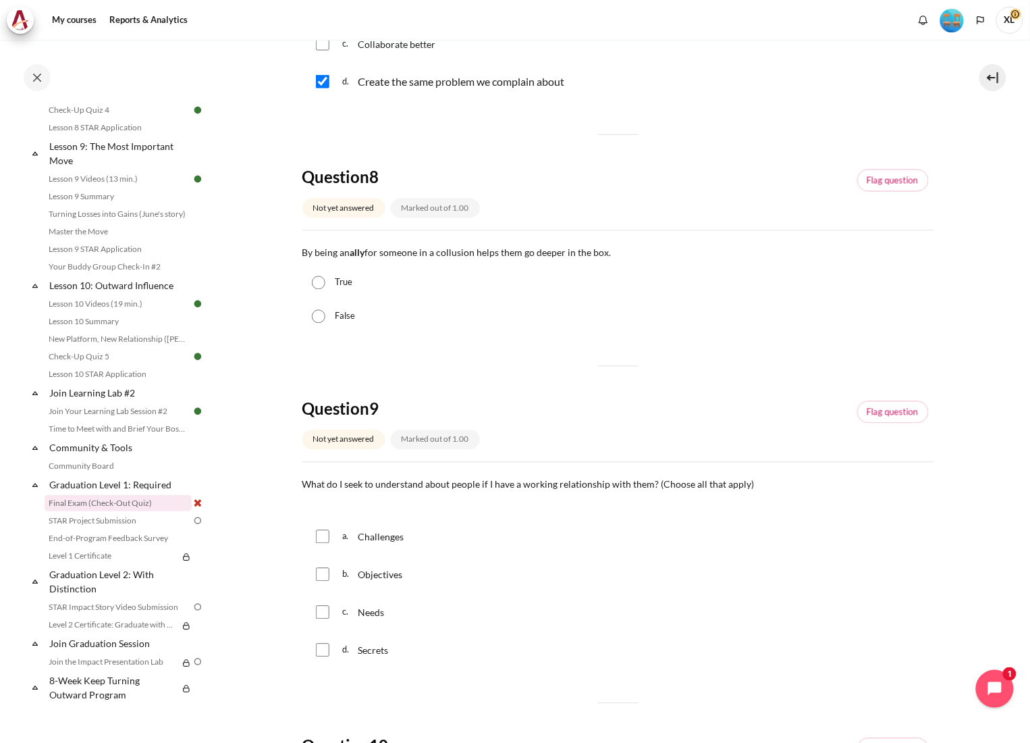
click at [316, 286] on input "True" at bounding box center [319, 283] width 14 height 14
radio input "true"
click at [522, 413] on h4 "Question 9" at bounding box center [429, 408] width 254 height 21
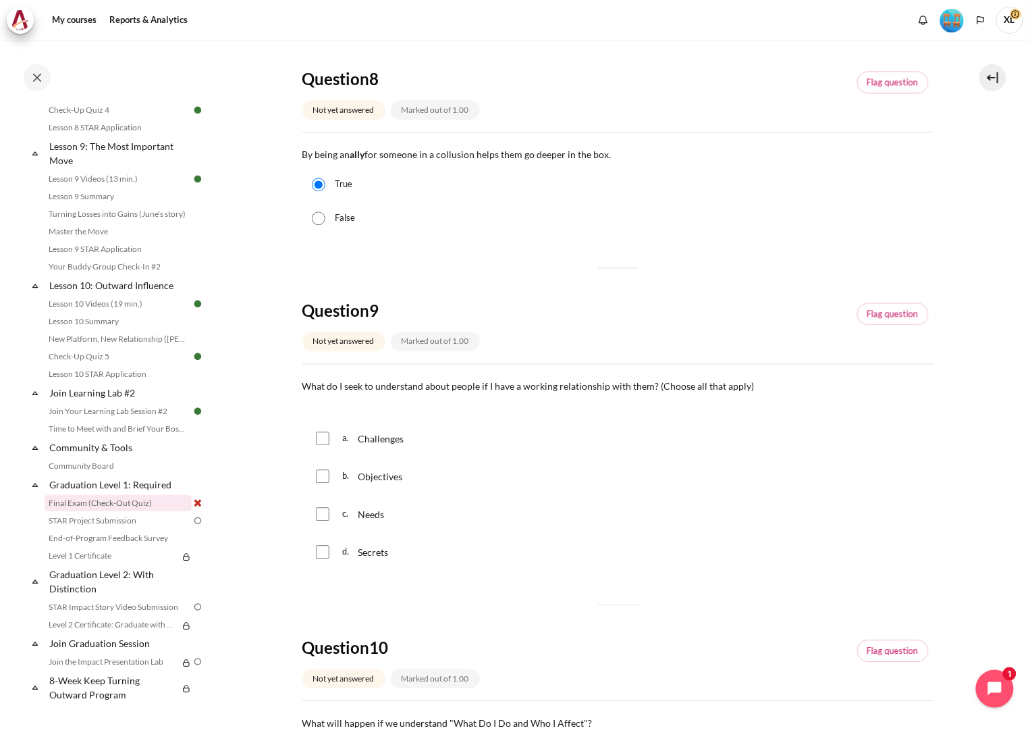
scroll to position [810, 0]
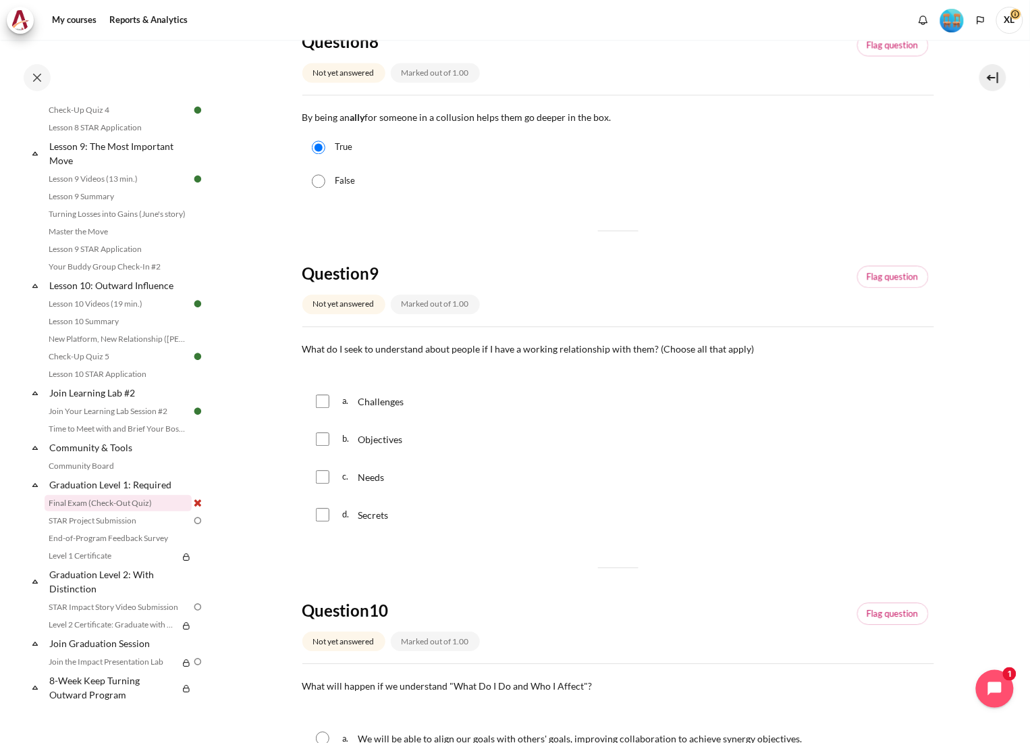
click at [325, 446] on input "Content" at bounding box center [323, 440] width 14 height 14
checkbox input "true"
click at [324, 404] on input "Content" at bounding box center [323, 402] width 14 height 14
checkbox input "true"
click at [319, 478] on input "Content" at bounding box center [323, 478] width 14 height 14
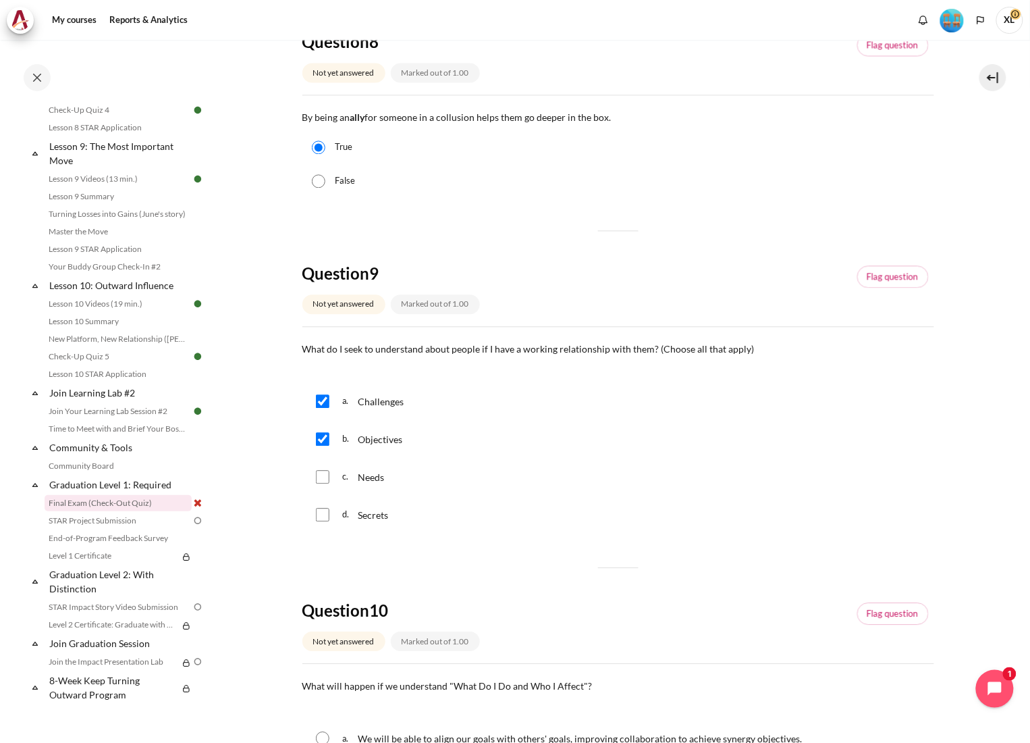
checkbox input "true"
click at [339, 560] on div "Question 6 Not yet answered Marked out of 1.00 Flag question Question text What…" at bounding box center [618, 150] width 632 height 1542
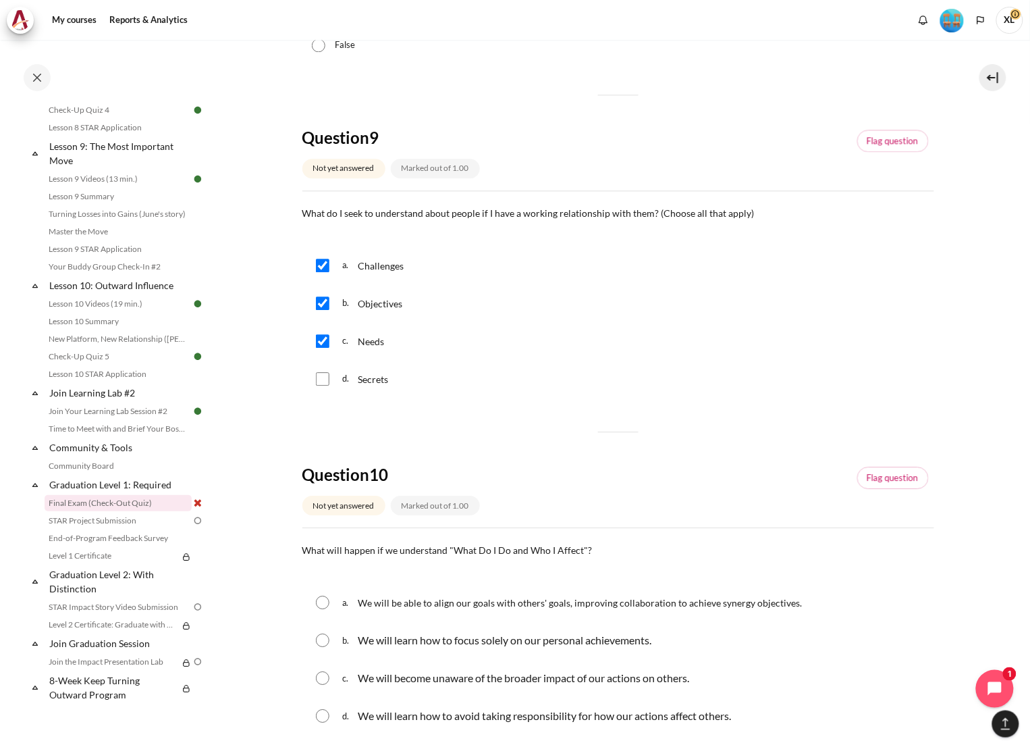
scroll to position [1080, 0]
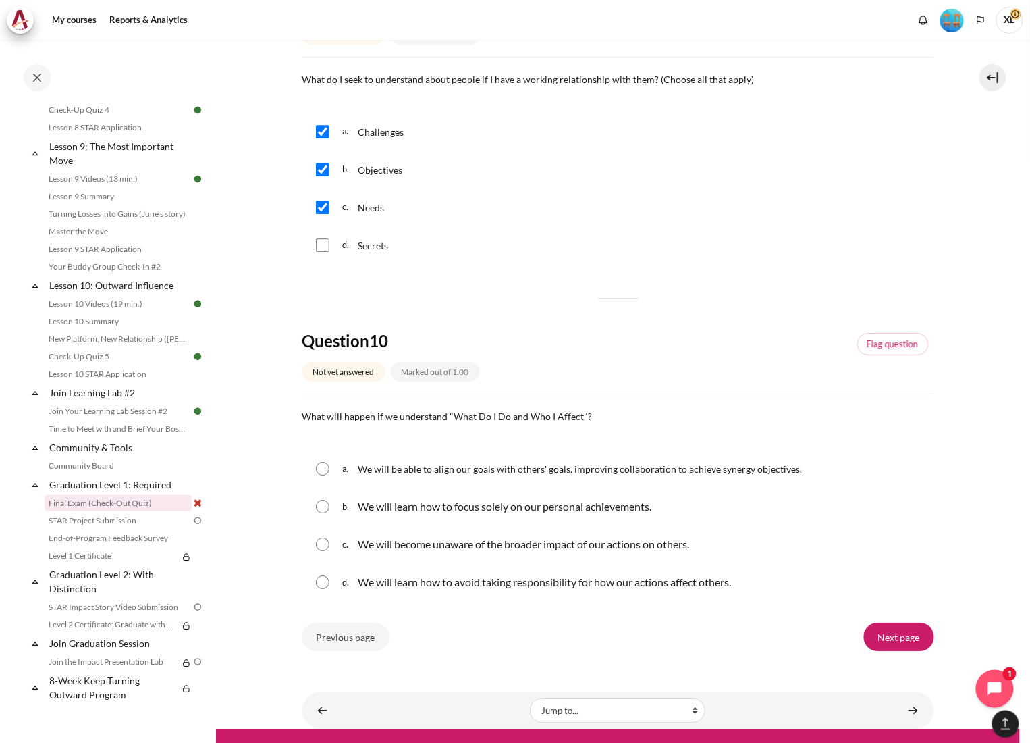
click at [323, 472] on input "Content" at bounding box center [323, 469] width 14 height 14
radio input "true"
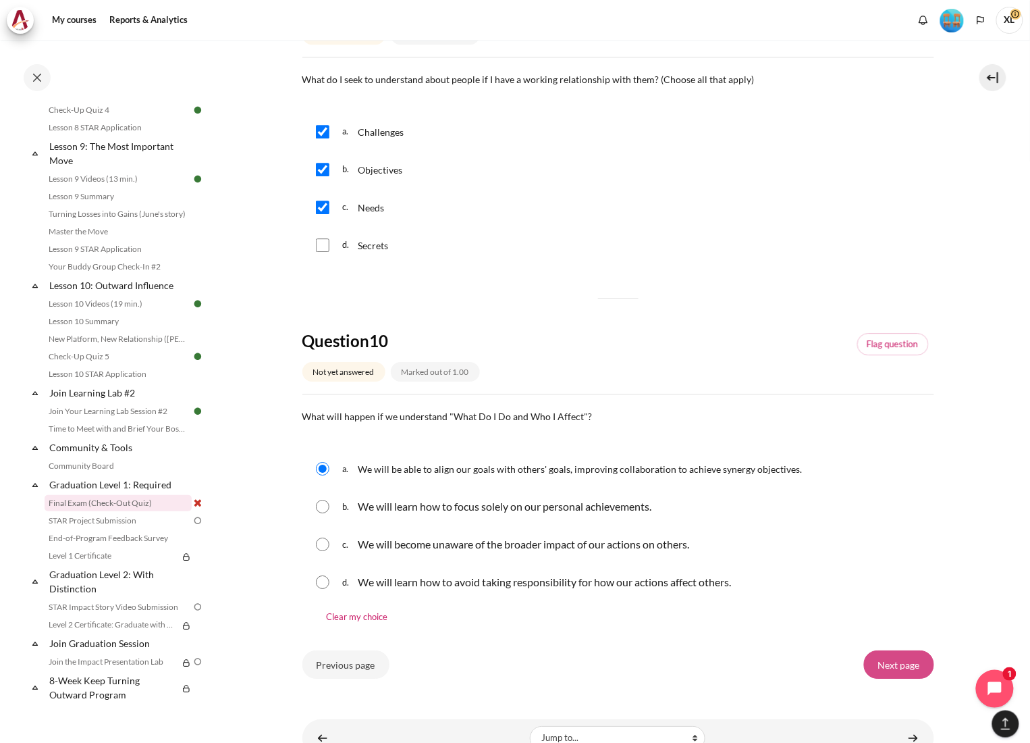
click at [864, 659] on input "Next page" at bounding box center [899, 664] width 70 height 28
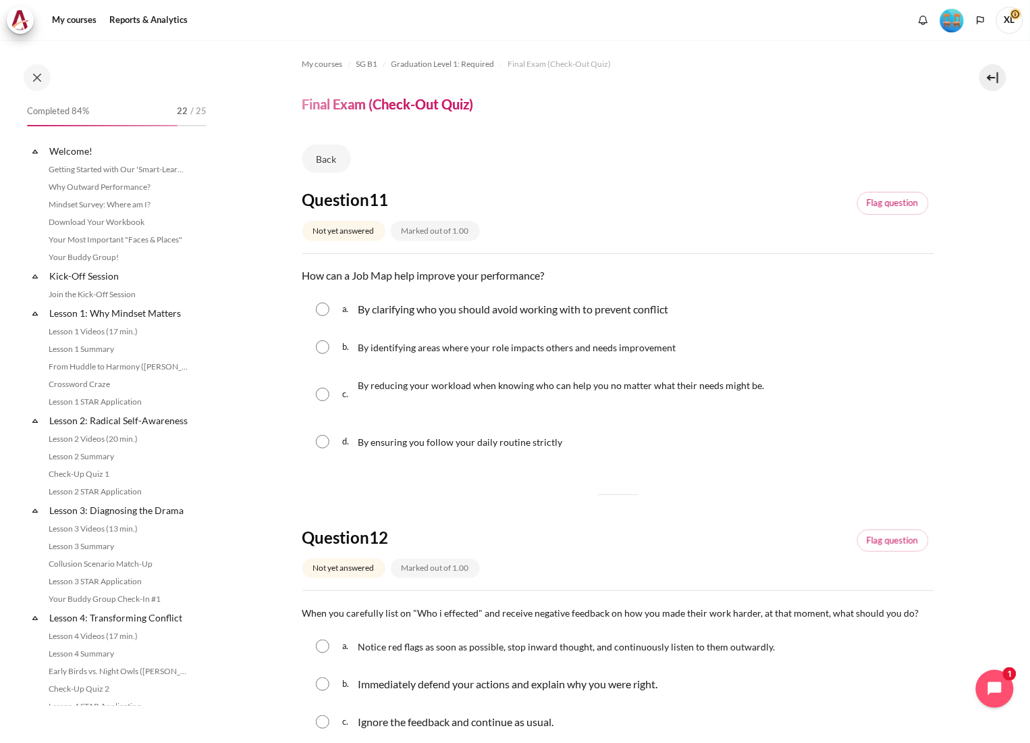
scroll to position [1161, 0]
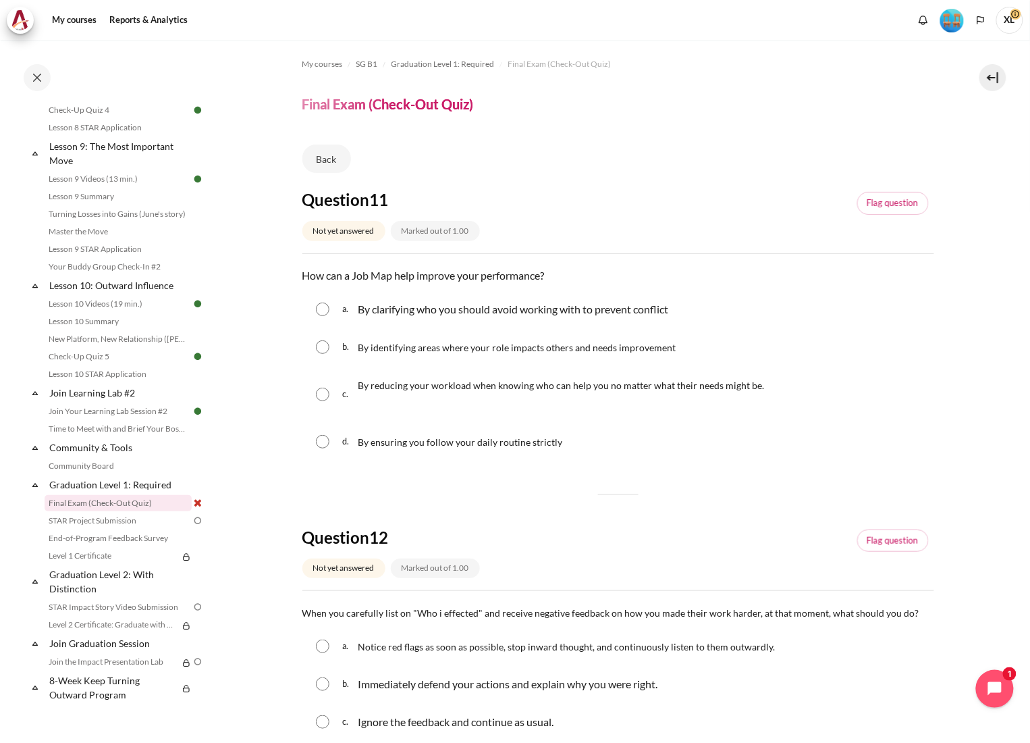
click at [320, 347] on input "Content" at bounding box center [323, 347] width 14 height 14
radio input "true"
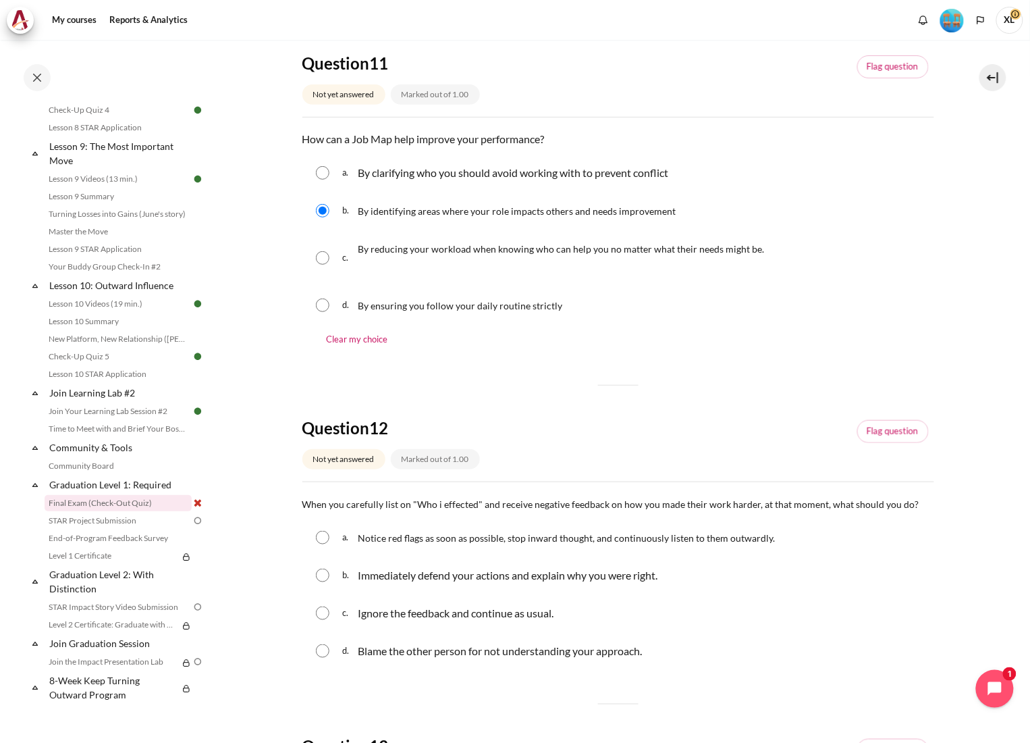
scroll to position [270, 0]
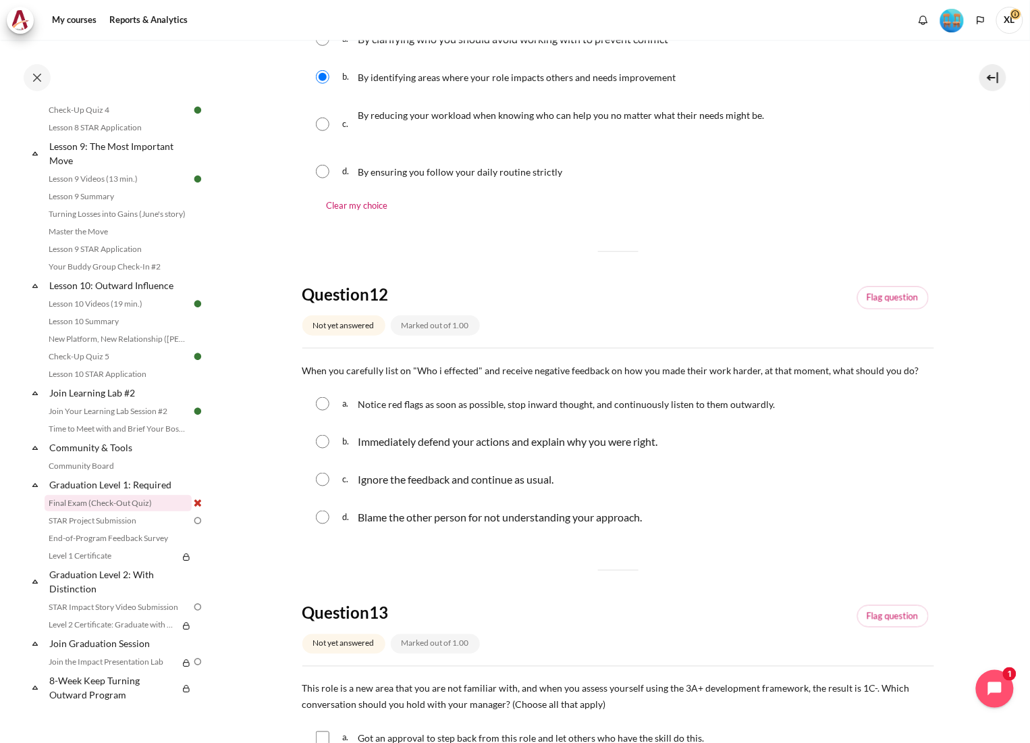
click at [317, 402] on input "Content" at bounding box center [323, 404] width 14 height 14
radio input "true"
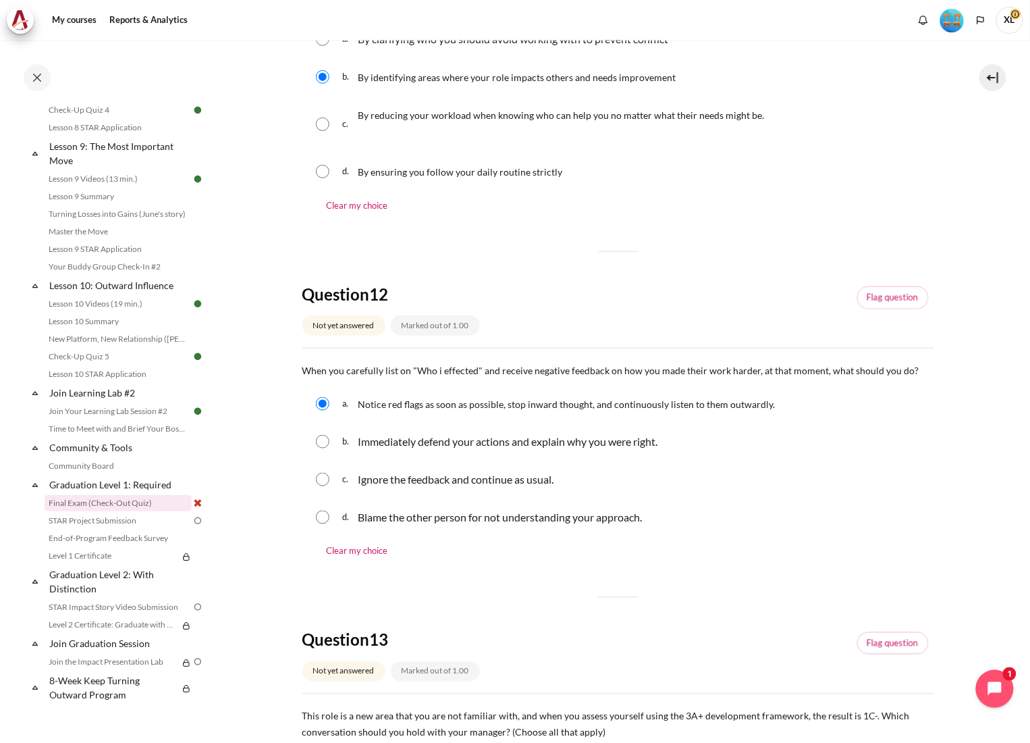
scroll to position [540, 0]
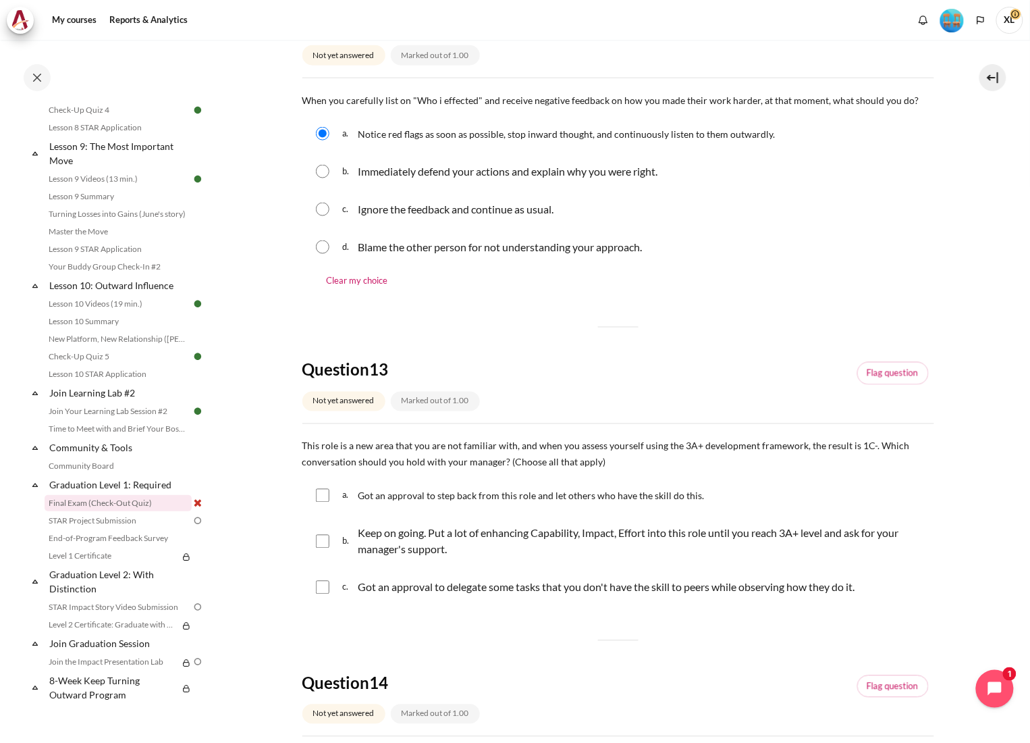
click at [419, 325] on div "Question 11 Not yet answered Marked out of 1.00 Flag question Question text How…" at bounding box center [618, 478] width 632 height 1659
click at [319, 502] on input "Content" at bounding box center [323, 496] width 14 height 14
checkbox input "true"
click at [321, 539] on input "Content" at bounding box center [323, 542] width 14 height 14
checkbox input "true"
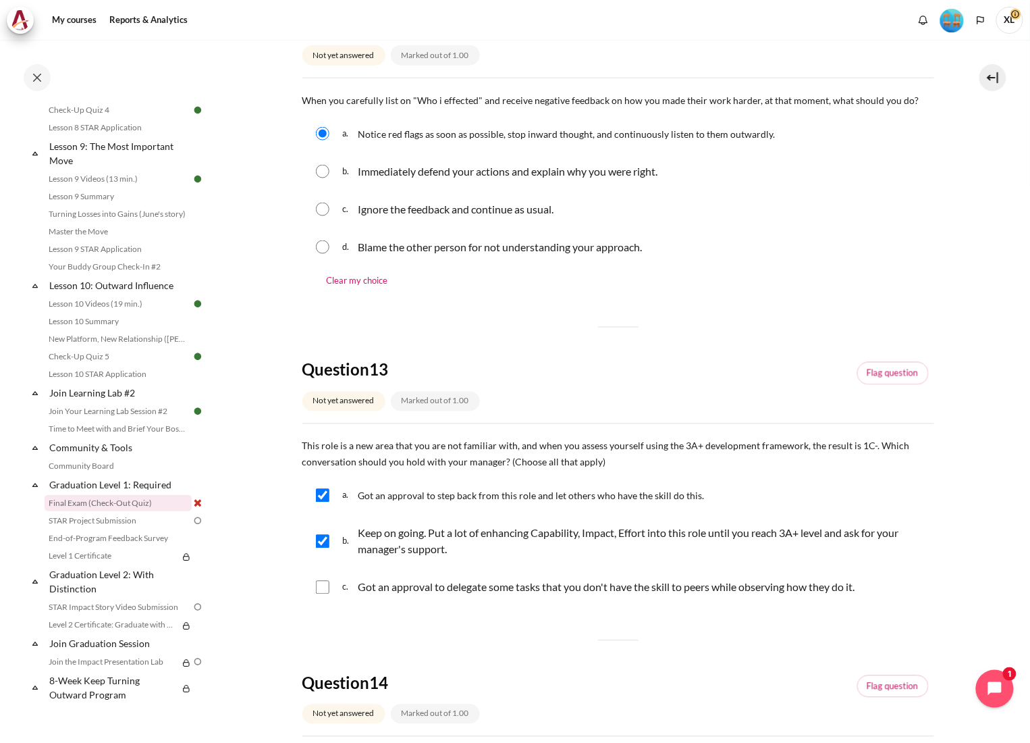
click at [329, 498] on div "a. Got an approval to step back from this role and let others who have the skil…" at bounding box center [618, 495] width 632 height 35
click at [323, 498] on input "Content" at bounding box center [323, 496] width 14 height 14
click at [323, 493] on input "Content" at bounding box center [323, 496] width 14 height 14
checkbox input "true"
click at [322, 583] on input "Content" at bounding box center [323, 588] width 14 height 14
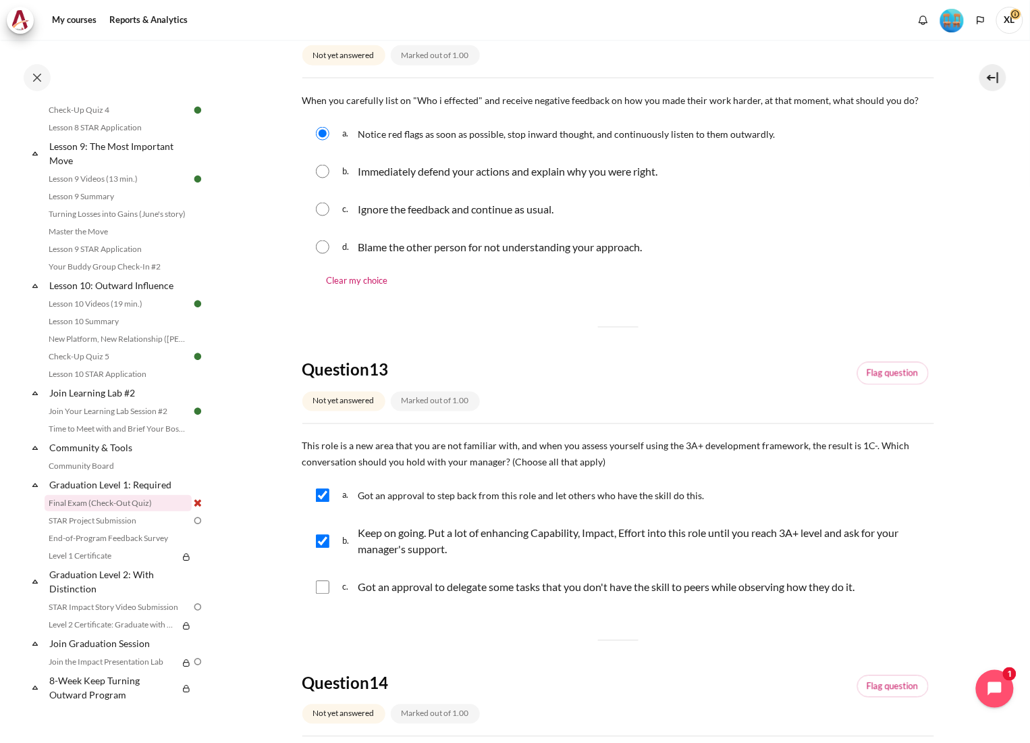
checkbox input "true"
click at [325, 639] on div "Question 11 Not yet answered Marked out of 1.00 Flag question Question text How…" at bounding box center [618, 478] width 632 height 1659
click at [381, 613] on div "Question 11 Not yet answered Marked out of 1.00 Flag question Question text How…" at bounding box center [618, 478] width 632 height 1659
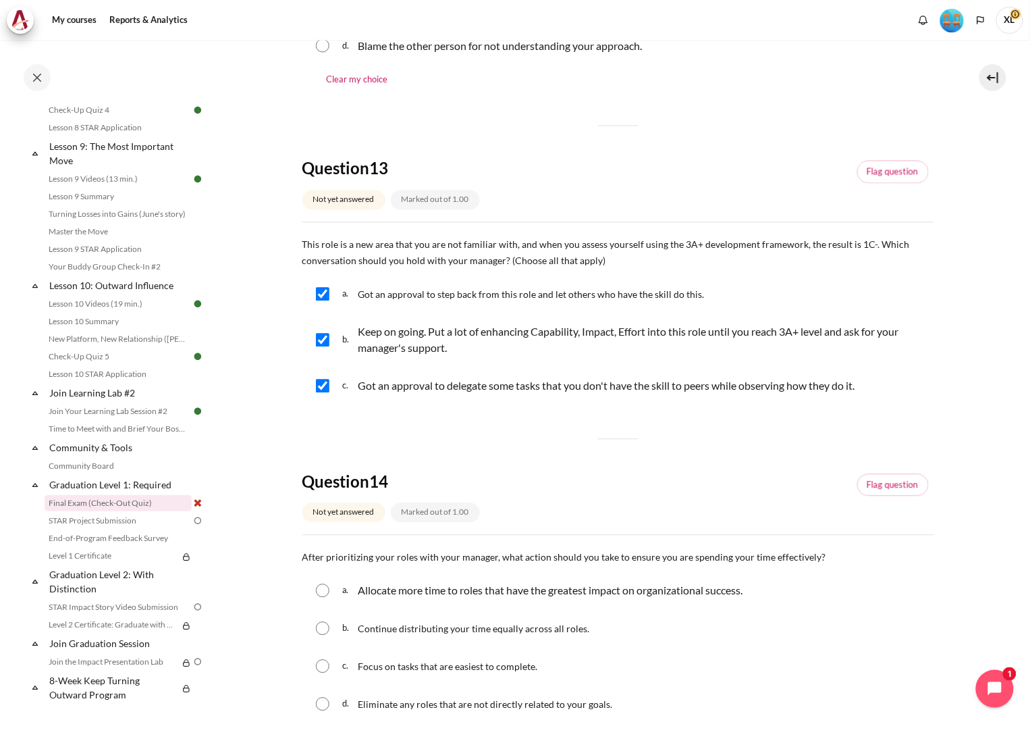
scroll to position [1080, 0]
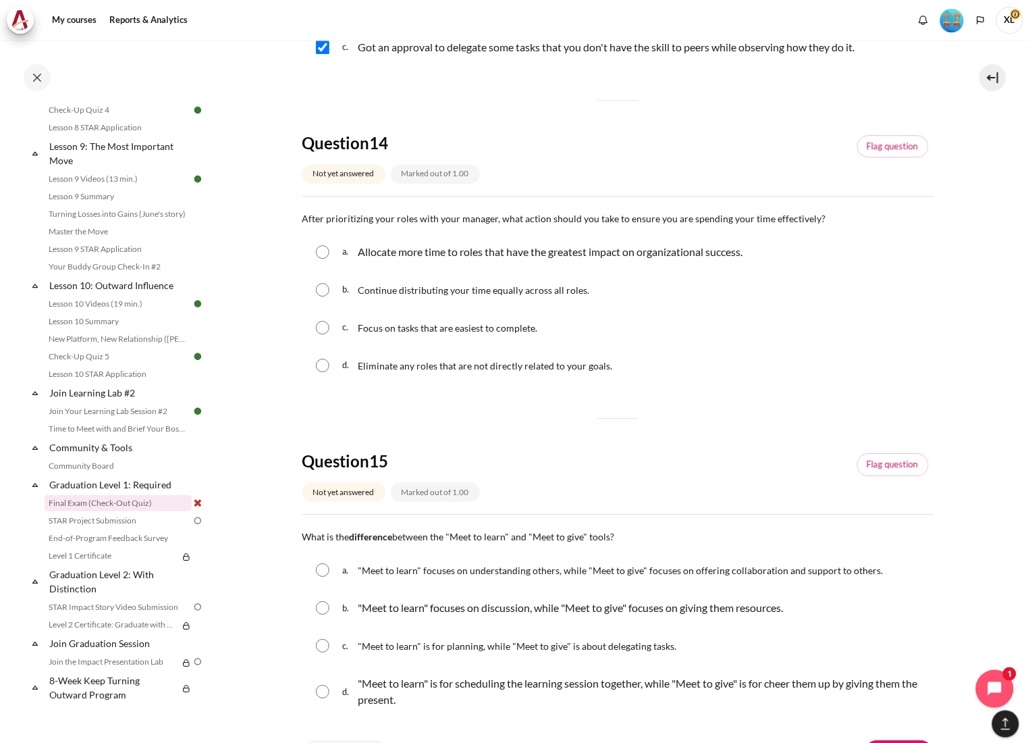
click at [319, 257] on input "Content" at bounding box center [323, 252] width 14 height 14
radio input "true"
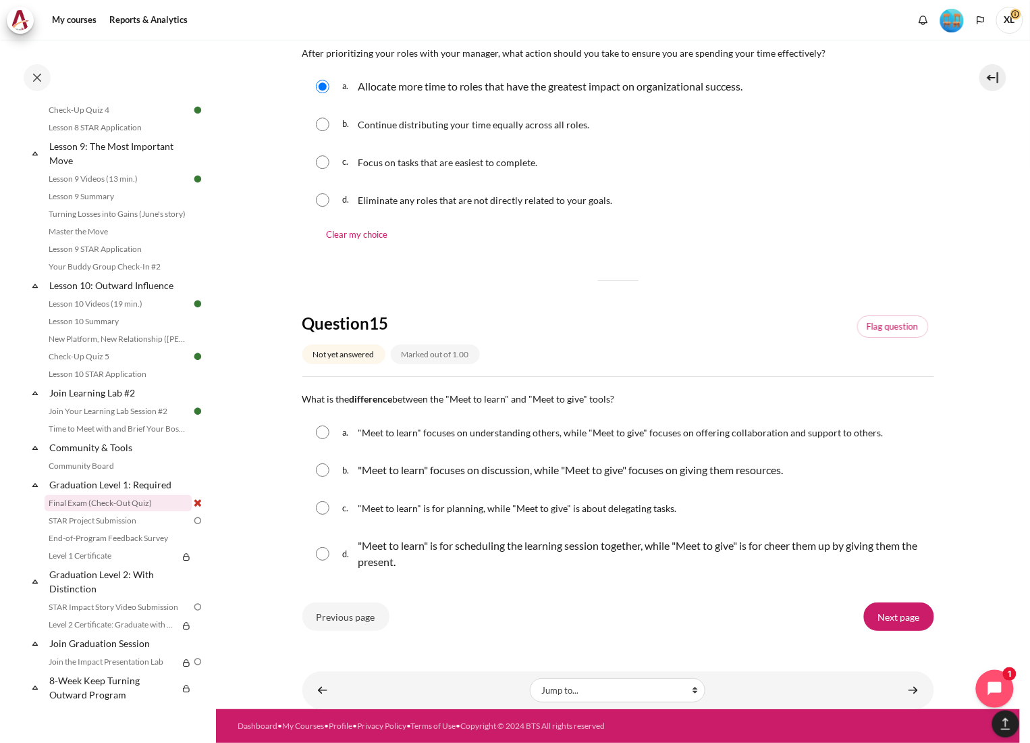
scroll to position [1247, 0]
click at [324, 429] on input "Content" at bounding box center [323, 432] width 14 height 14
radio input "true"
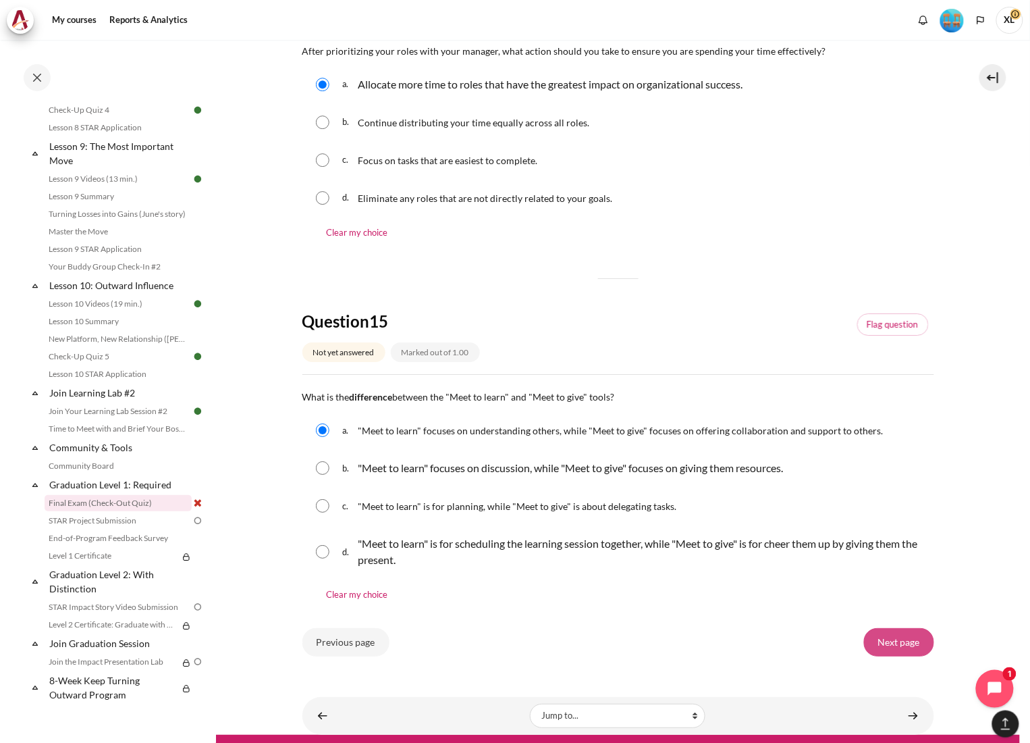
click at [880, 653] on input "Next page" at bounding box center [899, 642] width 70 height 28
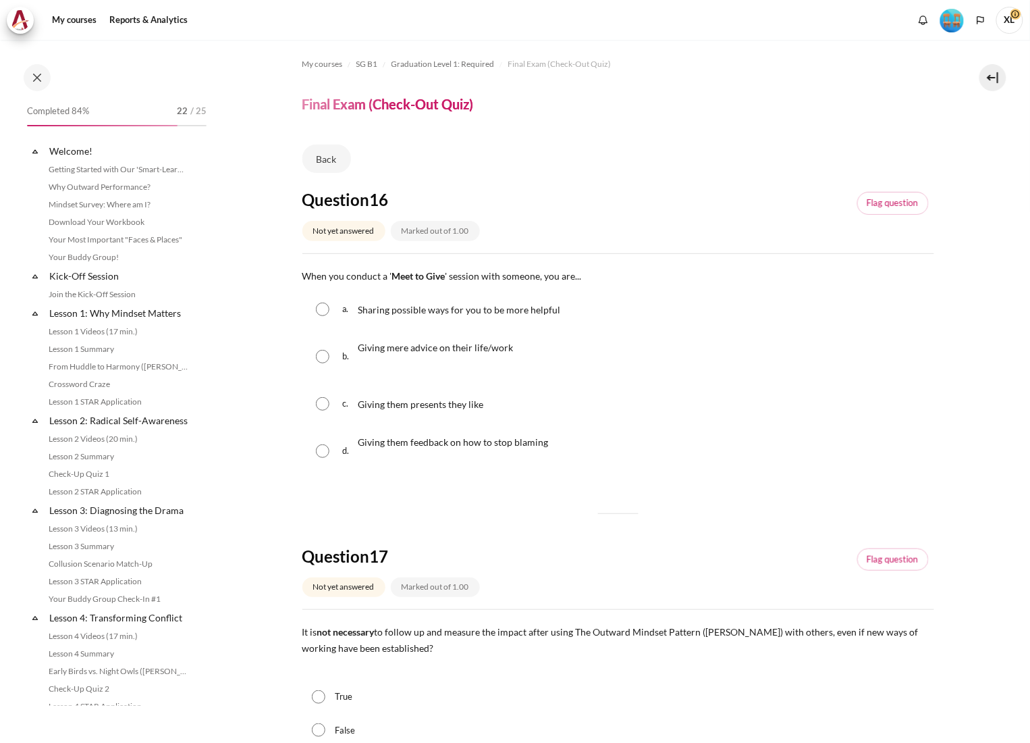
scroll to position [1161, 0]
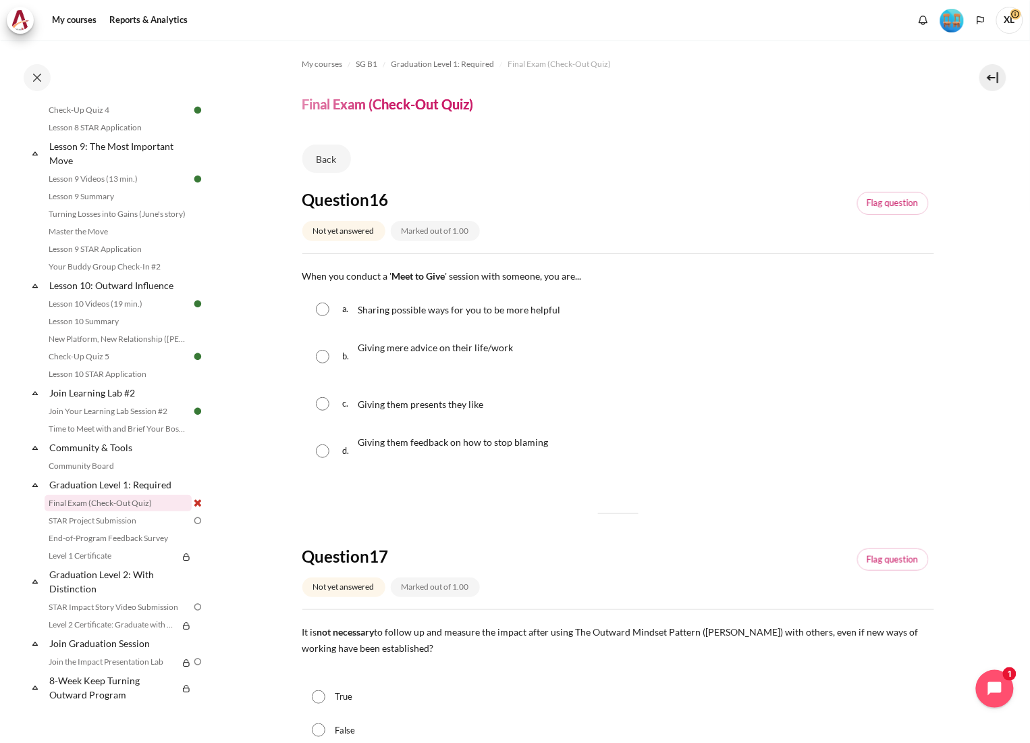
click at [325, 313] on input "Content" at bounding box center [323, 309] width 14 height 14
radio input "true"
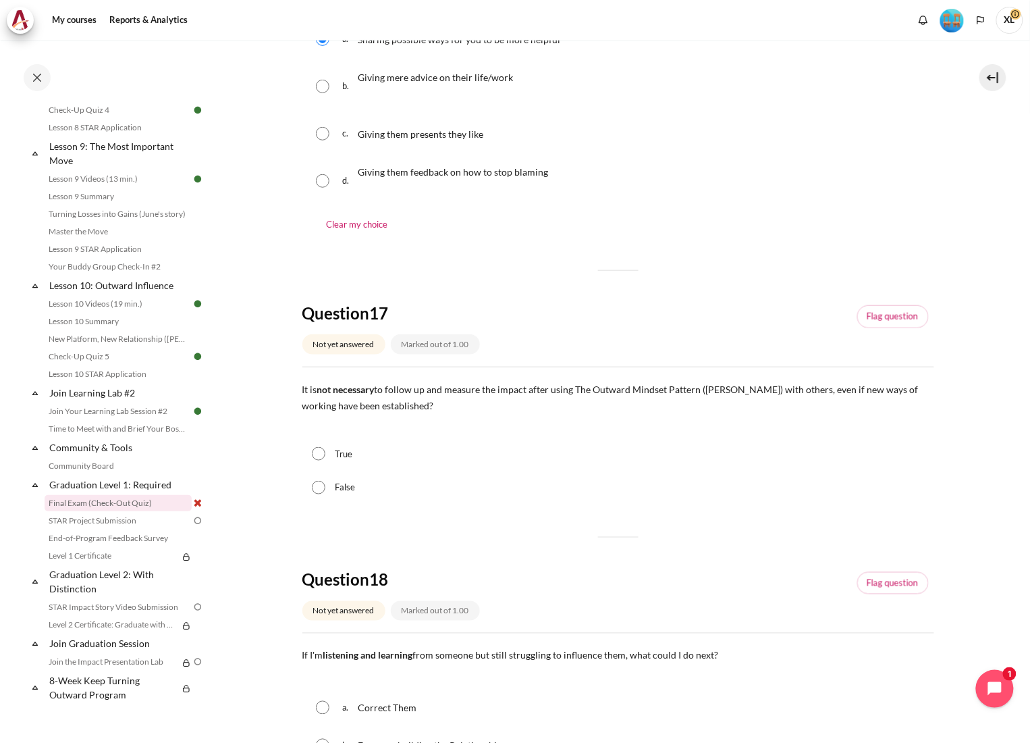
click at [417, 518] on div "Question 16 Not yet answered Marked out of 1.00 Flag question Question text Whe…" at bounding box center [618, 703] width 632 height 1569
click at [316, 489] on input "False" at bounding box center [319, 488] width 14 height 14
radio input "true"
click at [369, 541] on div "Question 16 Not yet answered Marked out of 1.00 Flag question Question text Whe…" at bounding box center [618, 703] width 632 height 1569
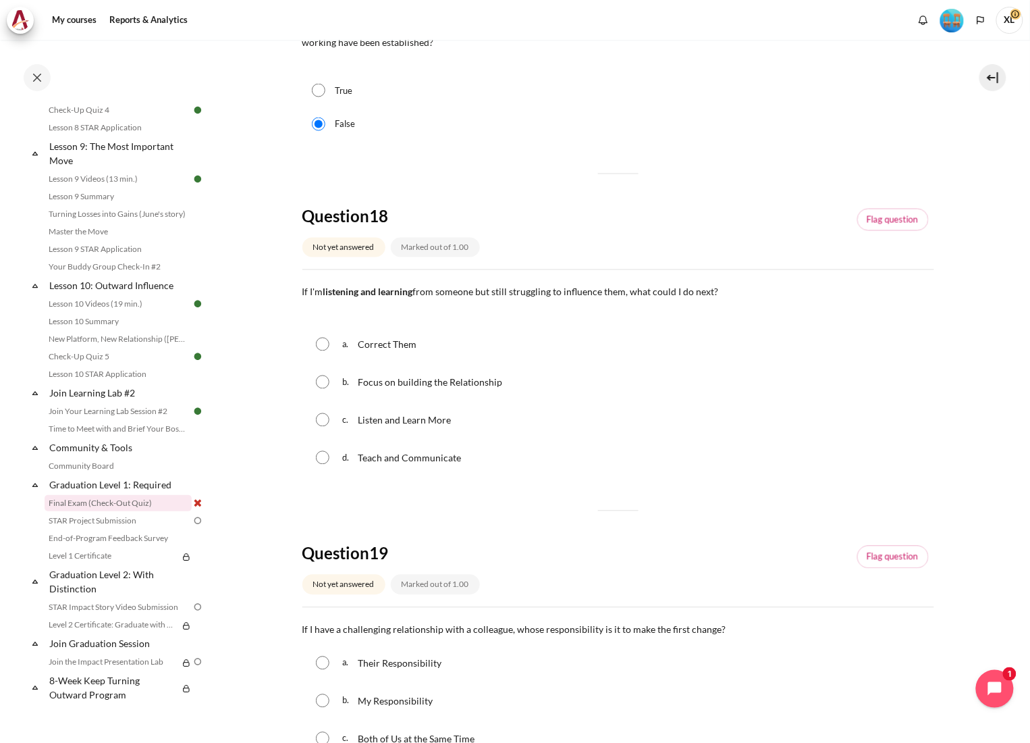
scroll to position [675, 0]
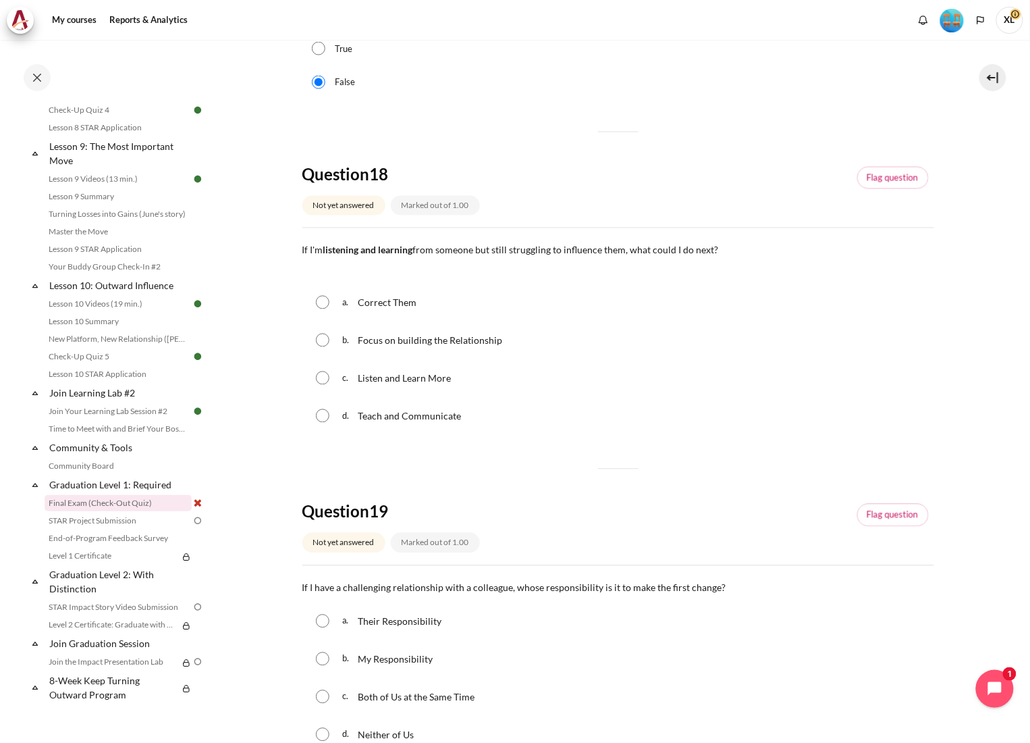
drag, startPoint x: 533, startPoint y: 489, endPoint x: 519, endPoint y: 477, distance: 18.2
click at [533, 489] on div "Question 16 Not yet answered Marked out of 1.00 Flag question Question text Whe…" at bounding box center [618, 298] width 632 height 1569
click at [327, 344] on input "Content" at bounding box center [323, 340] width 14 height 14
radio input "true"
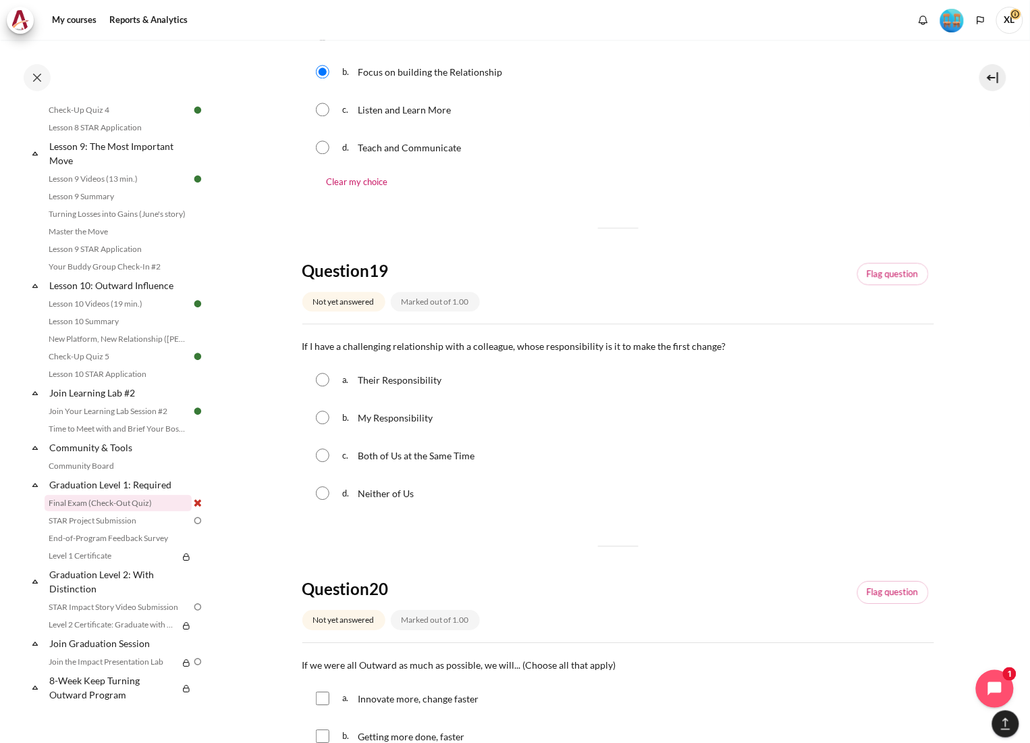
scroll to position [945, 0]
click at [508, 559] on div "Question 16 Not yet answered Marked out of 1.00 Flag question Question text Whe…" at bounding box center [618, 42] width 632 height 1597
click at [325, 420] on input "Content" at bounding box center [323, 416] width 14 height 14
radio input "true"
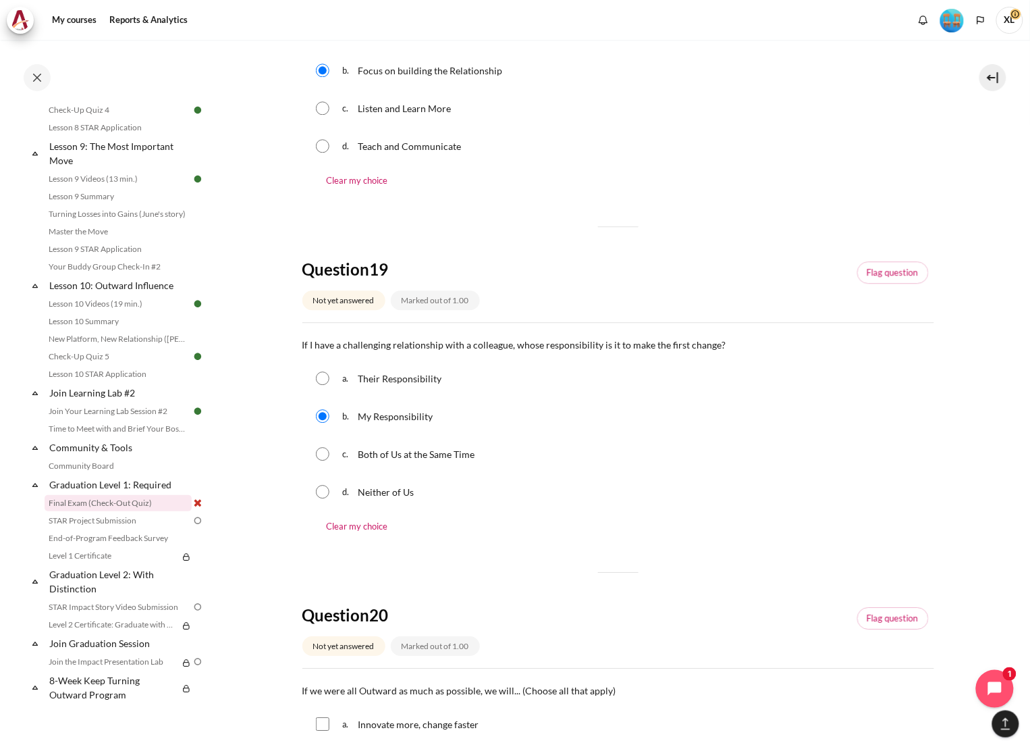
scroll to position [1184, 0]
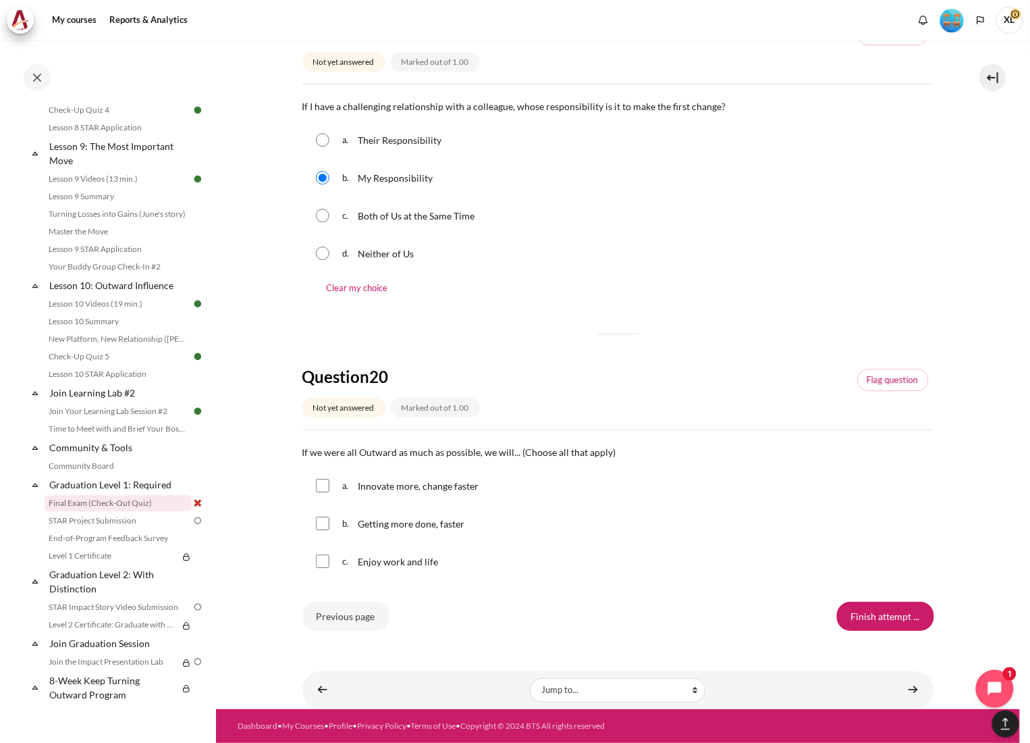
click at [325, 489] on input "Content" at bounding box center [323, 486] width 14 height 14
checkbox input "true"
click at [320, 525] on input "Content" at bounding box center [323, 523] width 14 height 14
checkbox input "true"
click at [324, 564] on input "Content" at bounding box center [323, 561] width 14 height 14
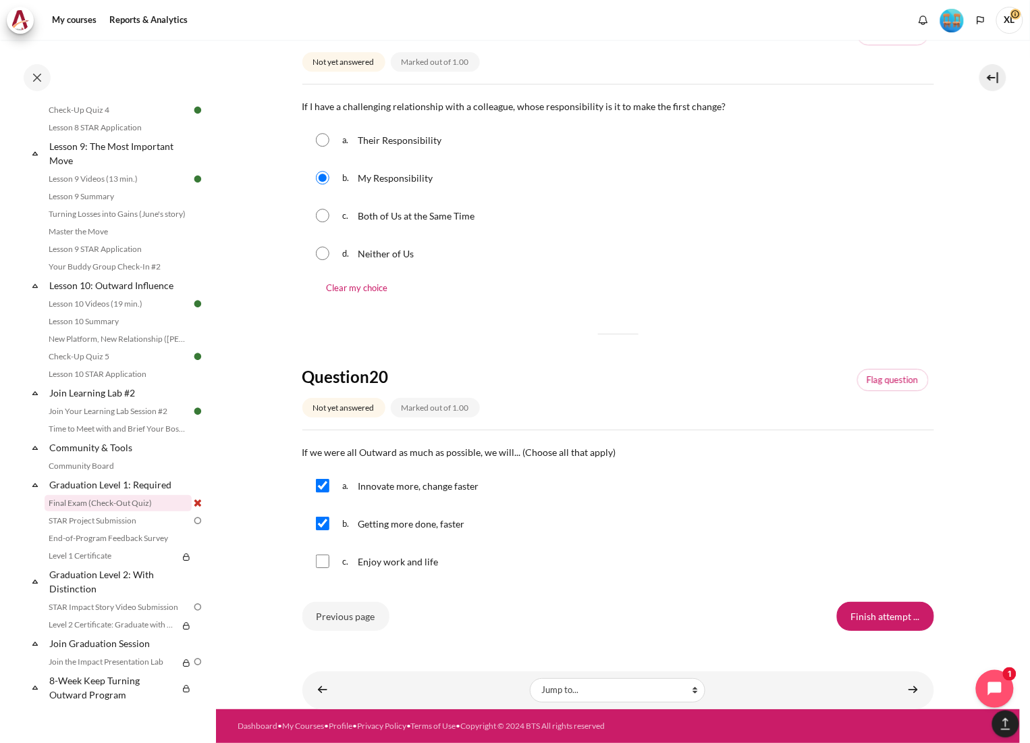
checkbox input "true"
click at [865, 620] on input "Finish attempt ..." at bounding box center [885, 615] width 97 height 28
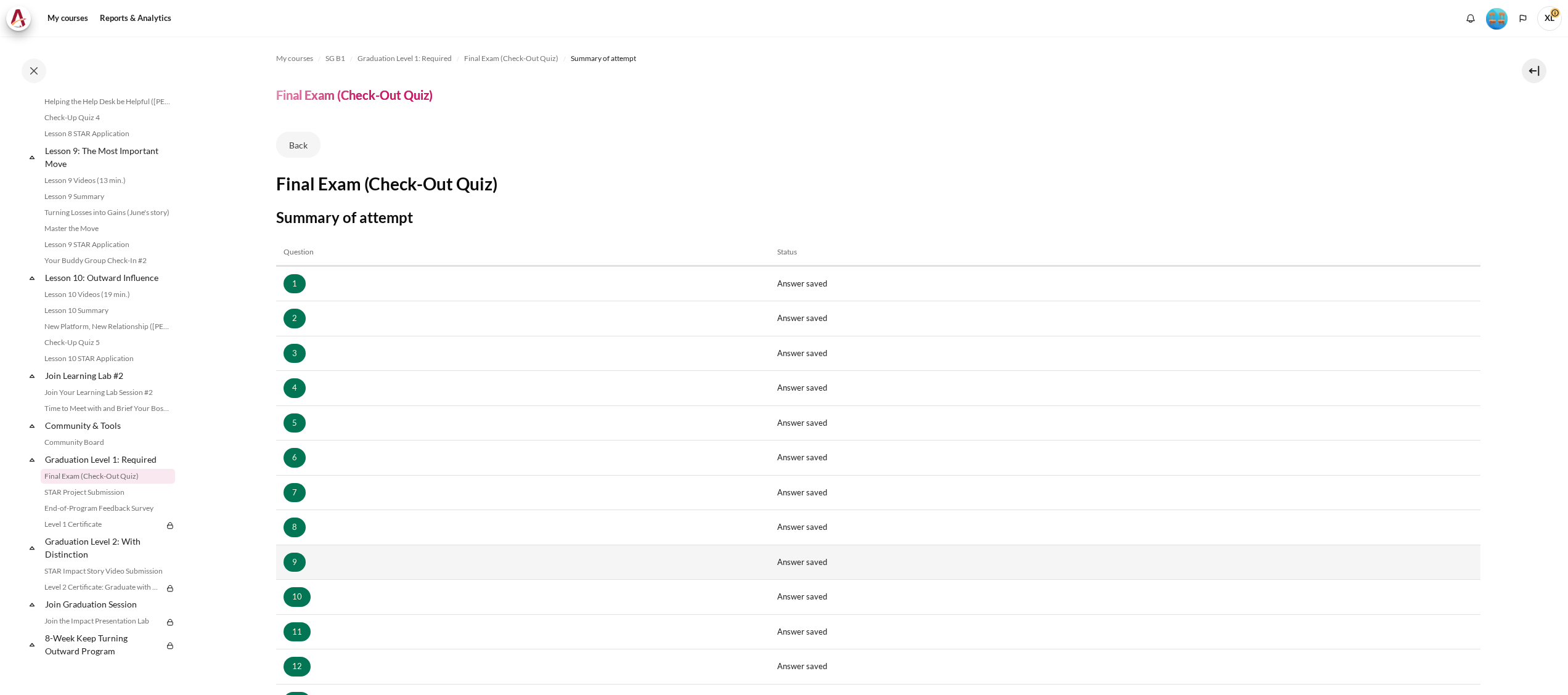
scroll to position [467, 0]
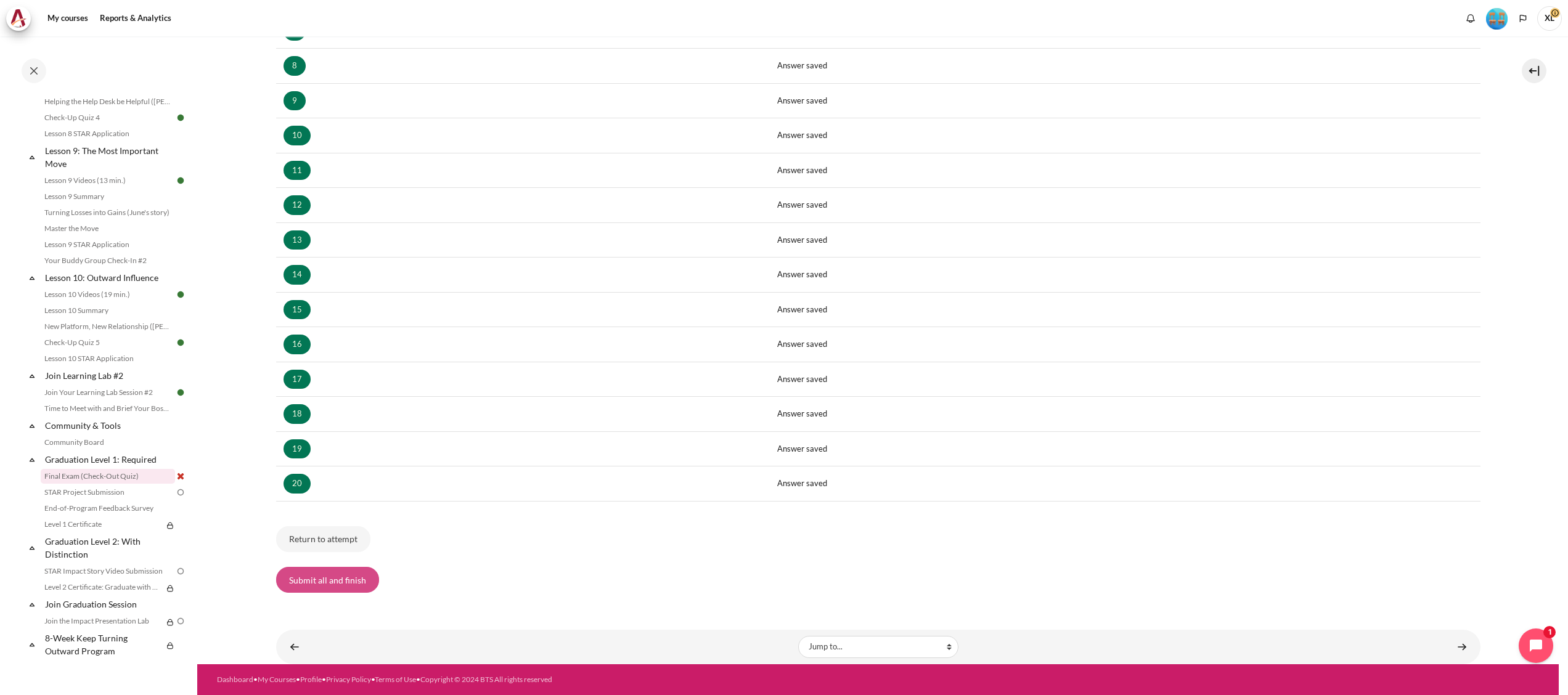
click at [331, 578] on button "Submit all and finish" at bounding box center [327, 580] width 103 height 26
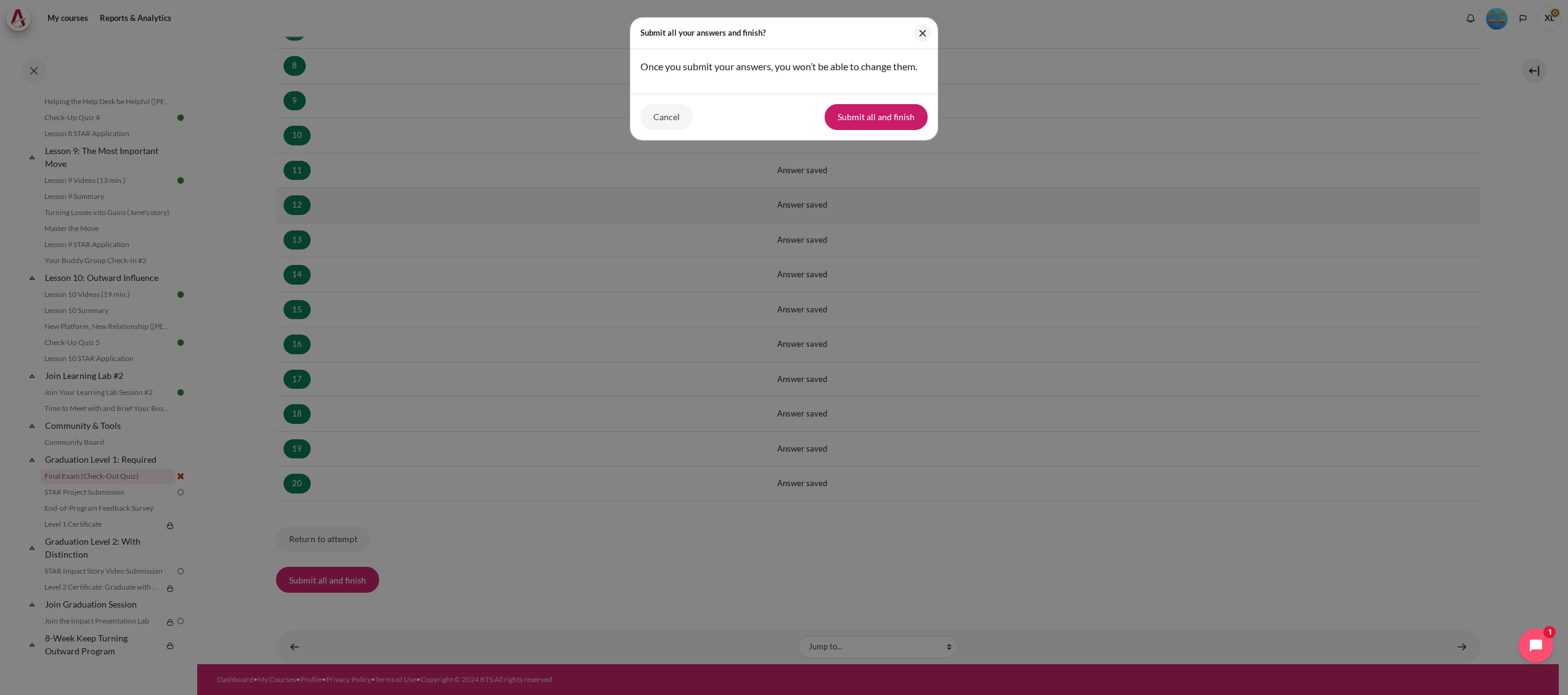
drag, startPoint x: 864, startPoint y: 134, endPoint x: 895, endPoint y: 205, distance: 77.5
click at [864, 130] on button "Submit all and finish" at bounding box center [876, 117] width 103 height 26
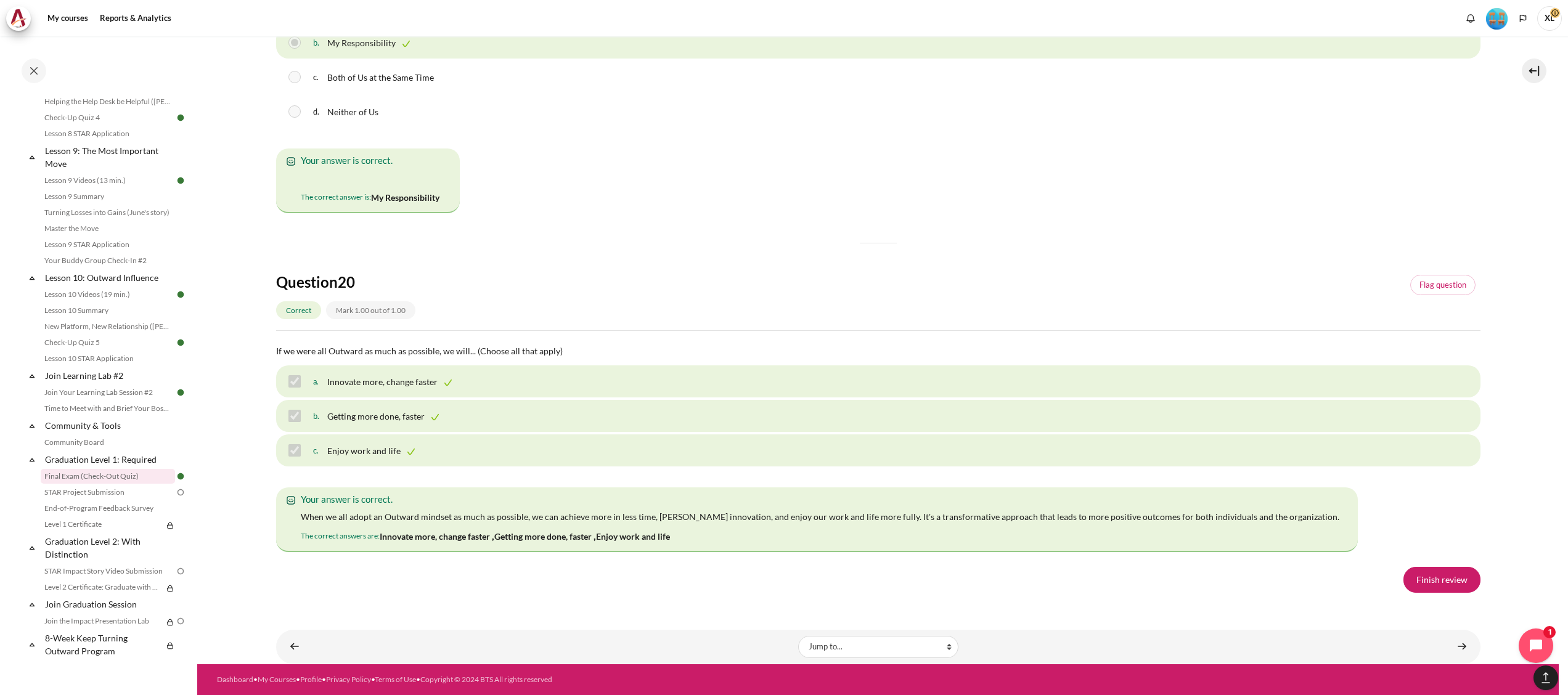
scroll to position [8635, 0]
drag, startPoint x: 1445, startPoint y: 578, endPoint x: 1439, endPoint y: 582, distance: 7.2
click at [1447, 578] on link "Finish review" at bounding box center [1442, 580] width 77 height 26
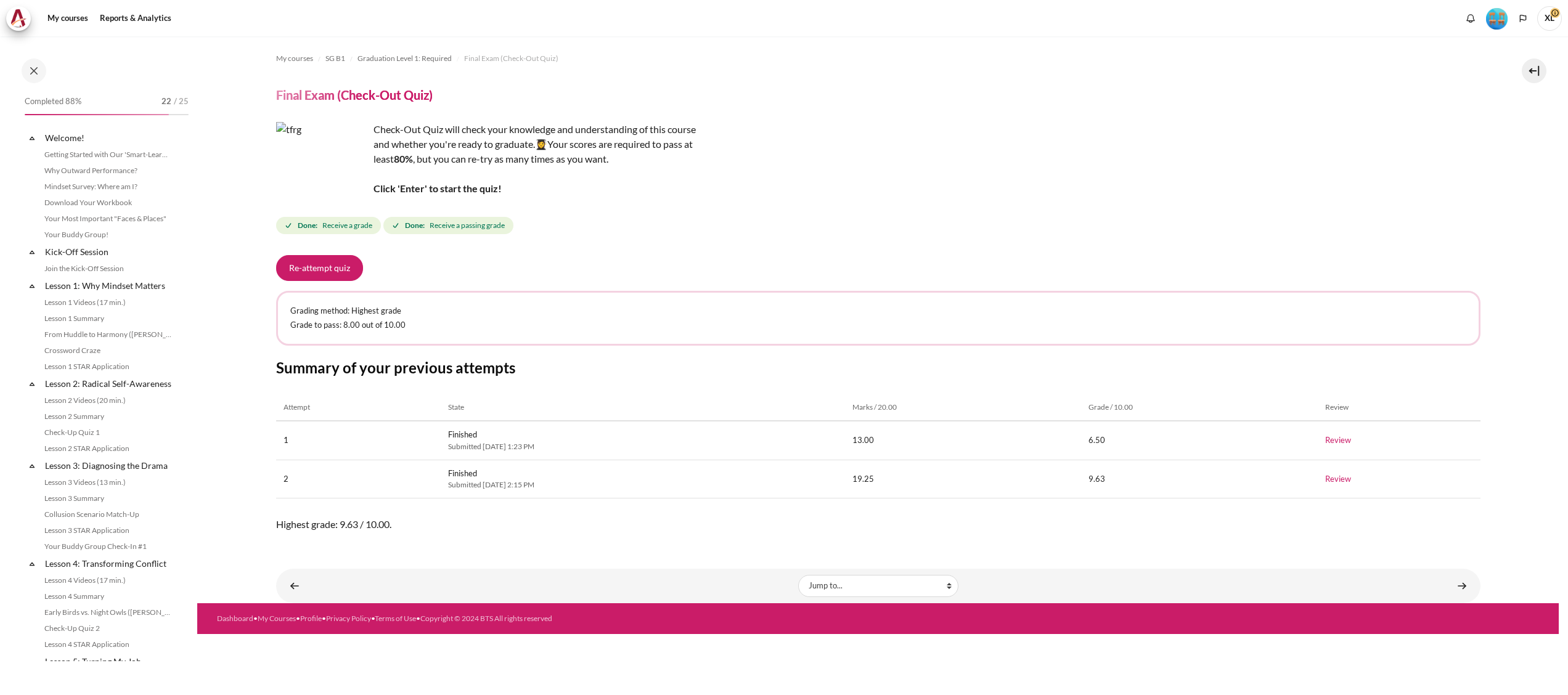
scroll to position [1043, 0]
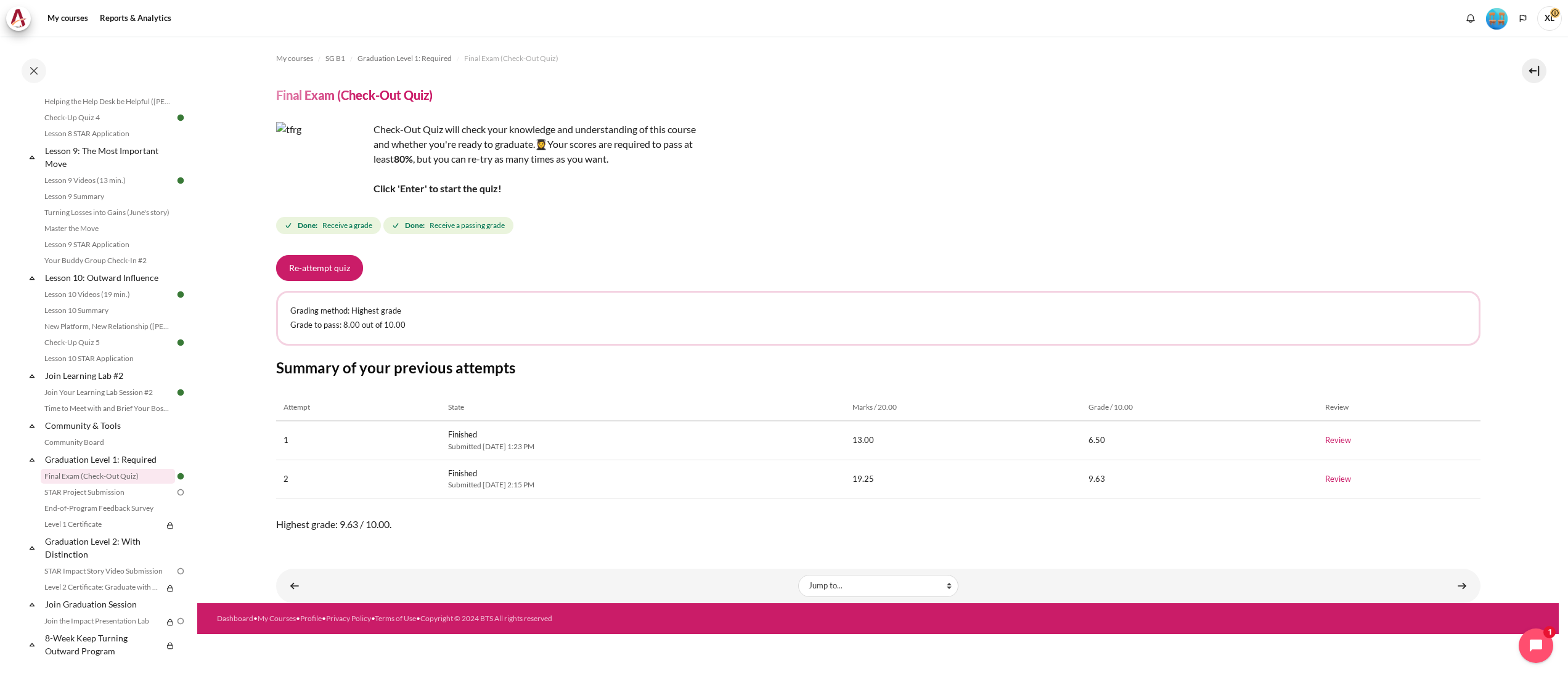
click at [1100, 532] on div "My courses SG B1 Graduation Level 1: Required Final Exam (Check-Out Quiz) Final…" at bounding box center [878, 293] width 1205 height 514
click at [725, 529] on span "Highest grade: 9.63 / 10.00." at bounding box center [878, 524] width 1205 height 15
click at [87, 490] on link "STAR Project Submission" at bounding box center [108, 492] width 134 height 15
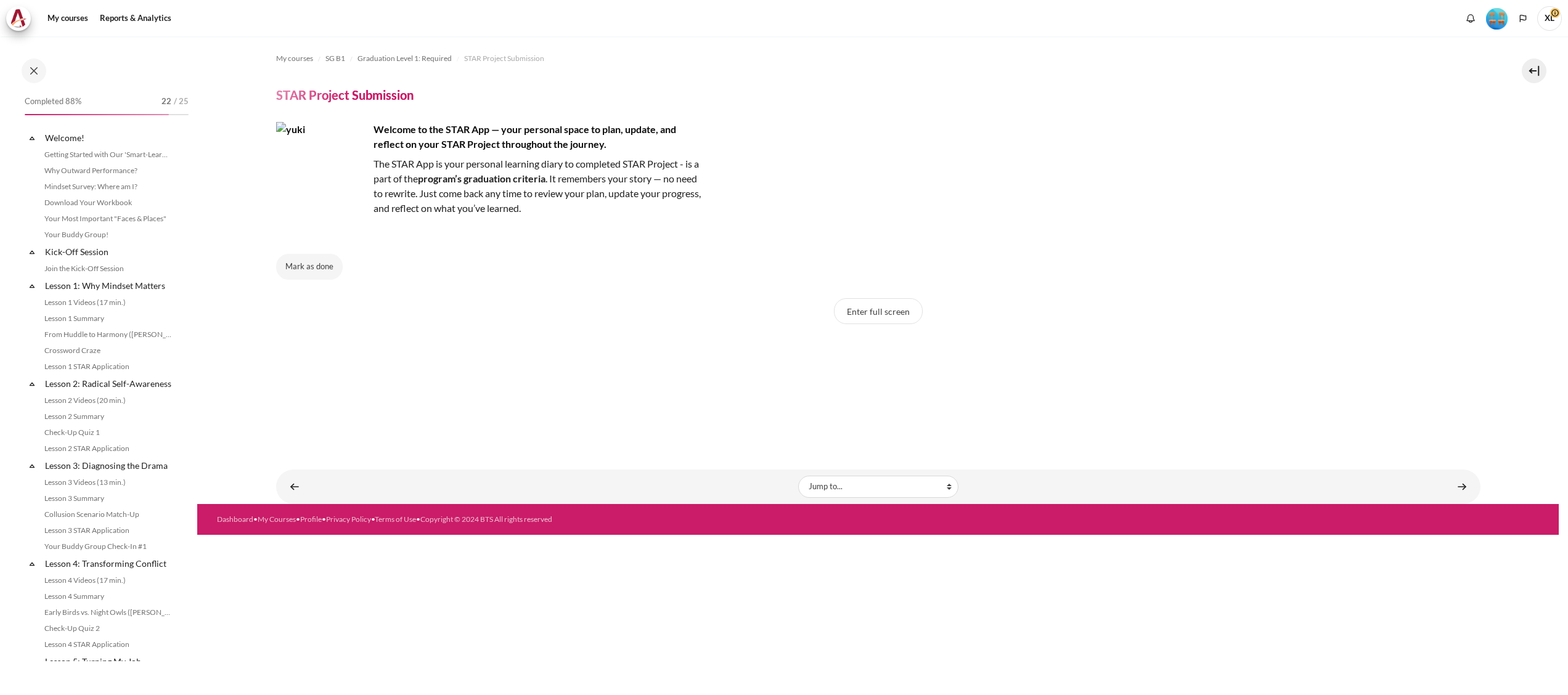
scroll to position [1043, 0]
